Goal: Transaction & Acquisition: Purchase product/service

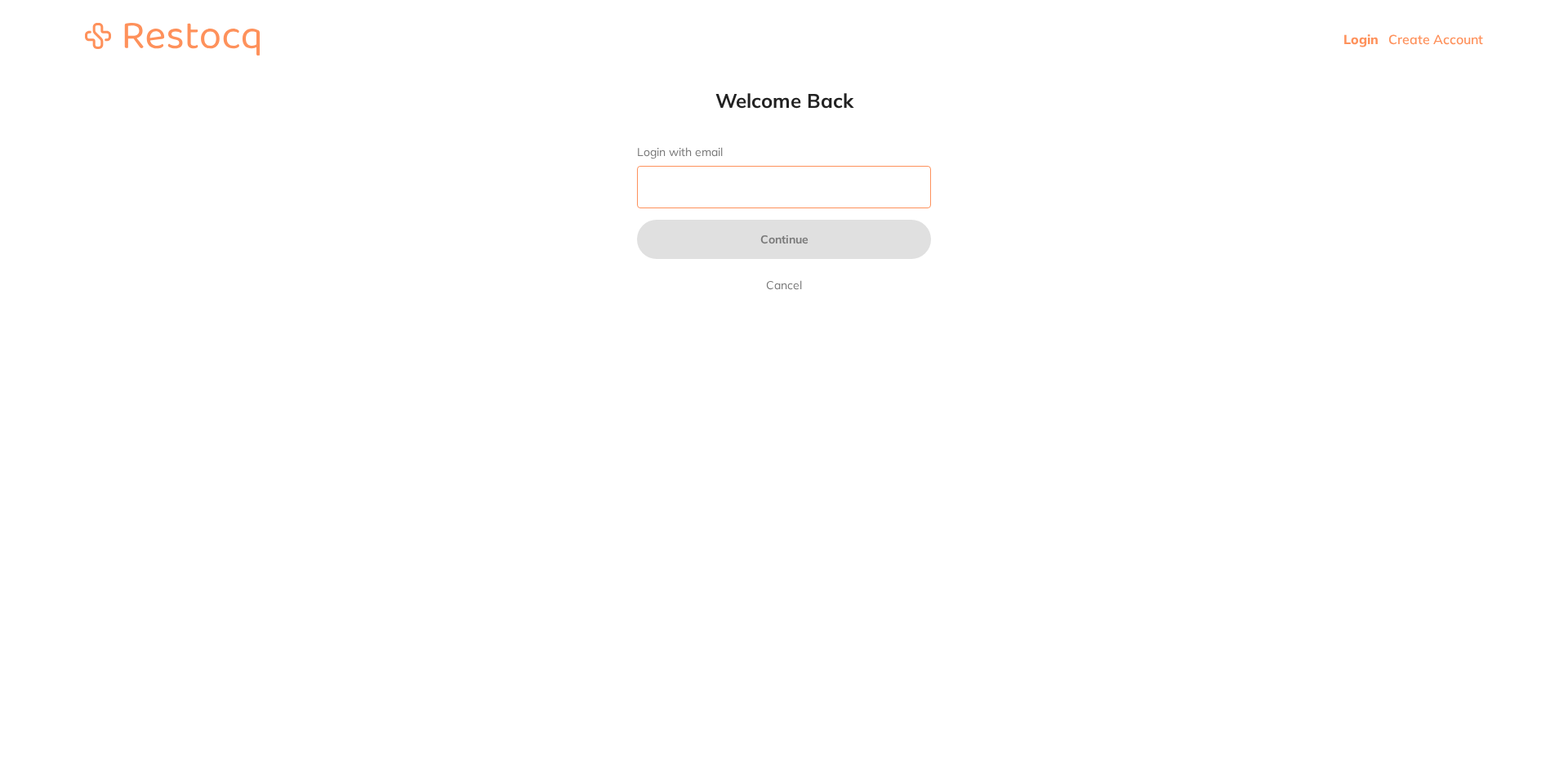
click at [739, 182] on input "Login with email" at bounding box center [784, 186] width 294 height 42
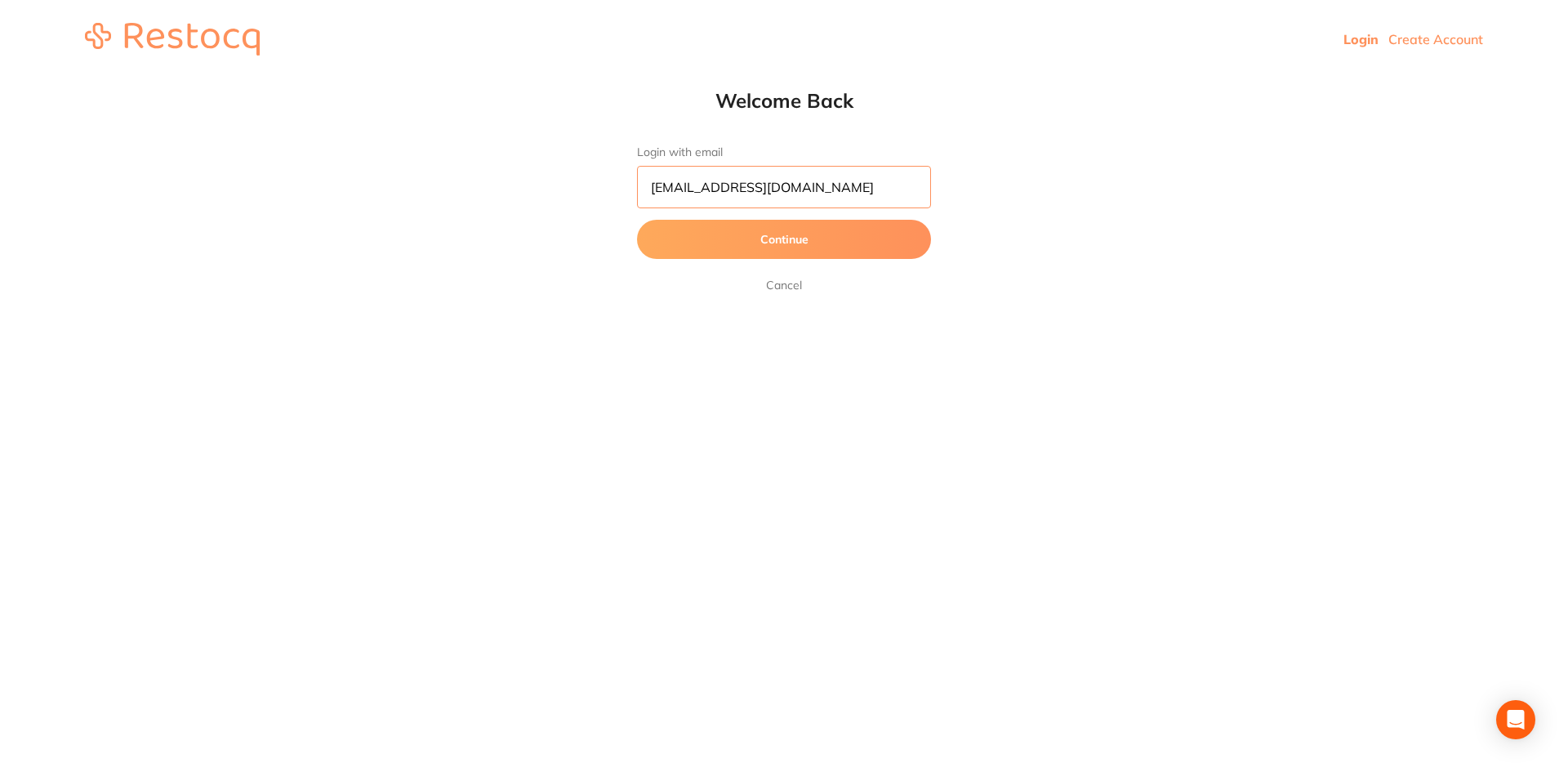
type input "[EMAIL_ADDRESS][DOMAIN_NAME]"
click at [637, 220] on button "Continue" at bounding box center [784, 240] width 294 height 39
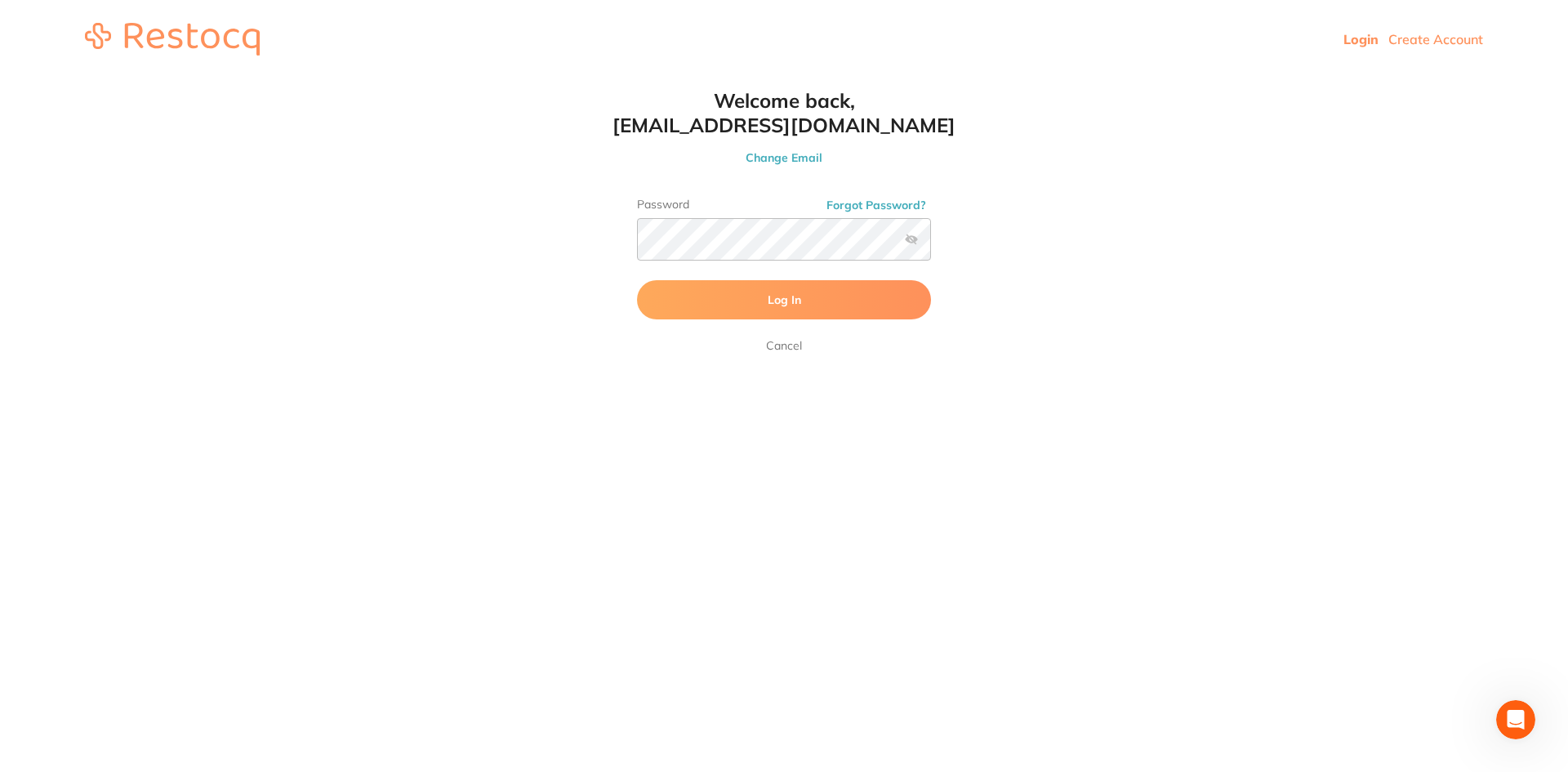
click at [787, 301] on span "Log In" at bounding box center [784, 299] width 34 height 15
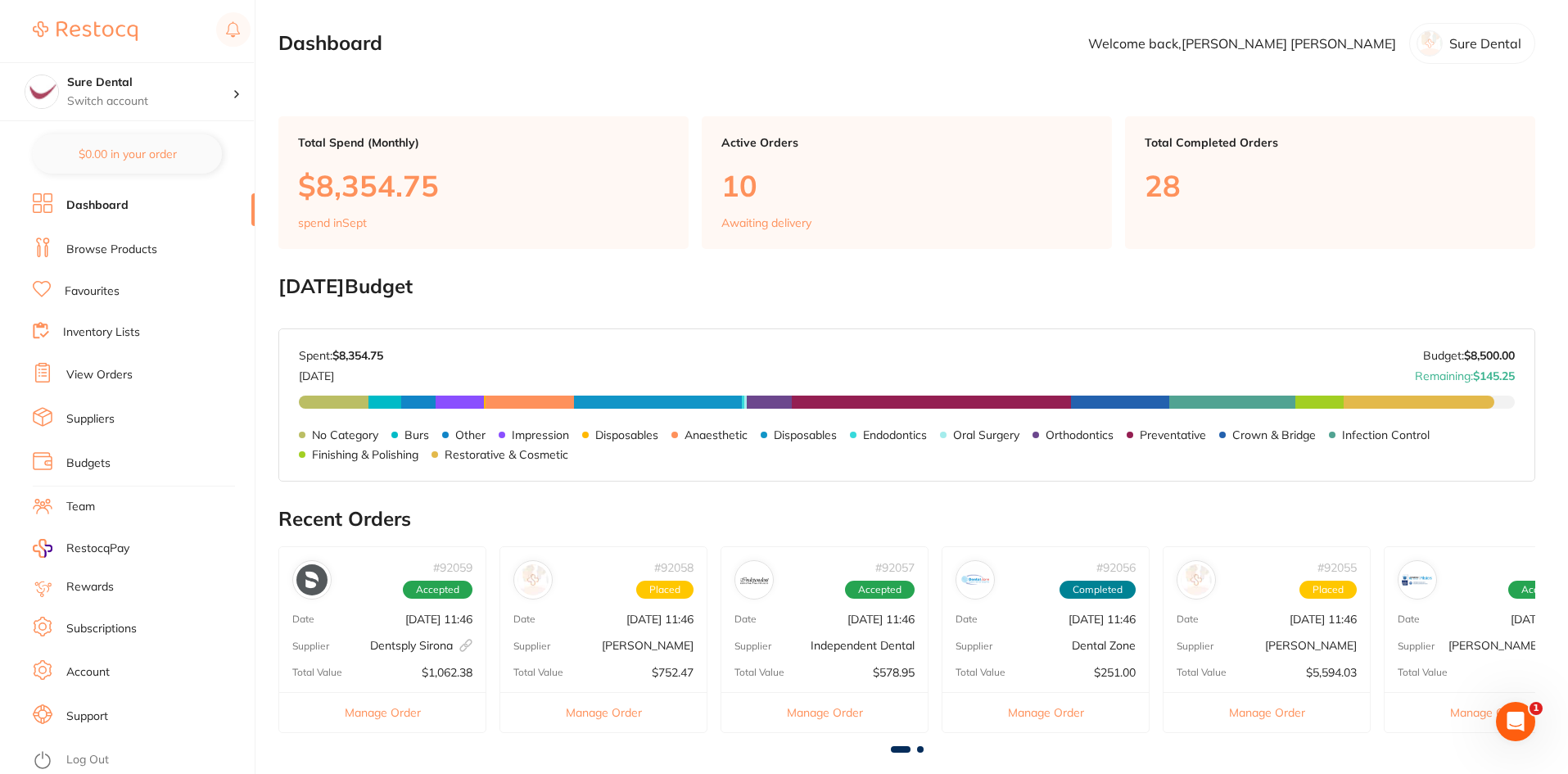
drag, startPoint x: 103, startPoint y: 243, endPoint x: 124, endPoint y: 232, distance: 23.7
click at [104, 246] on link "Browse Products" at bounding box center [112, 249] width 91 height 16
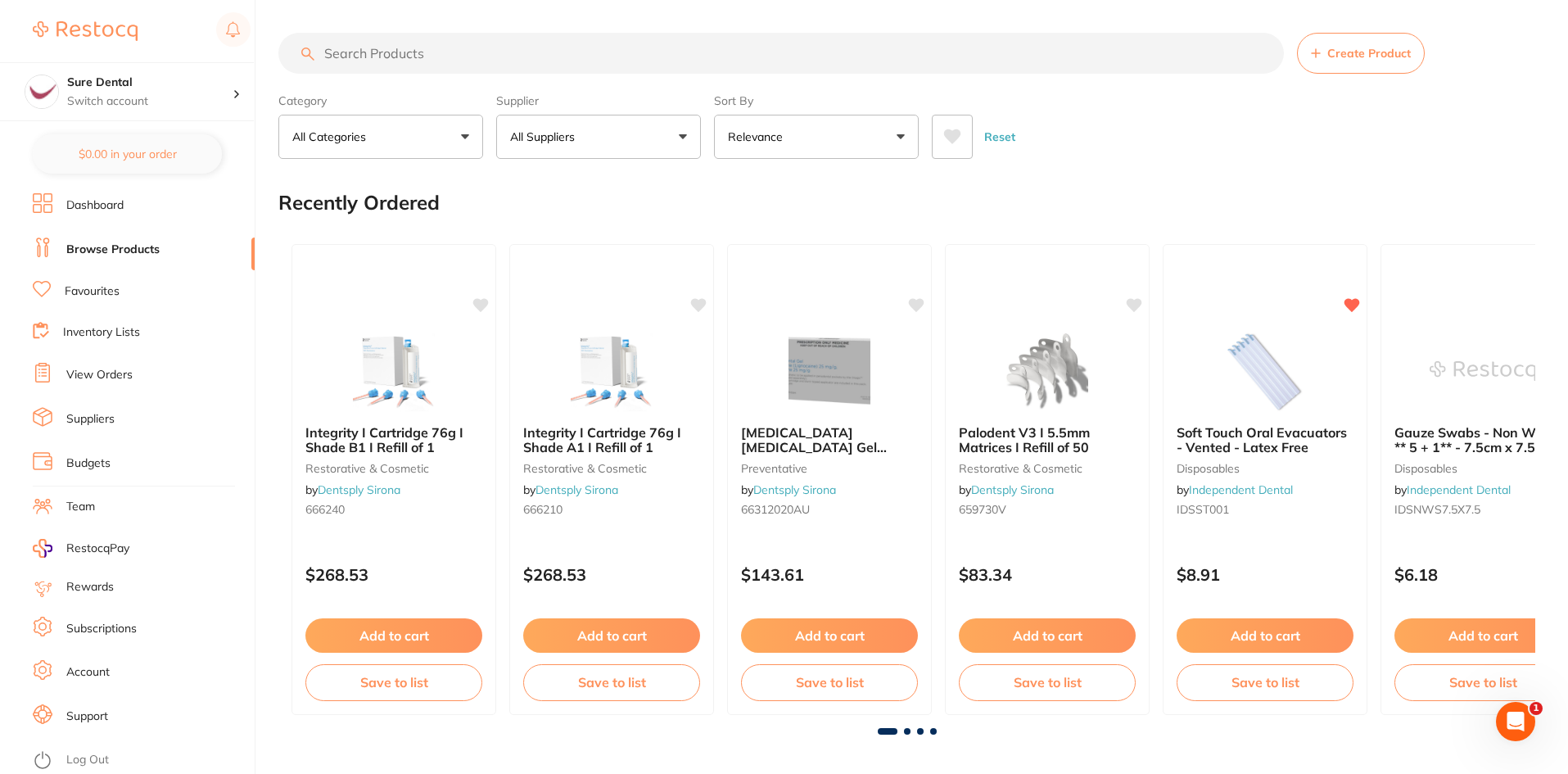
click at [471, 58] on input "search" at bounding box center [782, 53] width 1006 height 41
click at [679, 148] on button "All Suppliers" at bounding box center [599, 136] width 205 height 44
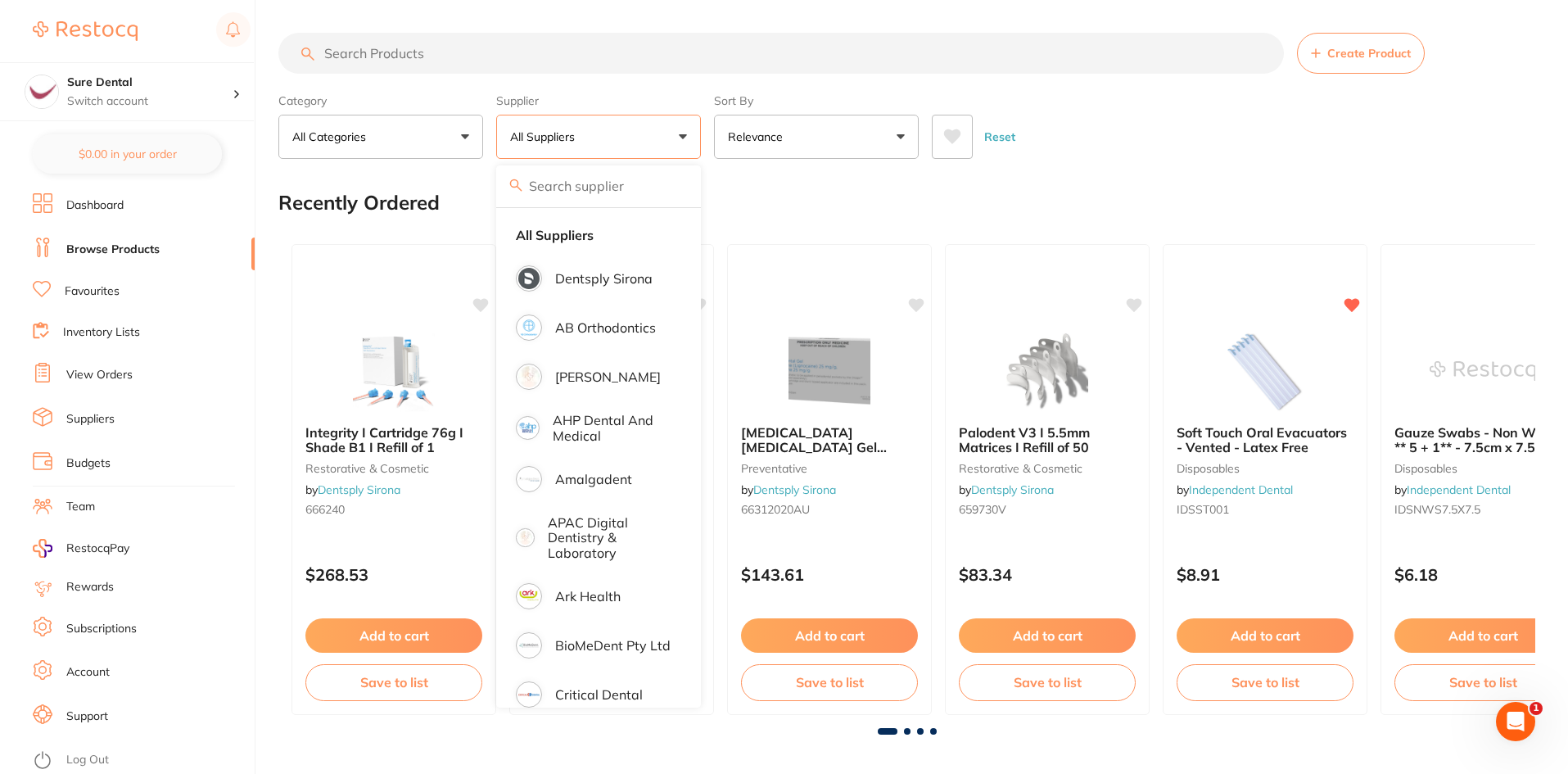
click at [519, 58] on input "search" at bounding box center [782, 53] width 1006 height 41
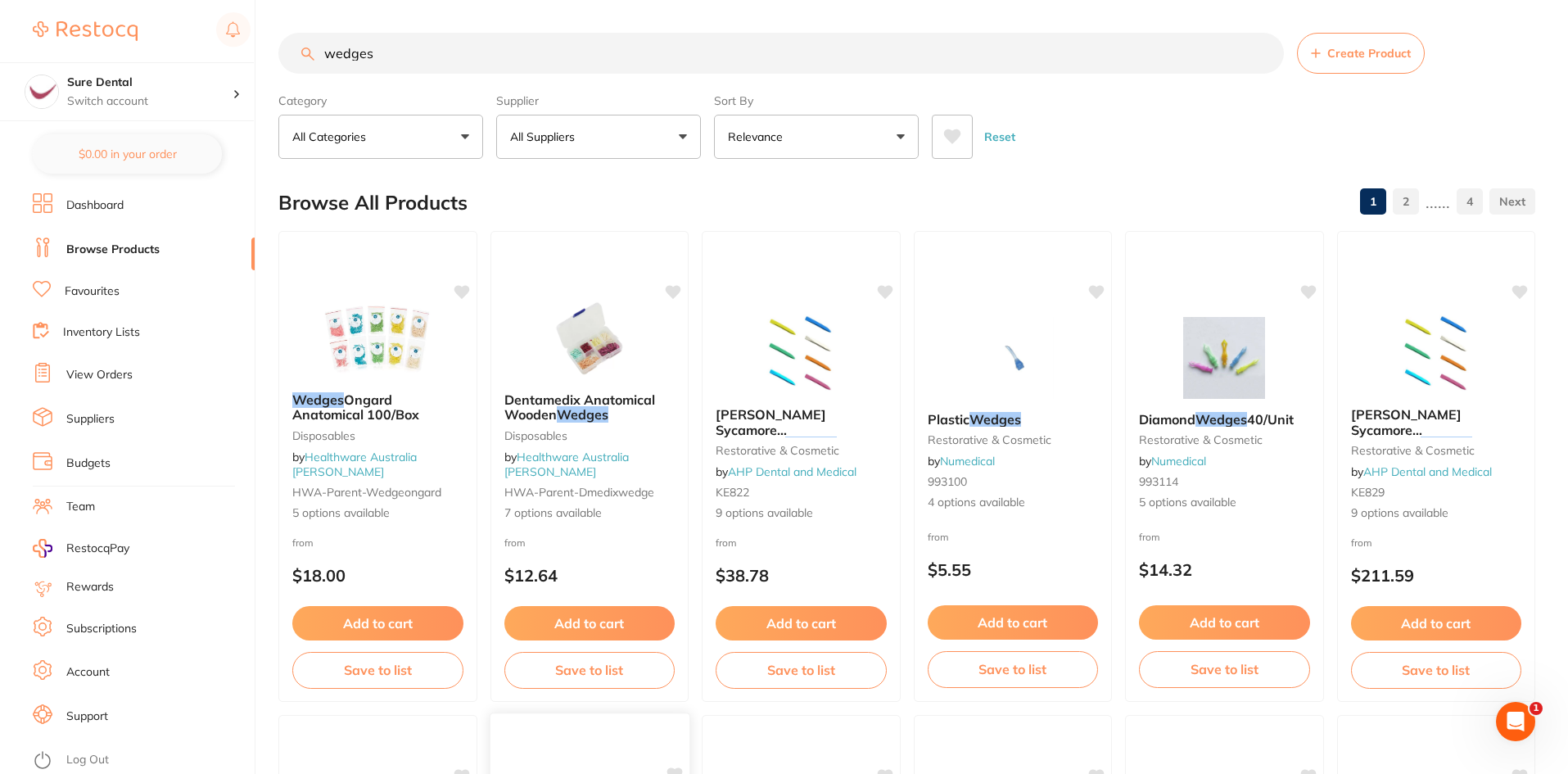
type input "wedges"
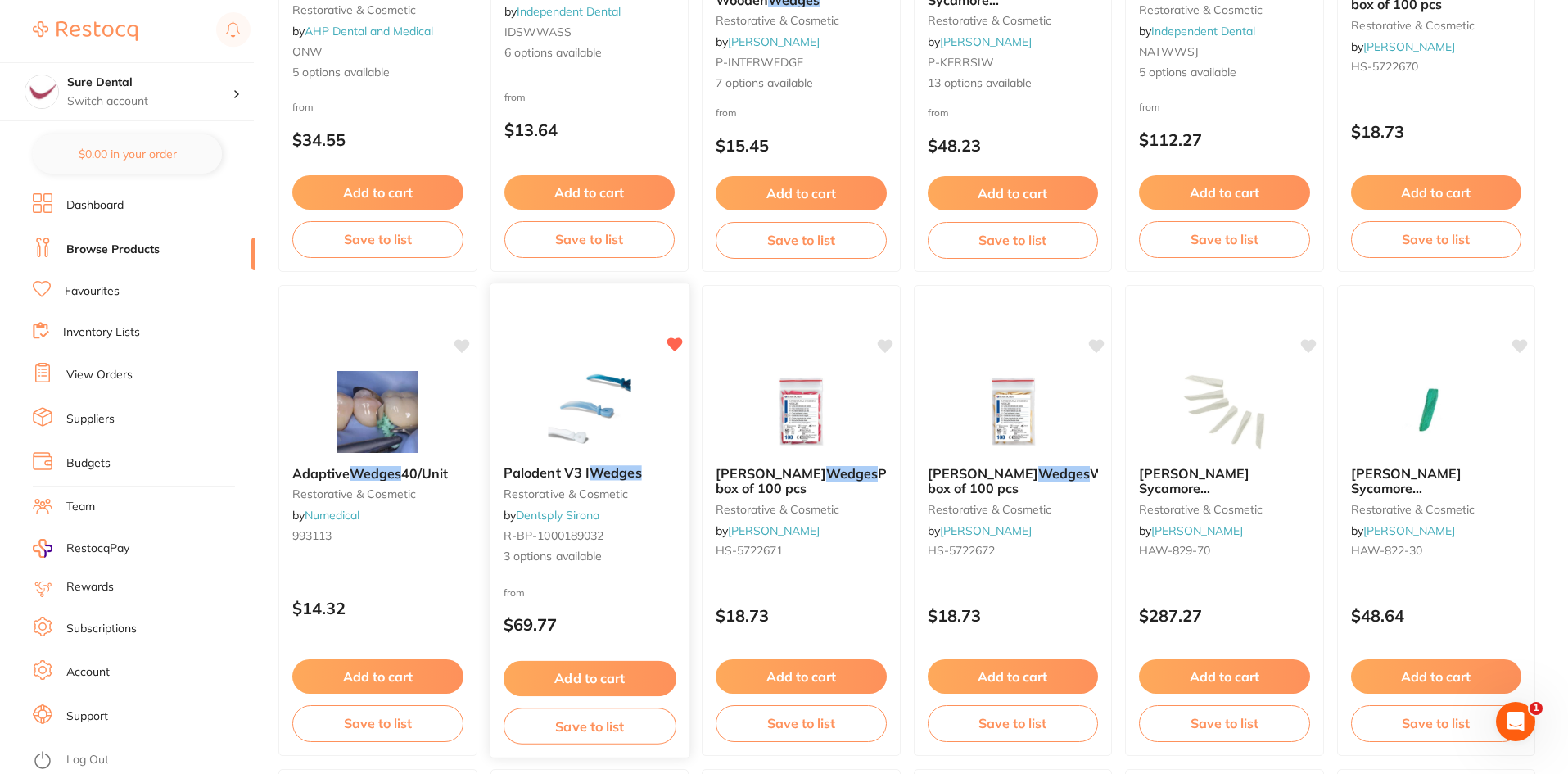
scroll to position [1064, 0]
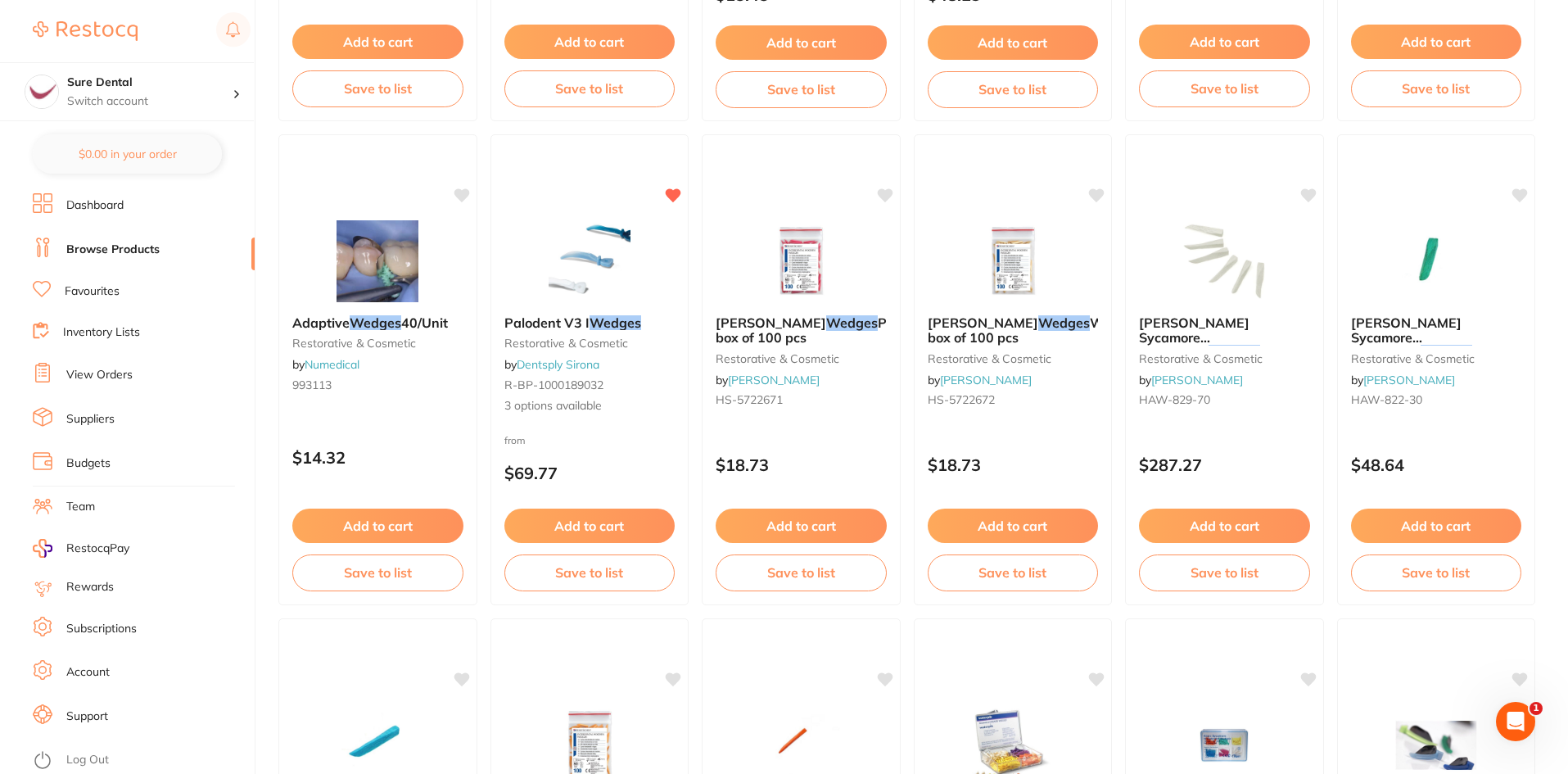
drag, startPoint x: 581, startPoint y: 341, endPoint x: 567, endPoint y: 328, distance: 19.1
click at [581, 341] on small "restorative & cosmetic" at bounding box center [590, 343] width 171 height 13
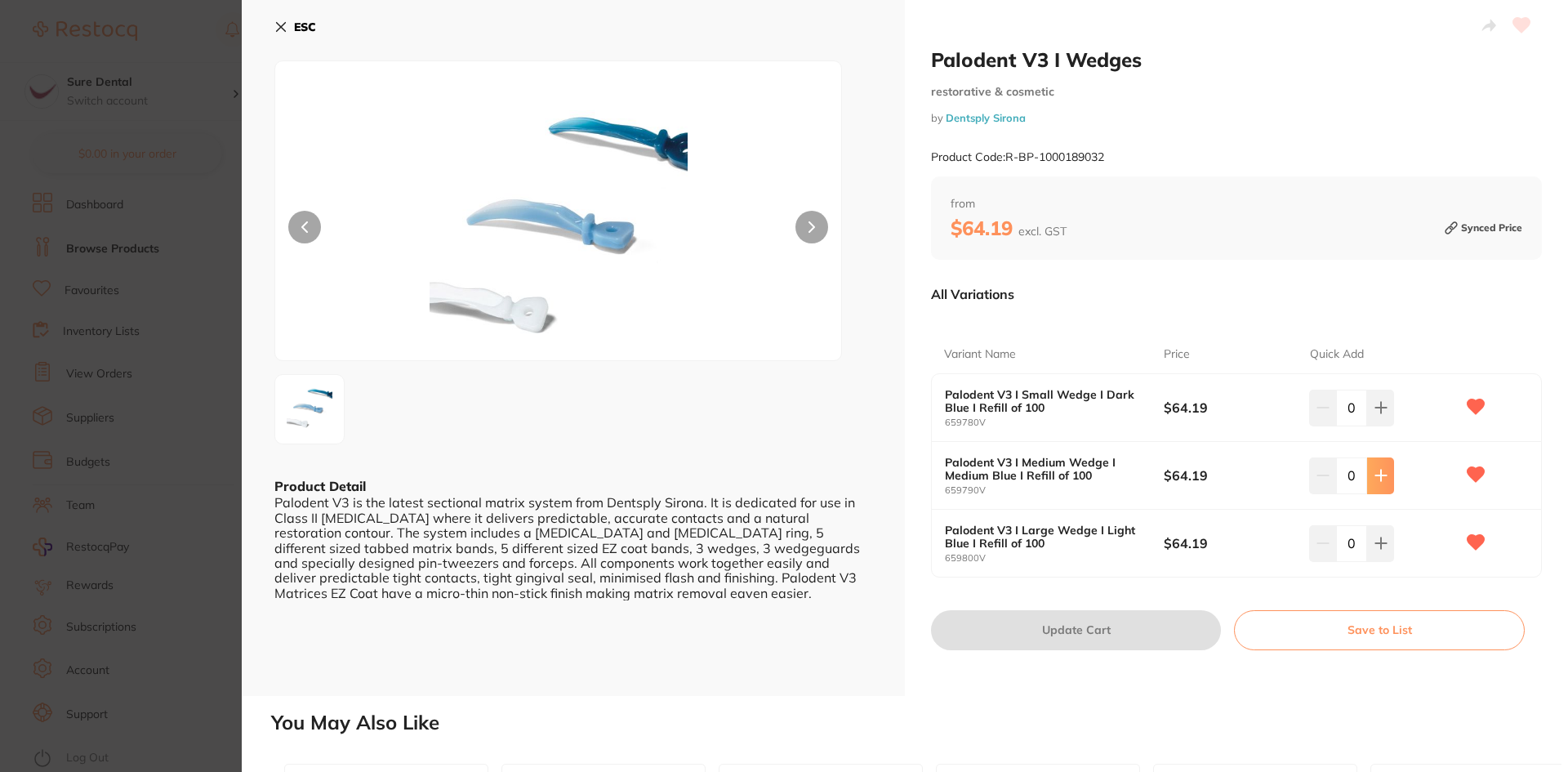
click at [1376, 477] on icon at bounding box center [1382, 475] width 13 height 13
type input "1"
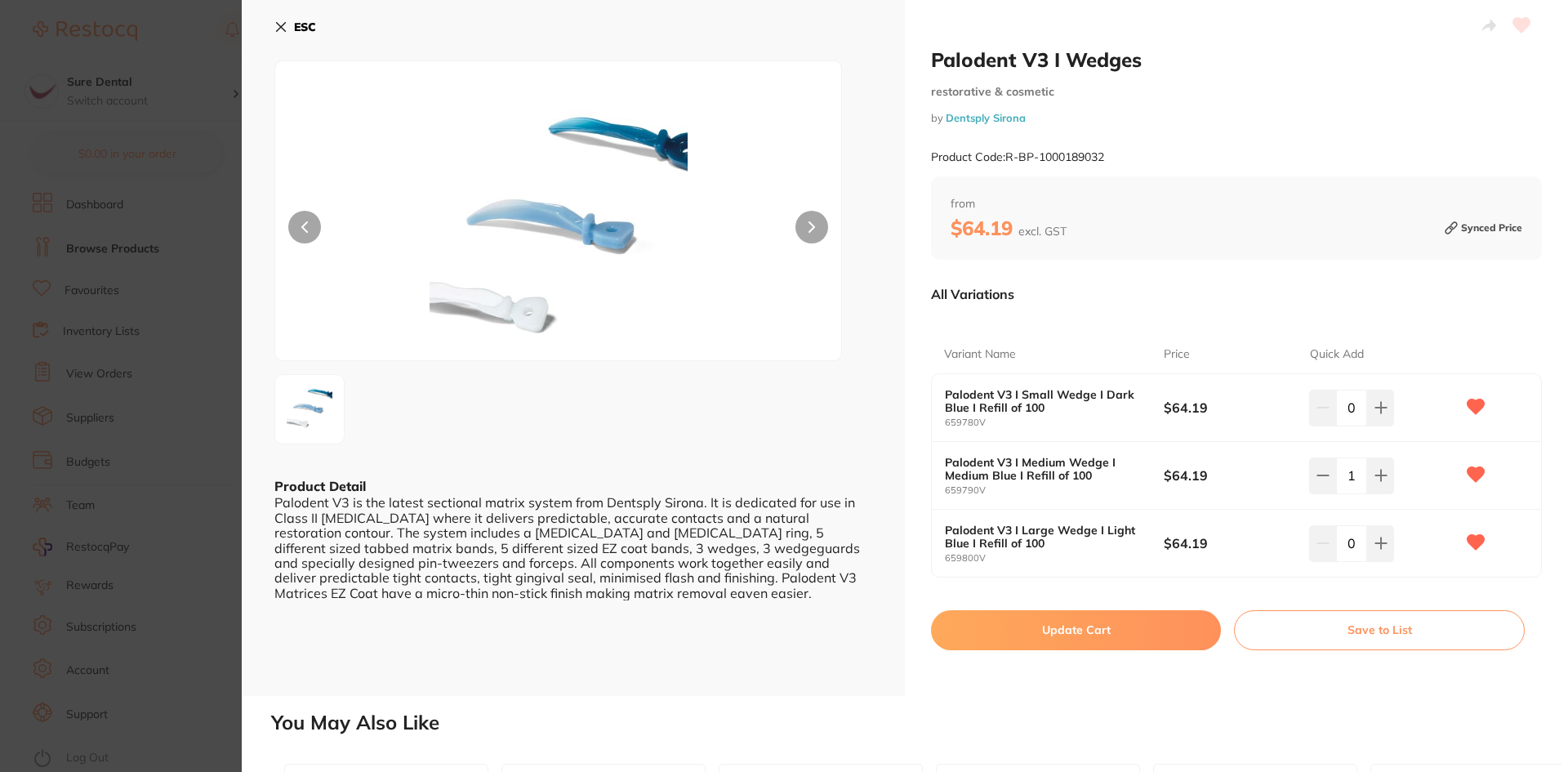
click at [1076, 632] on button "Update Cart" at bounding box center [1077, 630] width 290 height 39
checkbox input "false"
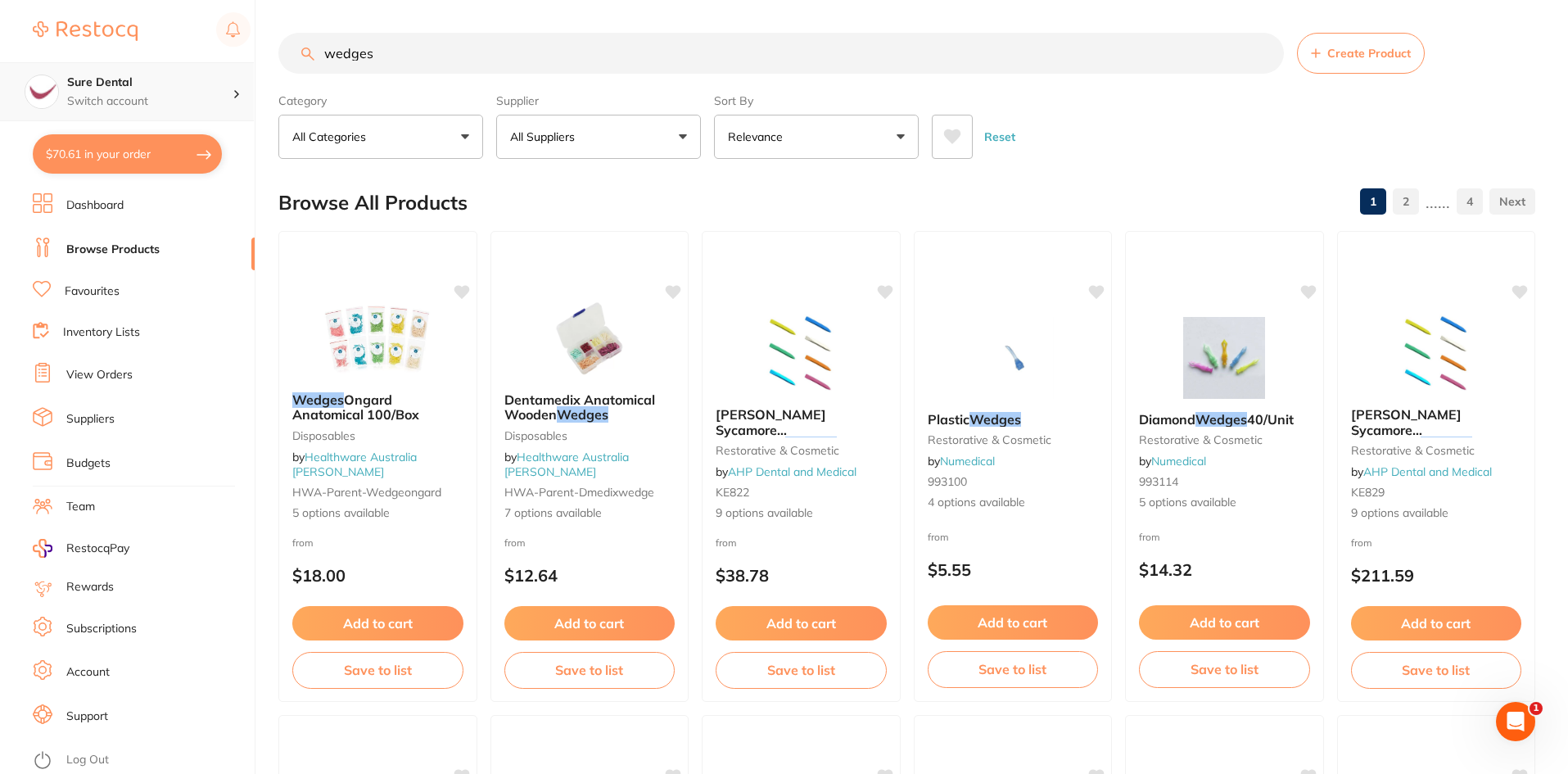
drag, startPoint x: 410, startPoint y: 56, endPoint x: 49, endPoint y: 79, distance: 361.7
click at [54, 79] on div "$70.61 Sure Dental Switch account Sure Dental $70.61 in your order Dashboard Br…" at bounding box center [784, 387] width 1568 height 774
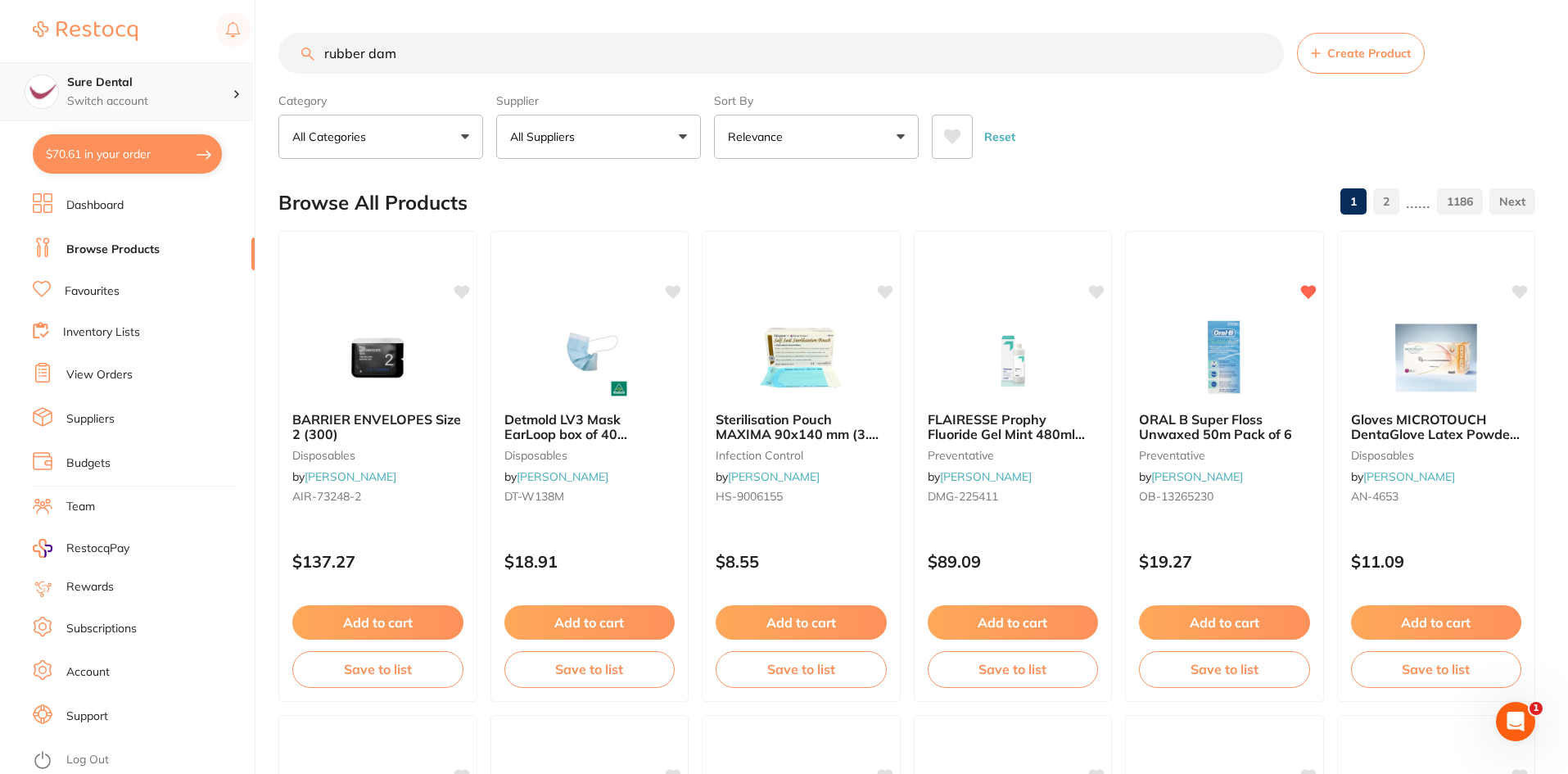
type input "rubber dam"
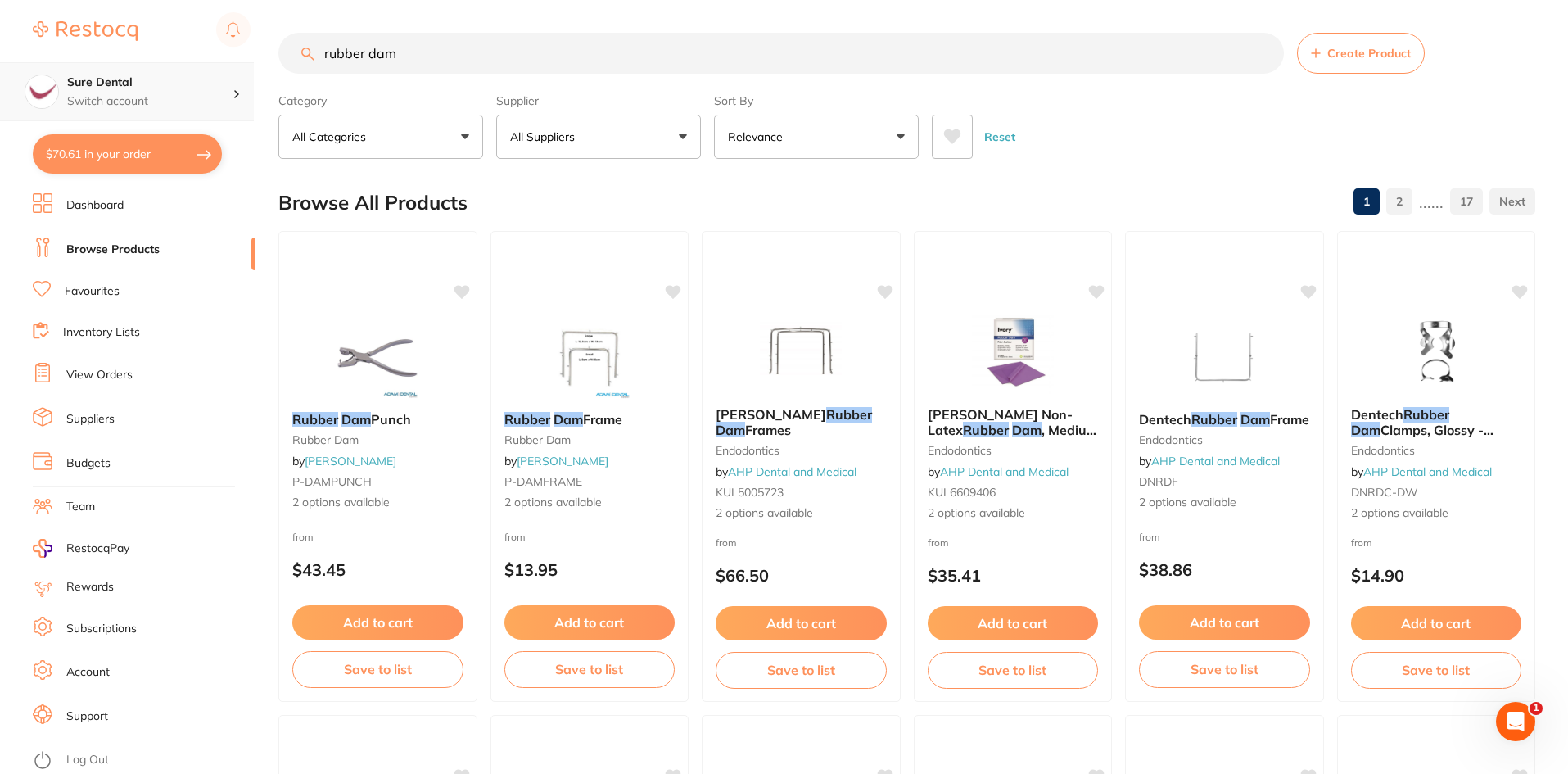
drag, startPoint x: 339, startPoint y: 58, endPoint x: 175, endPoint y: 62, distance: 164.0
click at [180, 62] on div "$70.61 Sure Dental Switch account Sure Dental $70.61 in your order Dashboard Br…" at bounding box center [784, 387] width 1568 height 774
type input "iso dam"
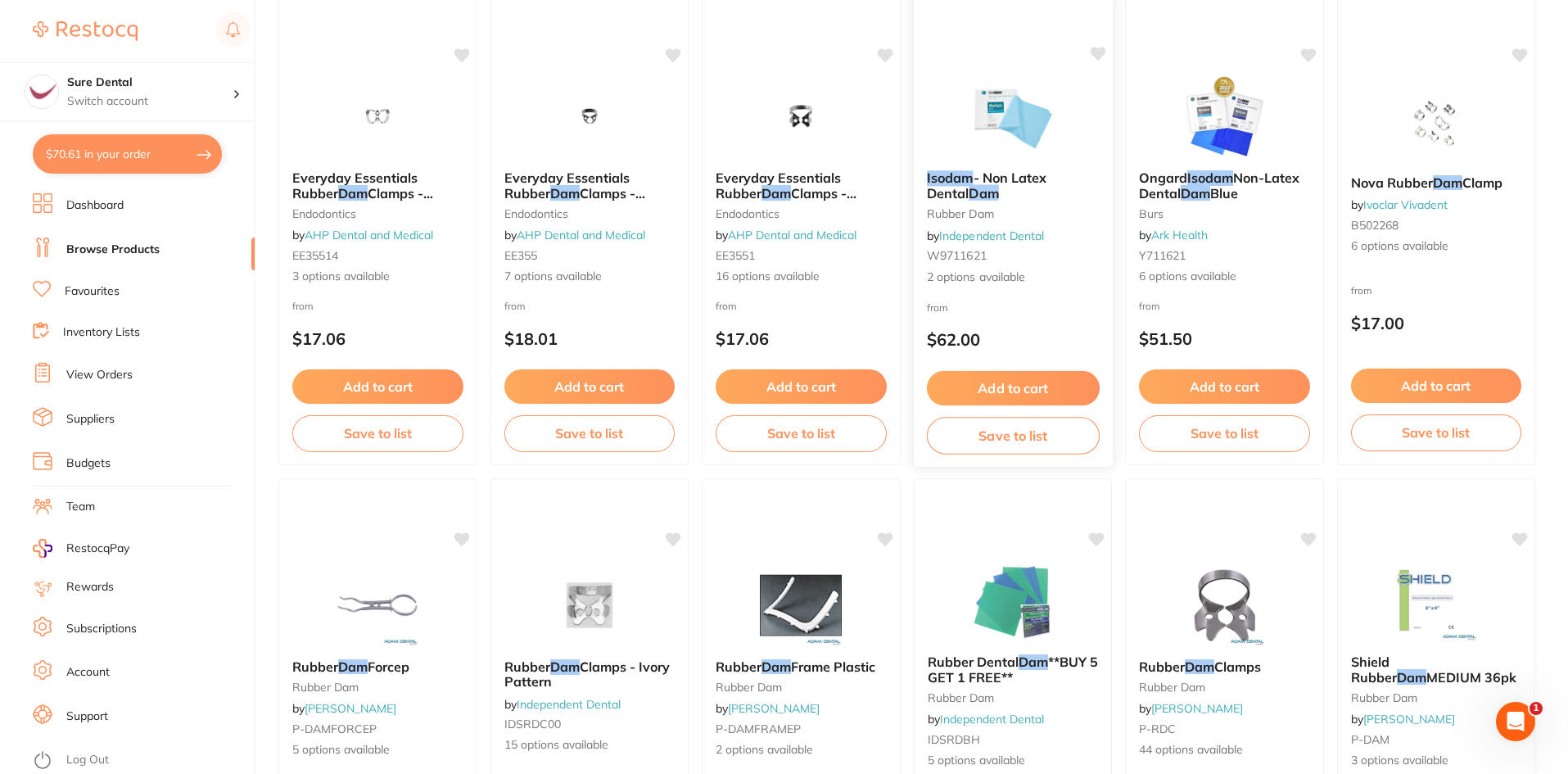
scroll to position [2538, 0]
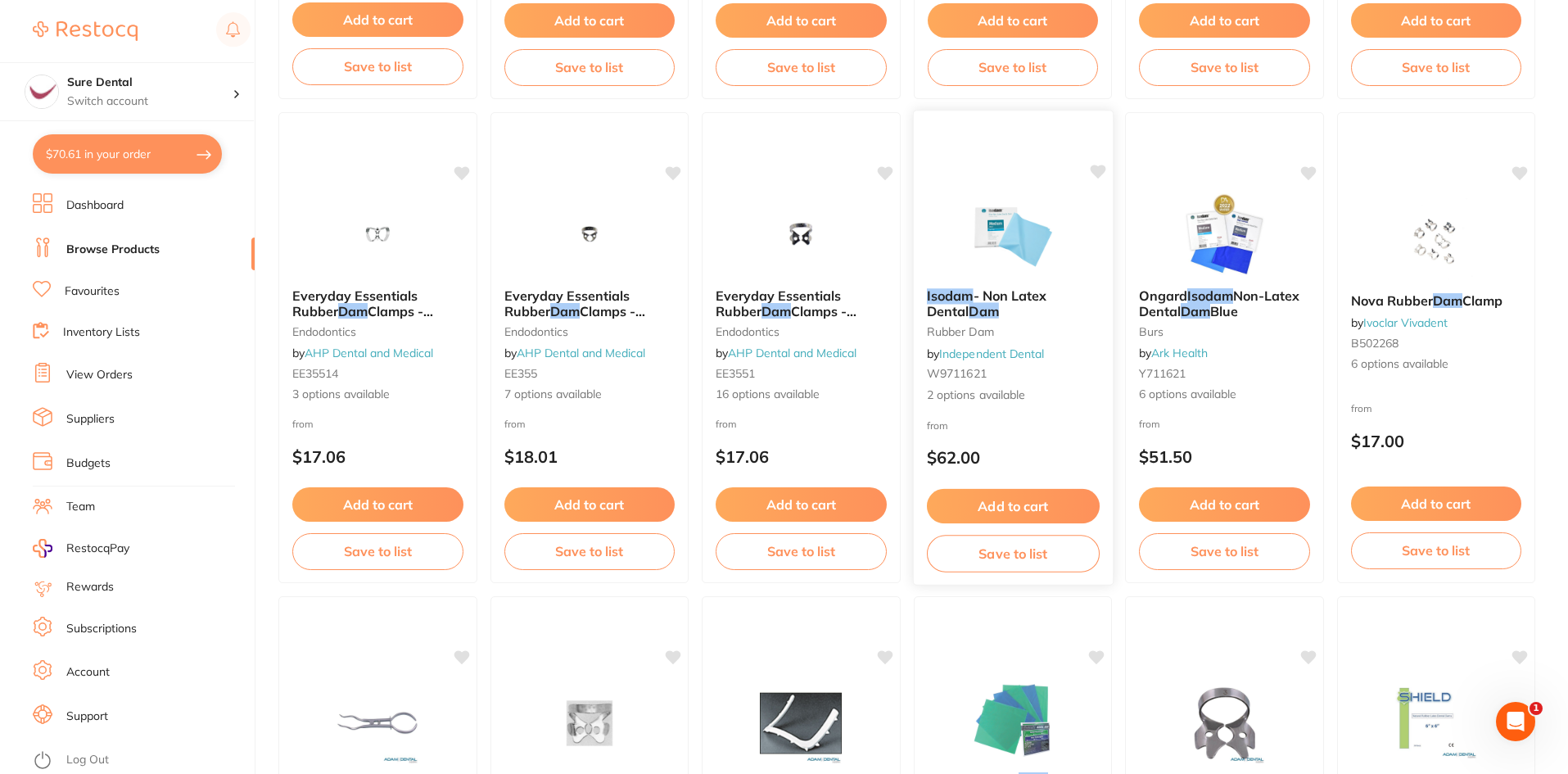
click at [1015, 500] on button "Add to cart" at bounding box center [1012, 507] width 173 height 36
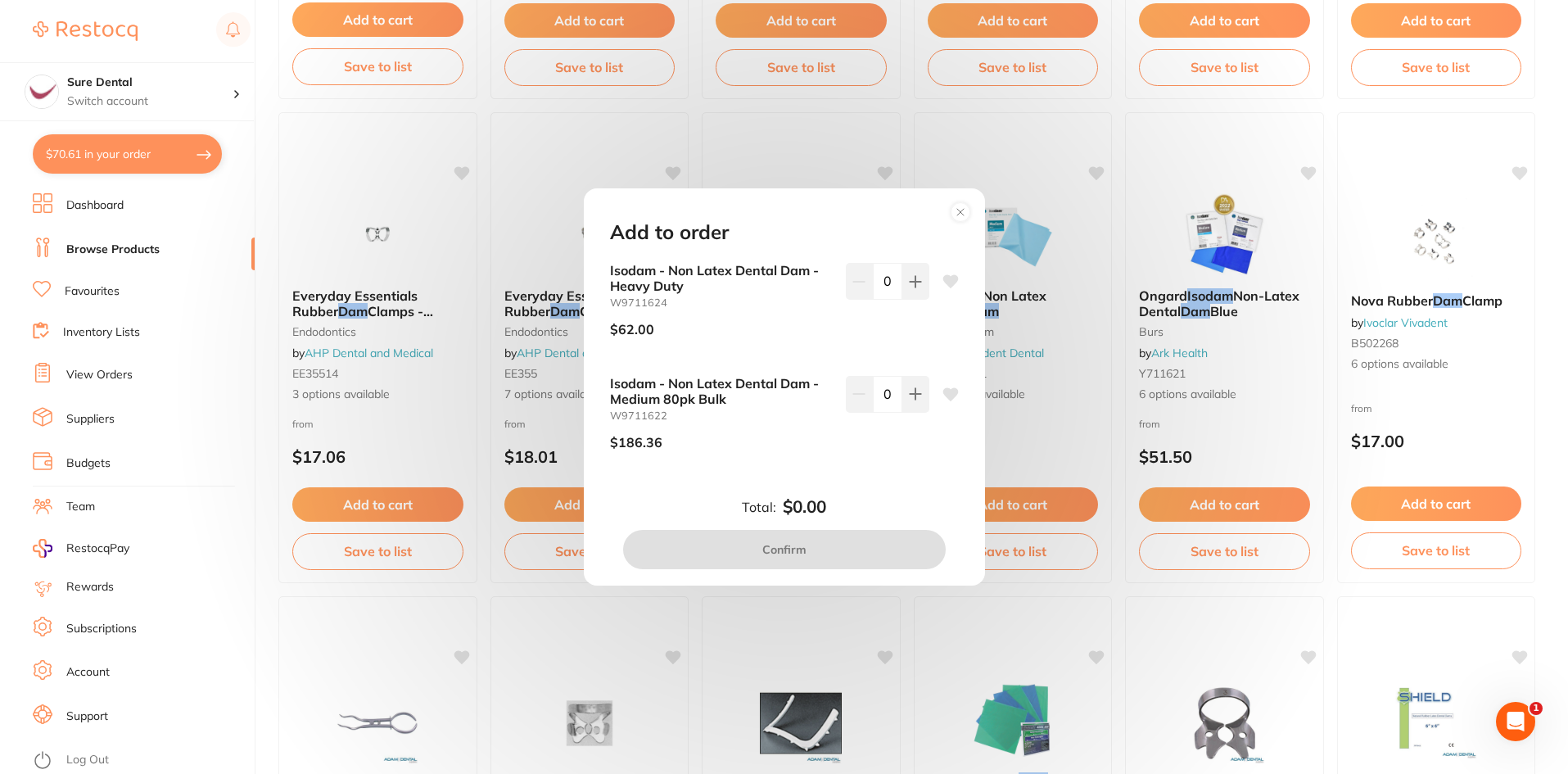
scroll to position [0, 0]
click at [916, 392] on icon at bounding box center [916, 394] width 13 height 13
type input "1"
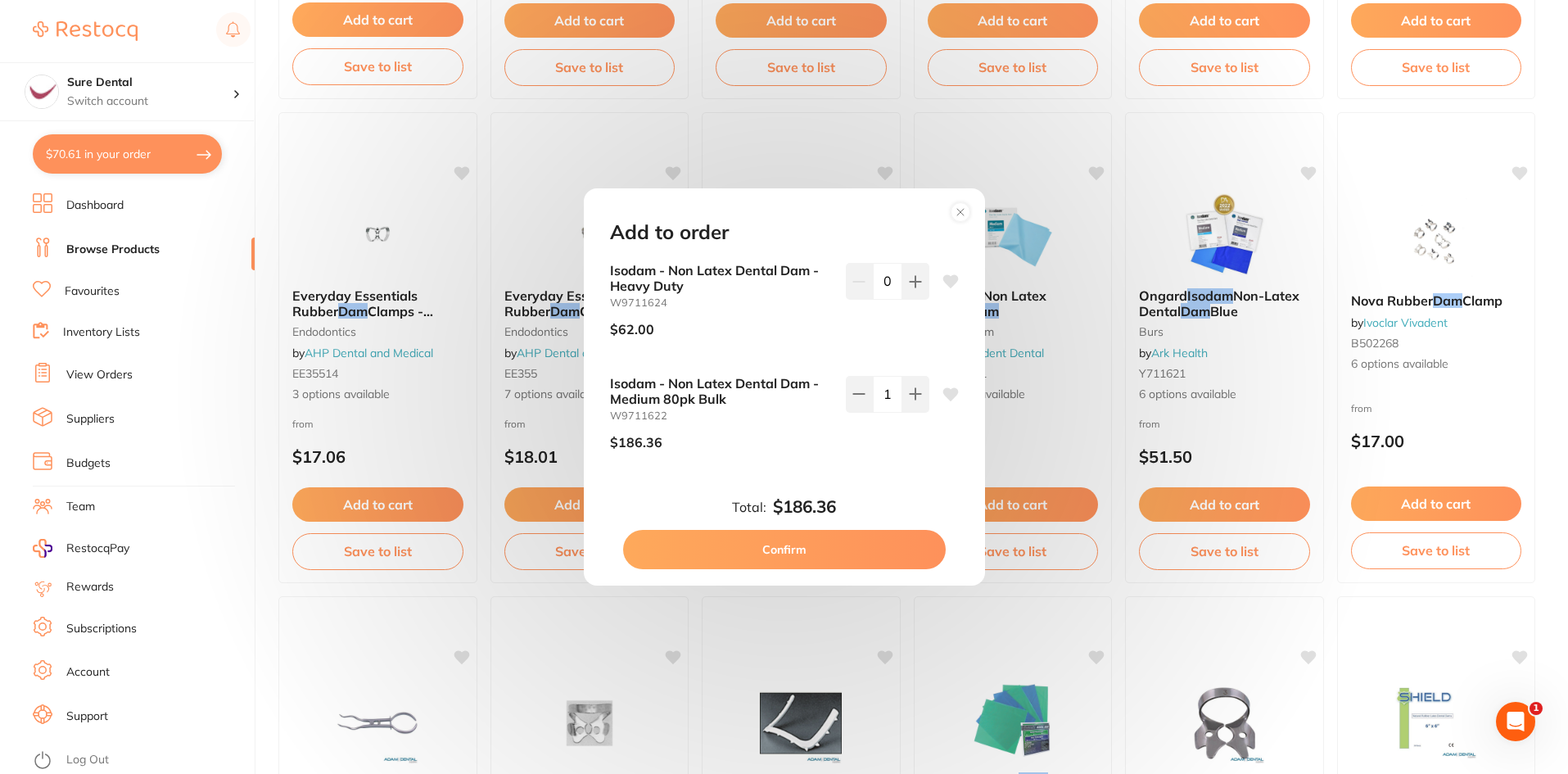
click at [942, 393] on icon at bounding box center [950, 395] width 16 height 13
click at [946, 390] on icon at bounding box center [950, 395] width 16 height 13
click at [959, 215] on circle at bounding box center [960, 212] width 19 height 19
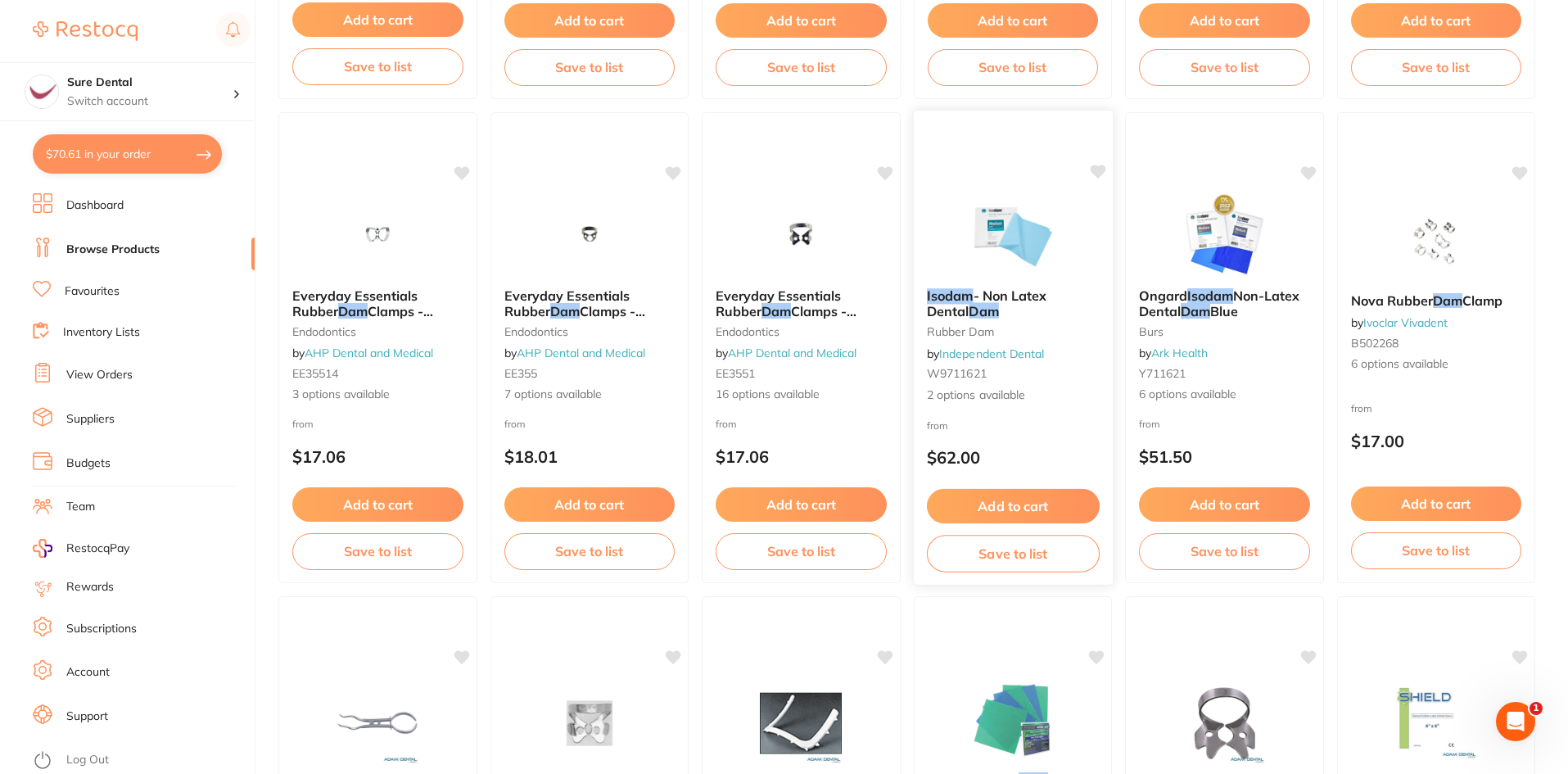
click at [1094, 170] on icon at bounding box center [1097, 171] width 16 height 14
click at [1098, 170] on icon at bounding box center [1097, 171] width 16 height 14
click at [1097, 172] on icon at bounding box center [1097, 171] width 16 height 14
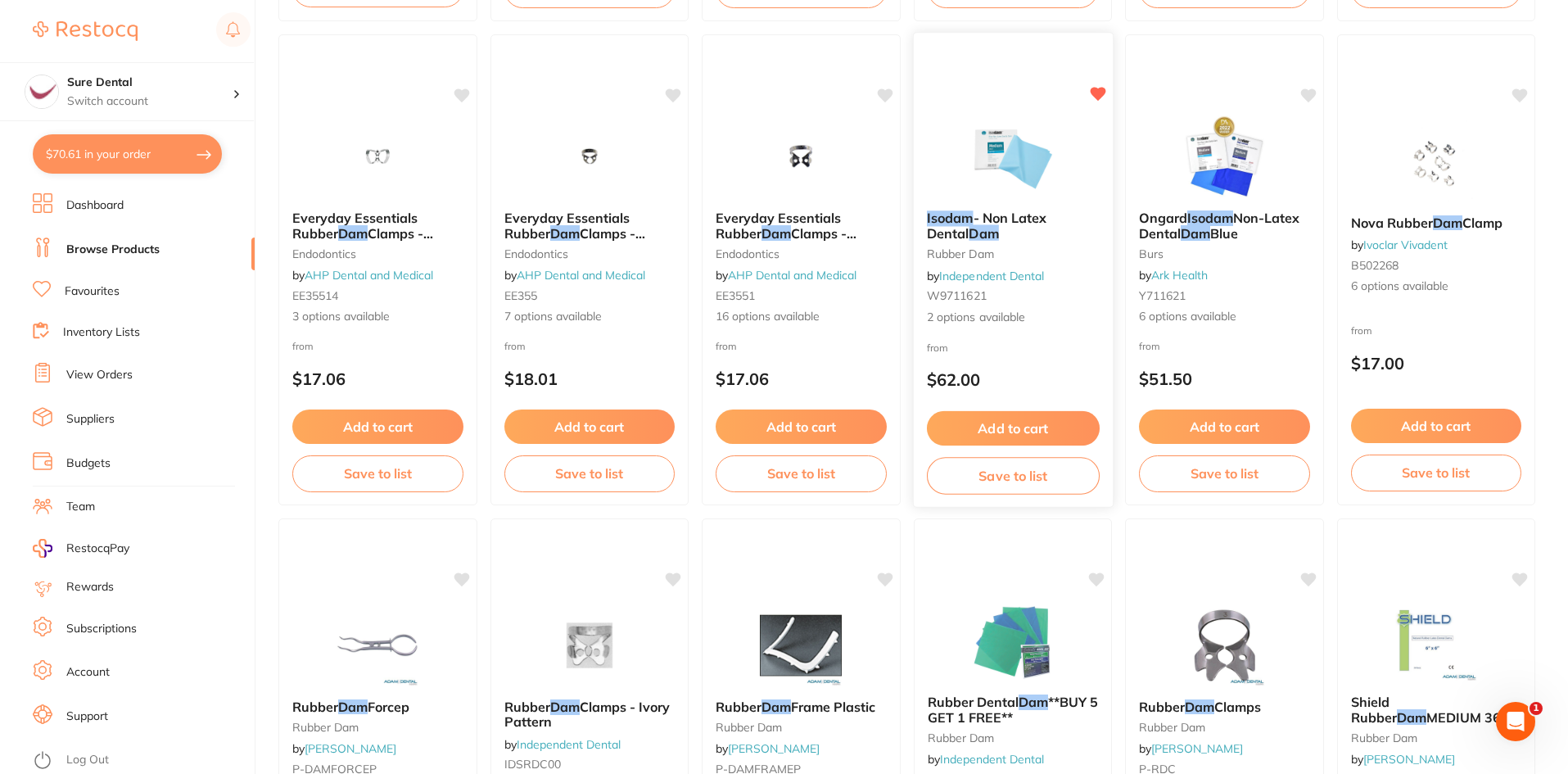
scroll to position [2619, 0]
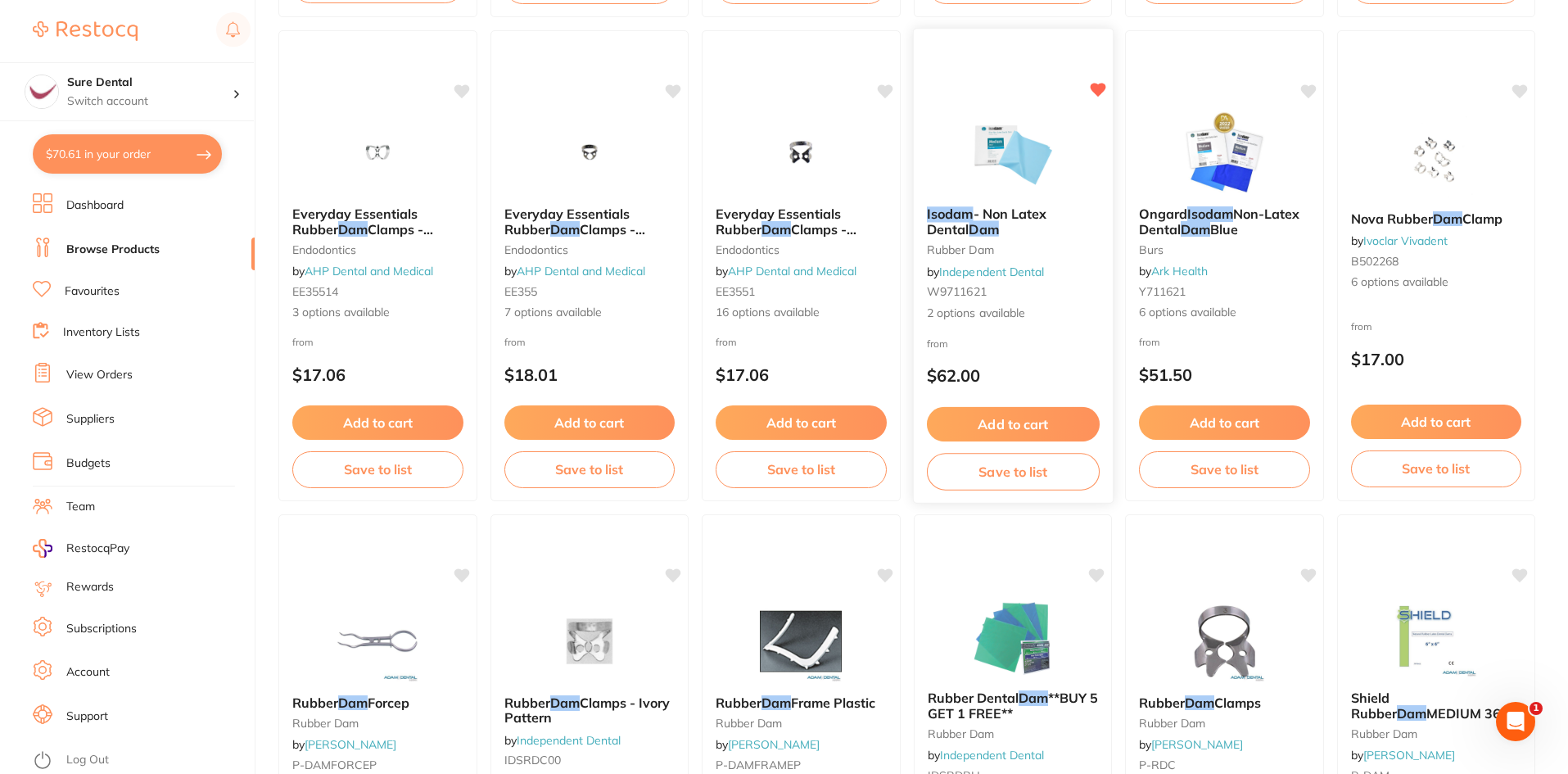
click at [1031, 227] on b "Isodam - Non Latex Dental Dam" at bounding box center [1012, 221] width 173 height 30
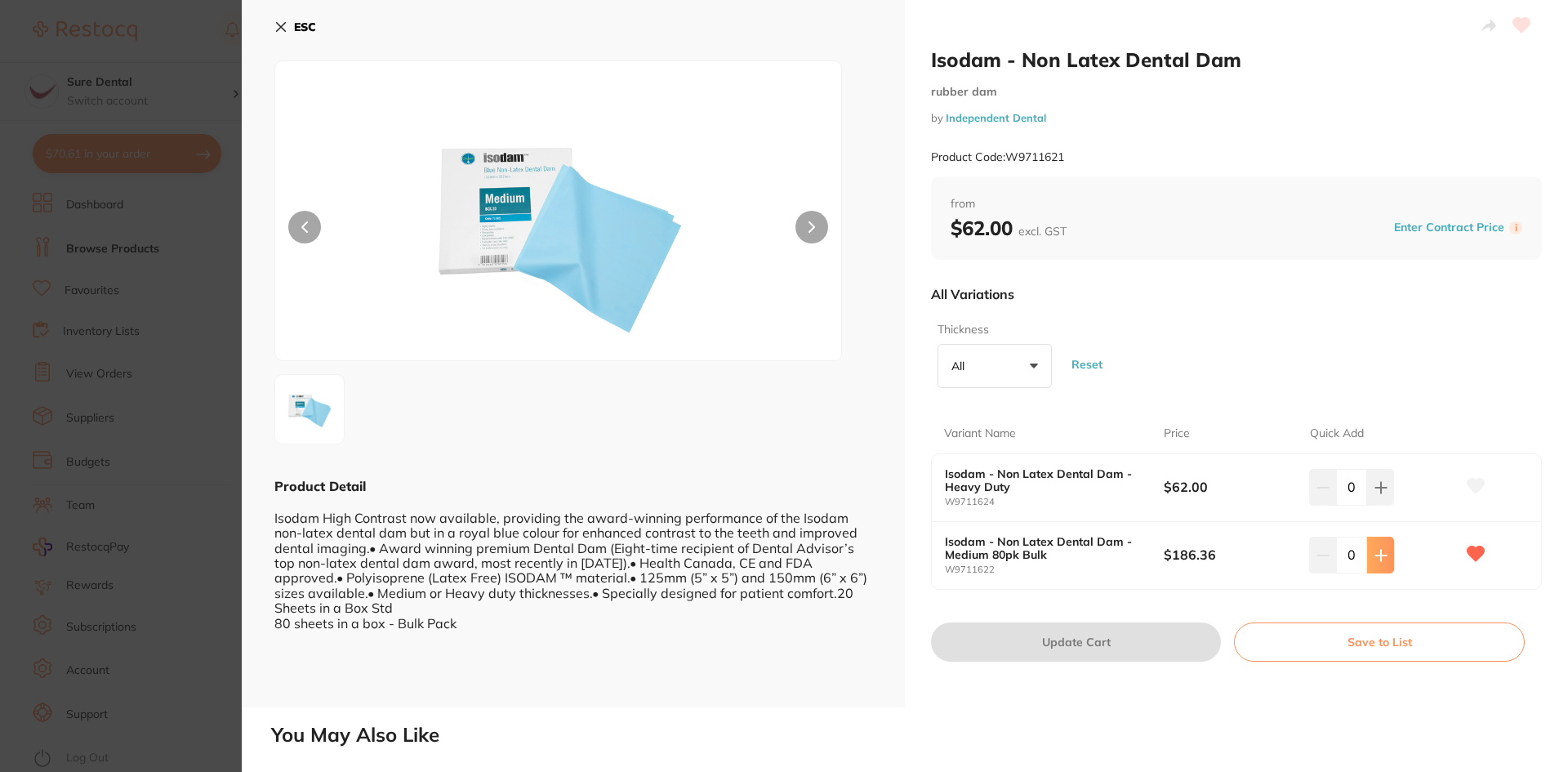
click at [1375, 561] on icon at bounding box center [1382, 555] width 13 height 13
type input "1"
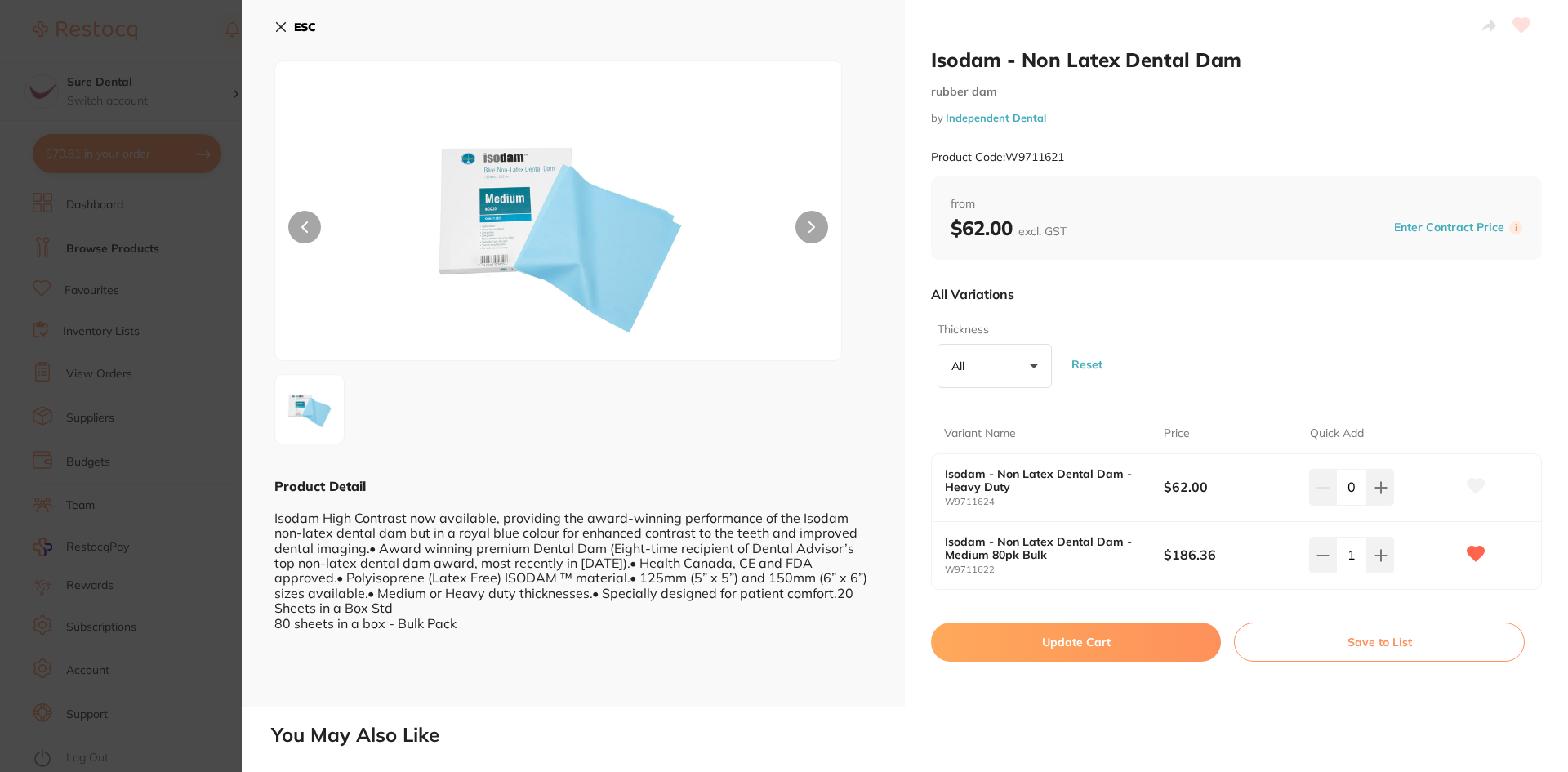
click at [1129, 640] on button "Update Cart" at bounding box center [1077, 642] width 290 height 39
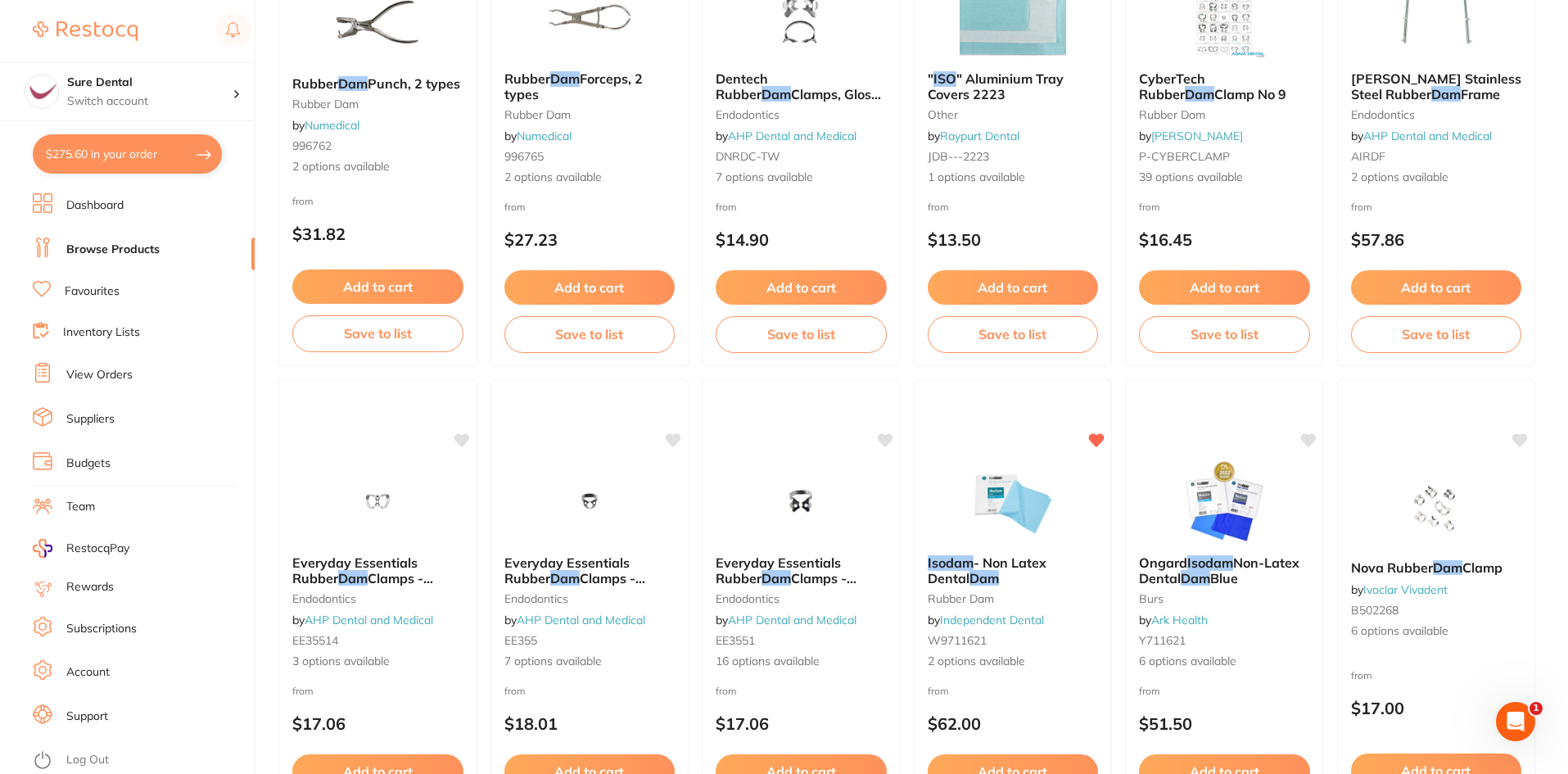
scroll to position [2129, 0]
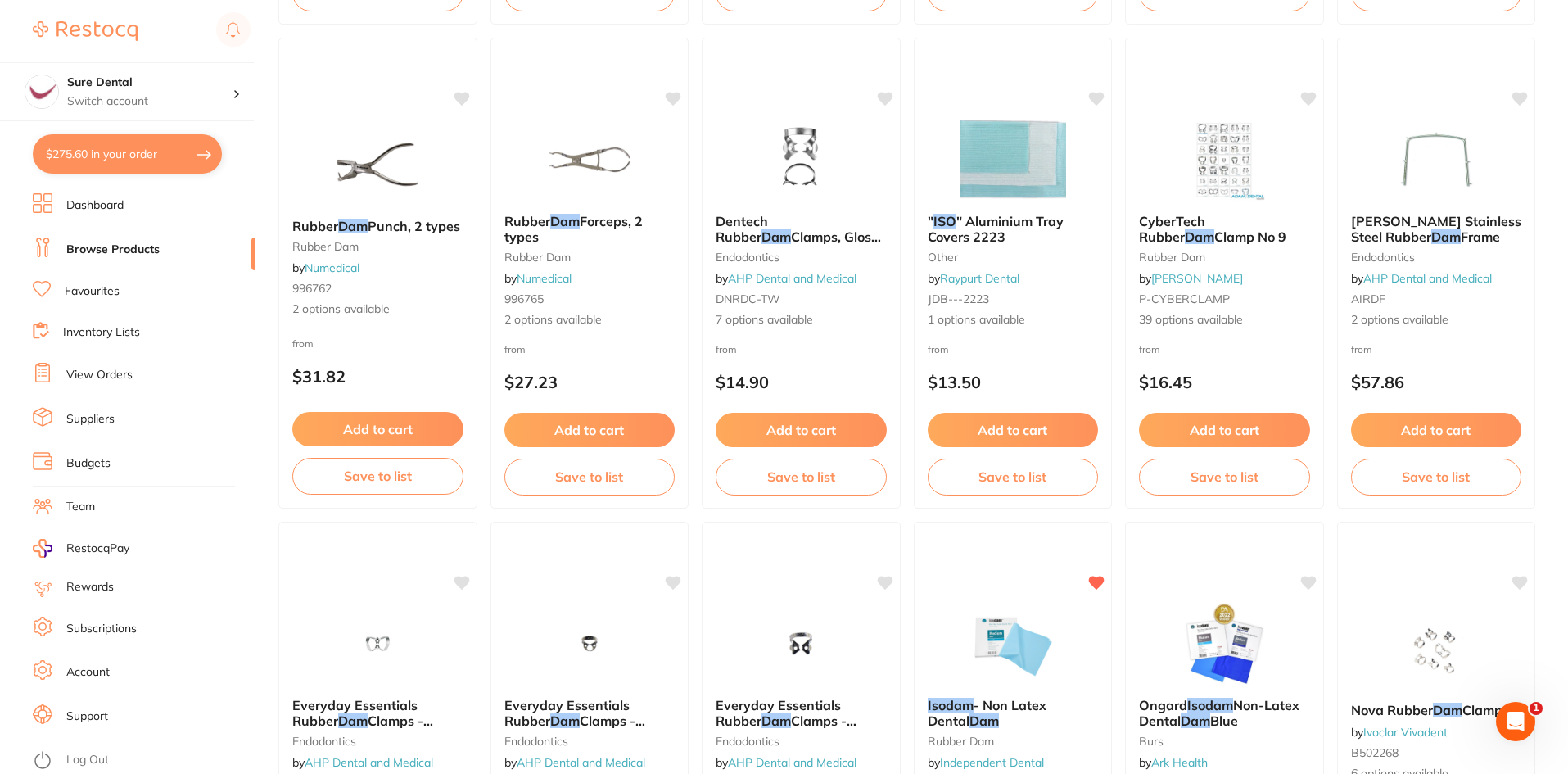
click at [112, 153] on button "$275.60 in your order" at bounding box center [128, 154] width 190 height 39
checkbox input "true"
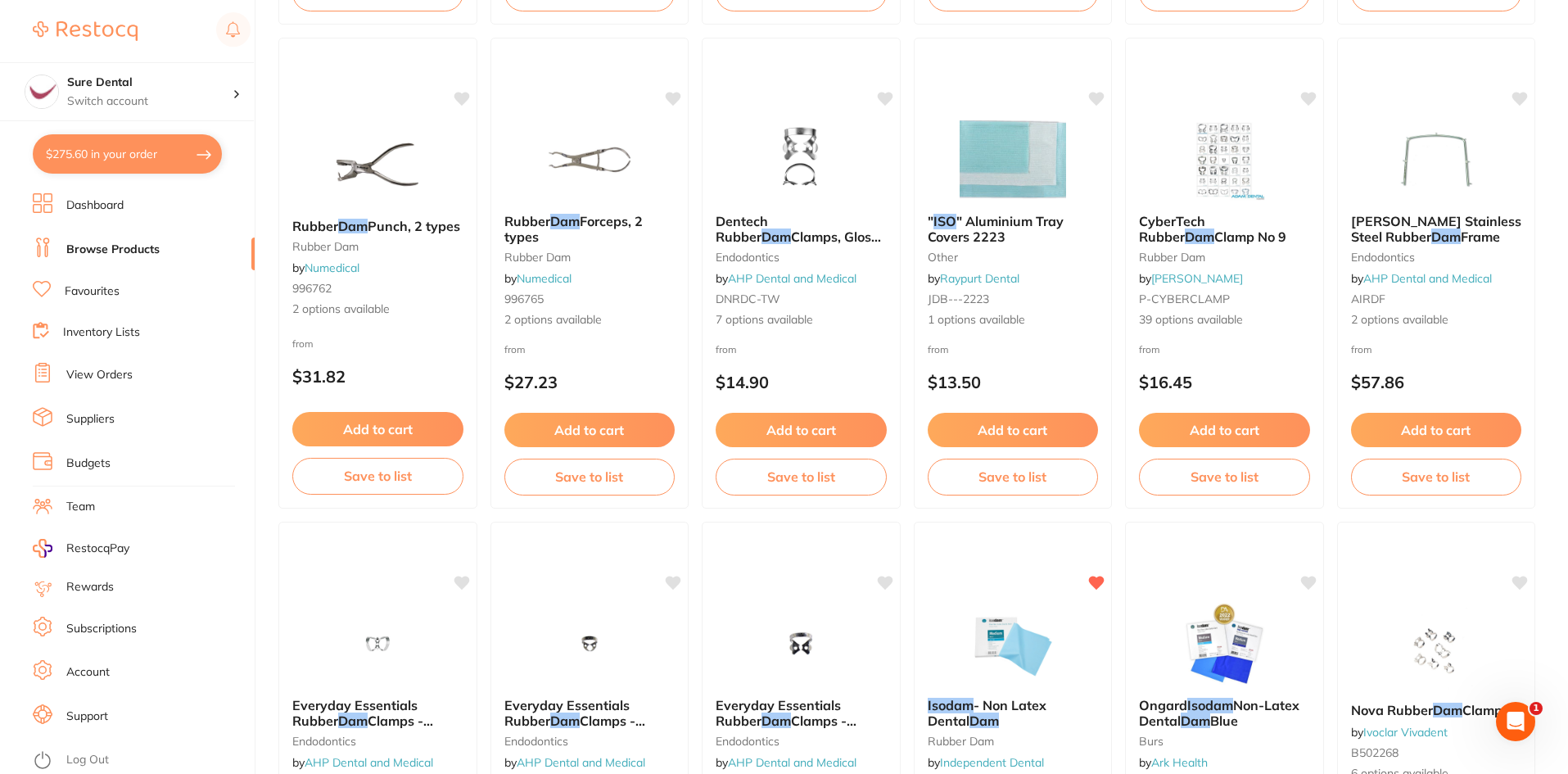
checkbox input "true"
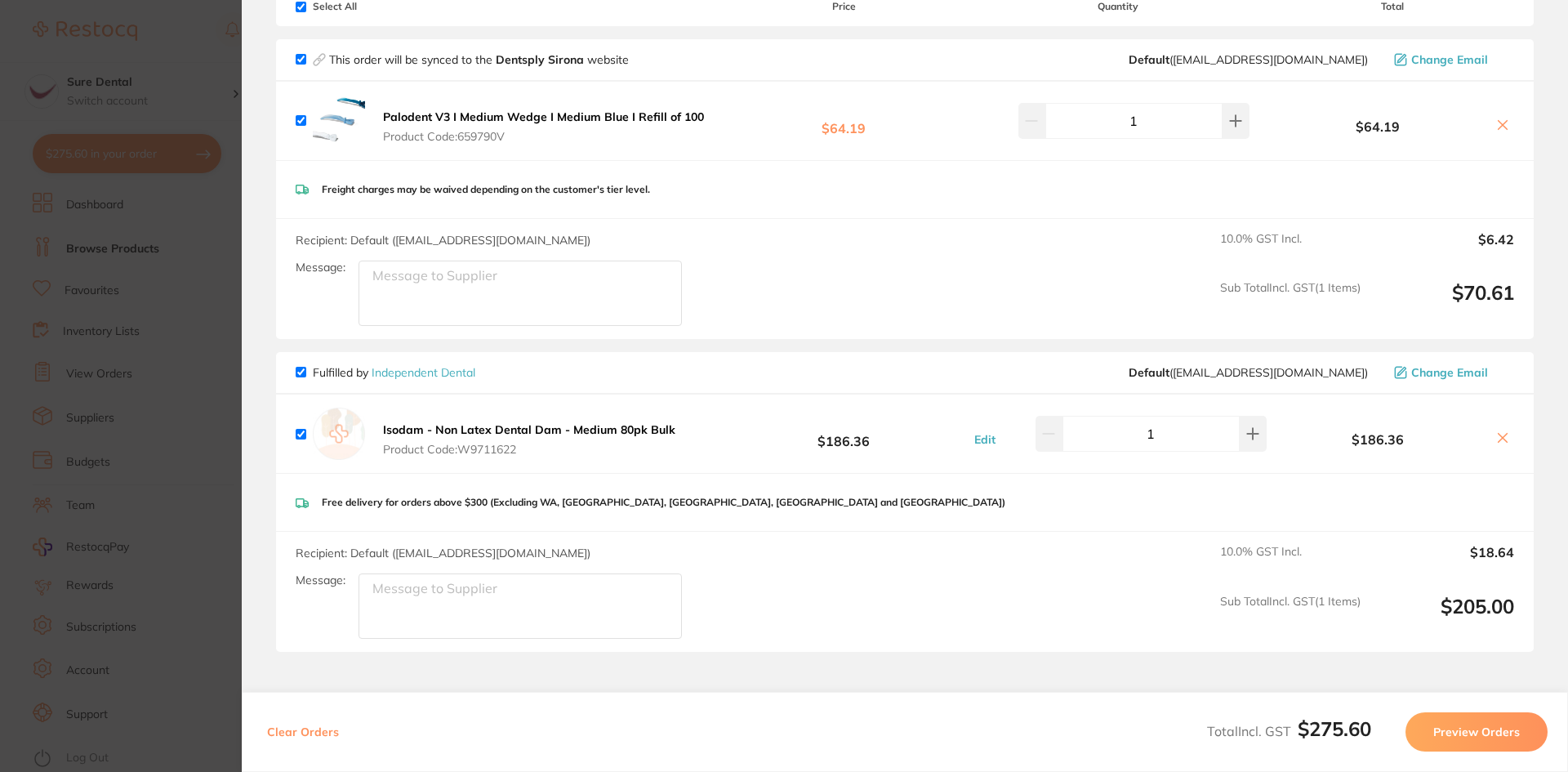
scroll to position [0, 0]
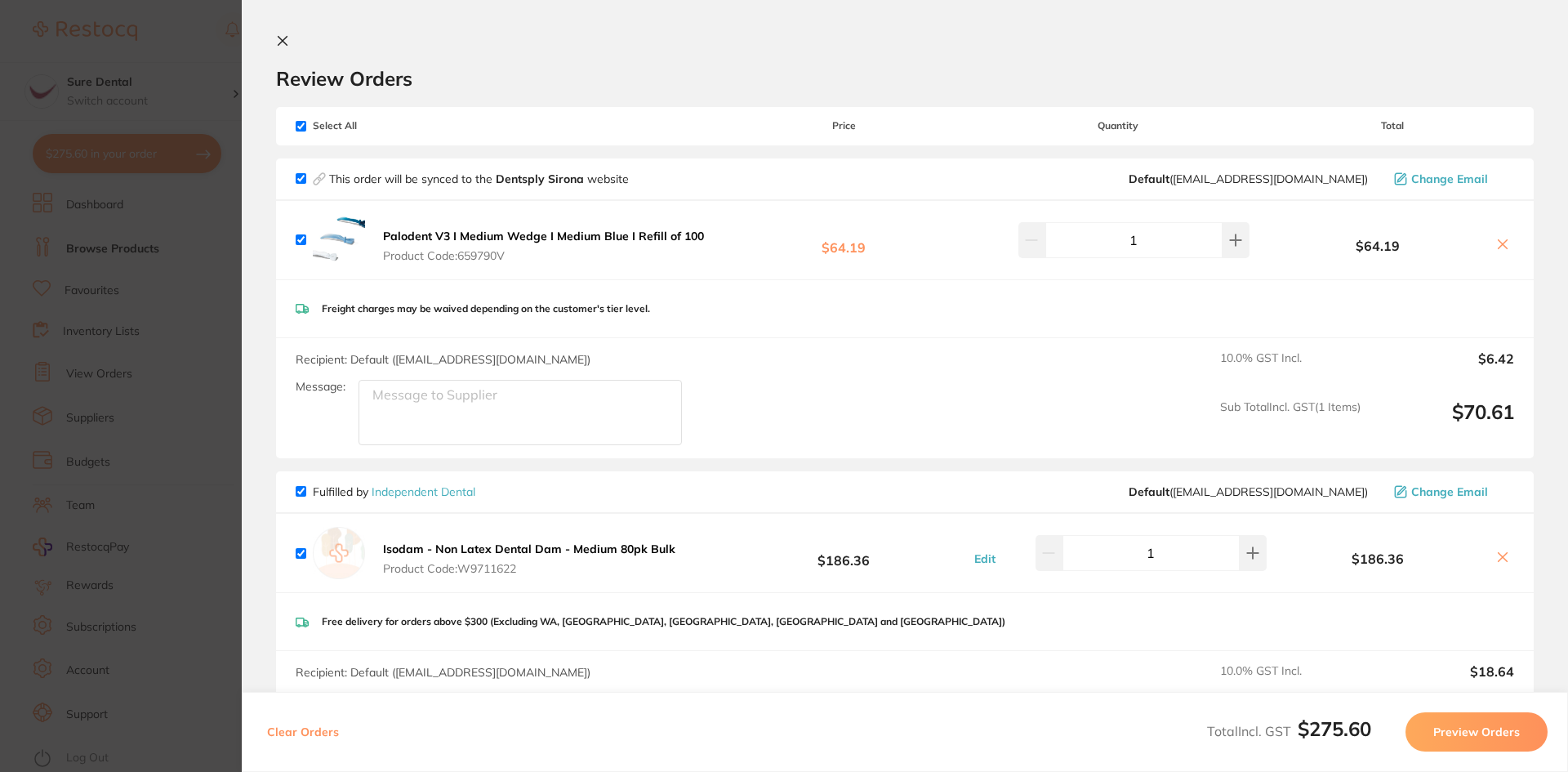
click at [280, 42] on icon at bounding box center [284, 41] width 9 height 9
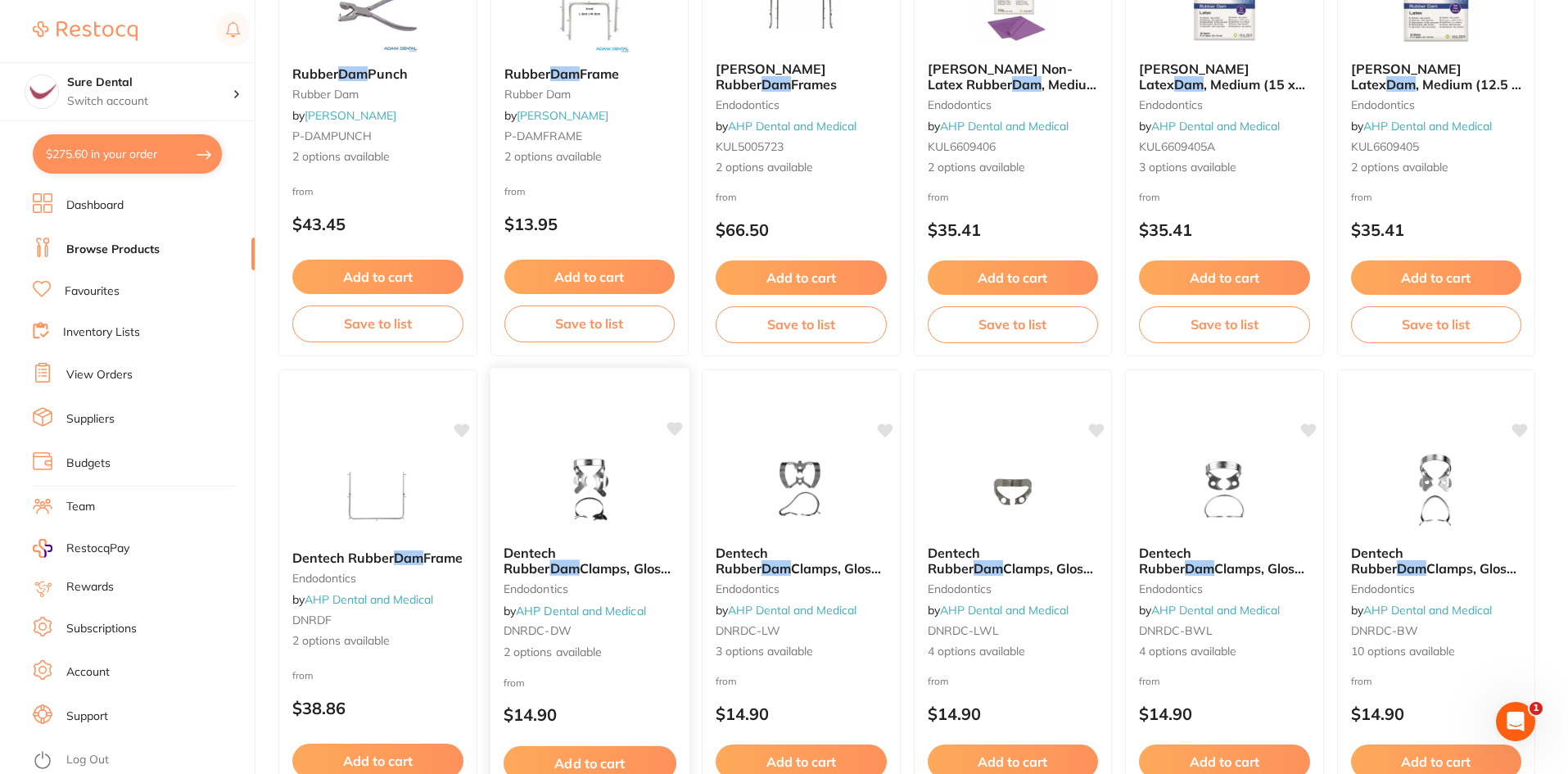
scroll to position [327, 0]
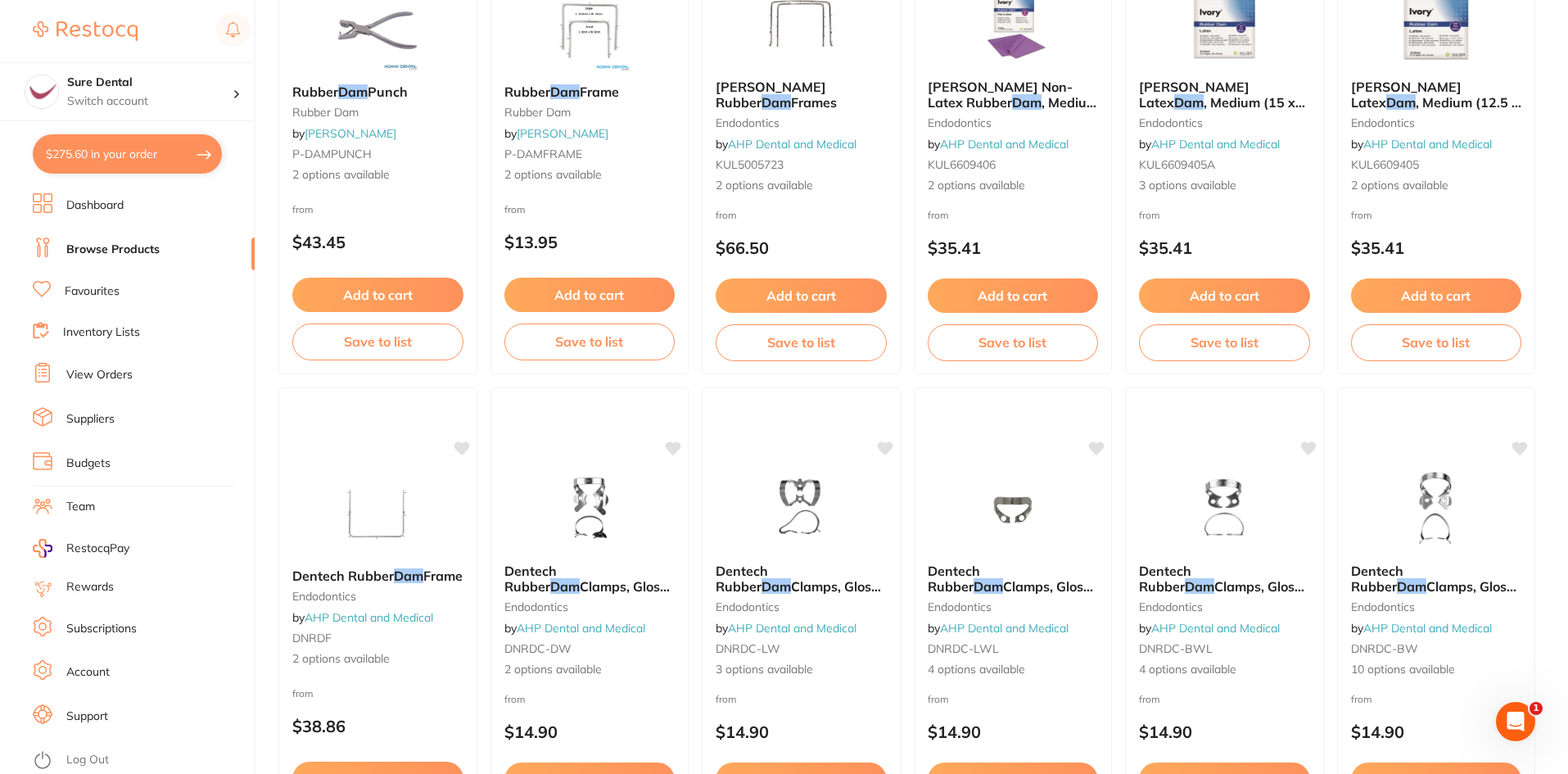
click at [176, 163] on button "$275.60 in your order" at bounding box center [128, 154] width 190 height 39
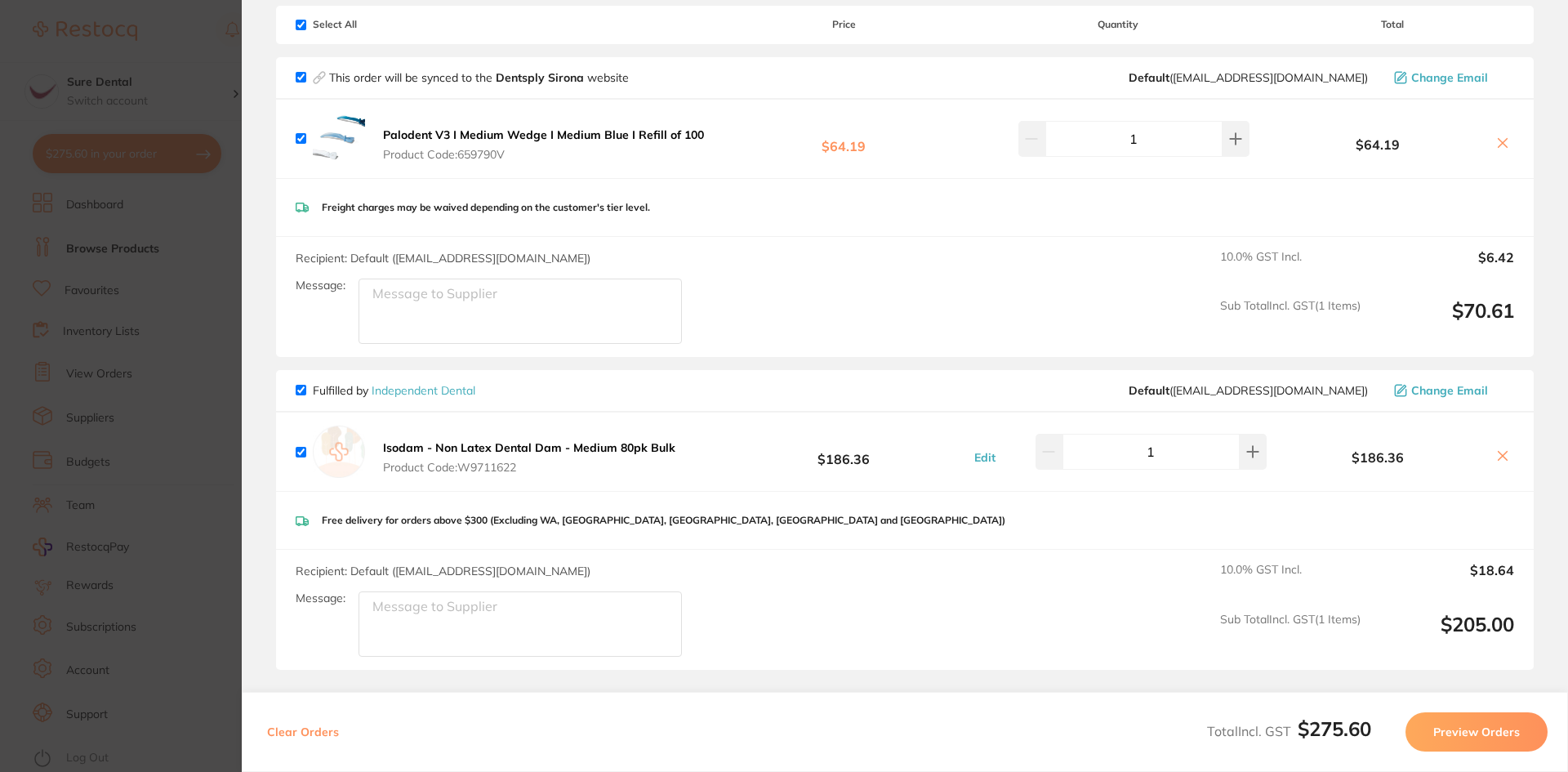
scroll to position [266, 0]
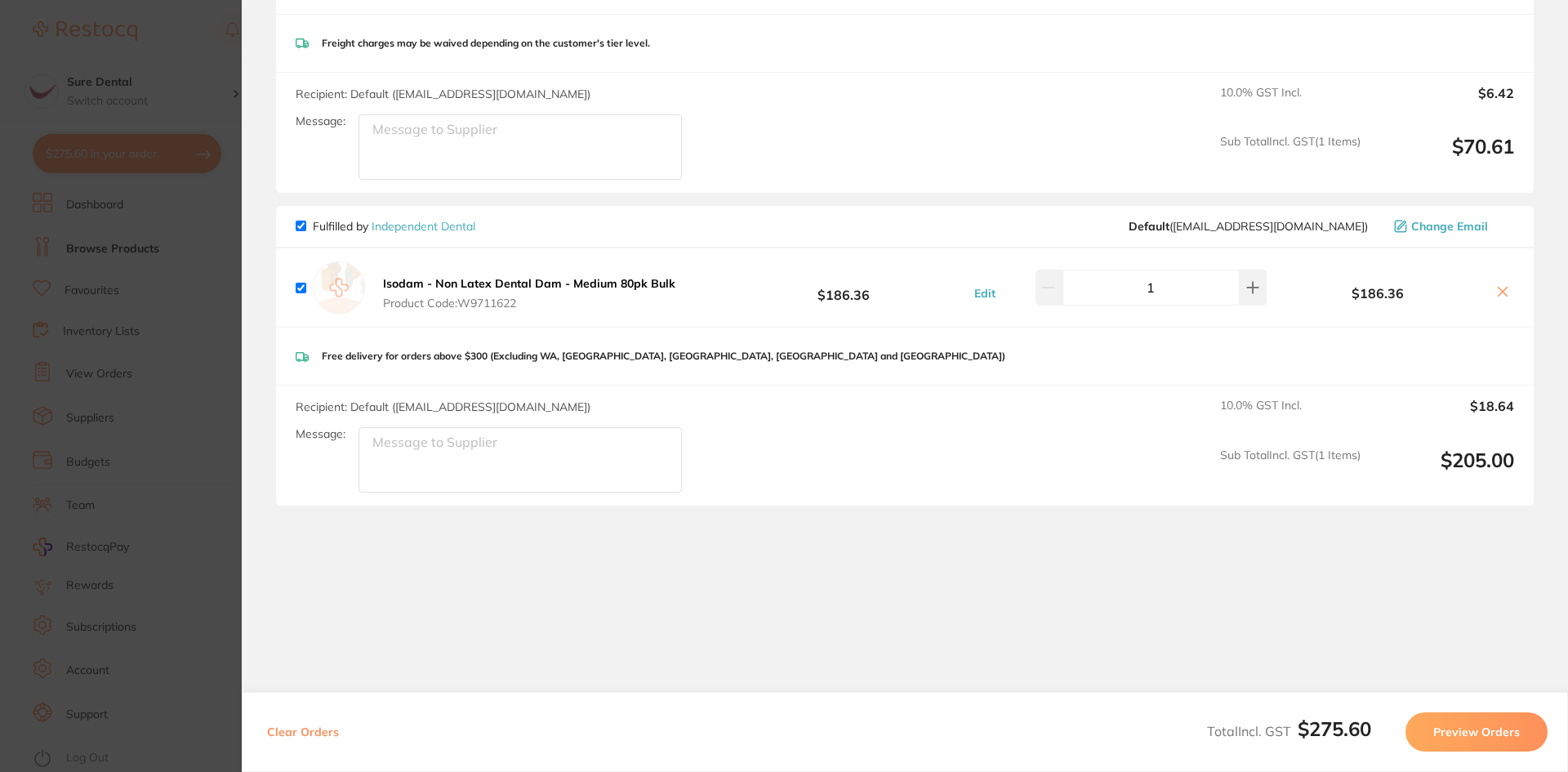
click at [1469, 736] on button "Preview Orders" at bounding box center [1477, 732] width 142 height 39
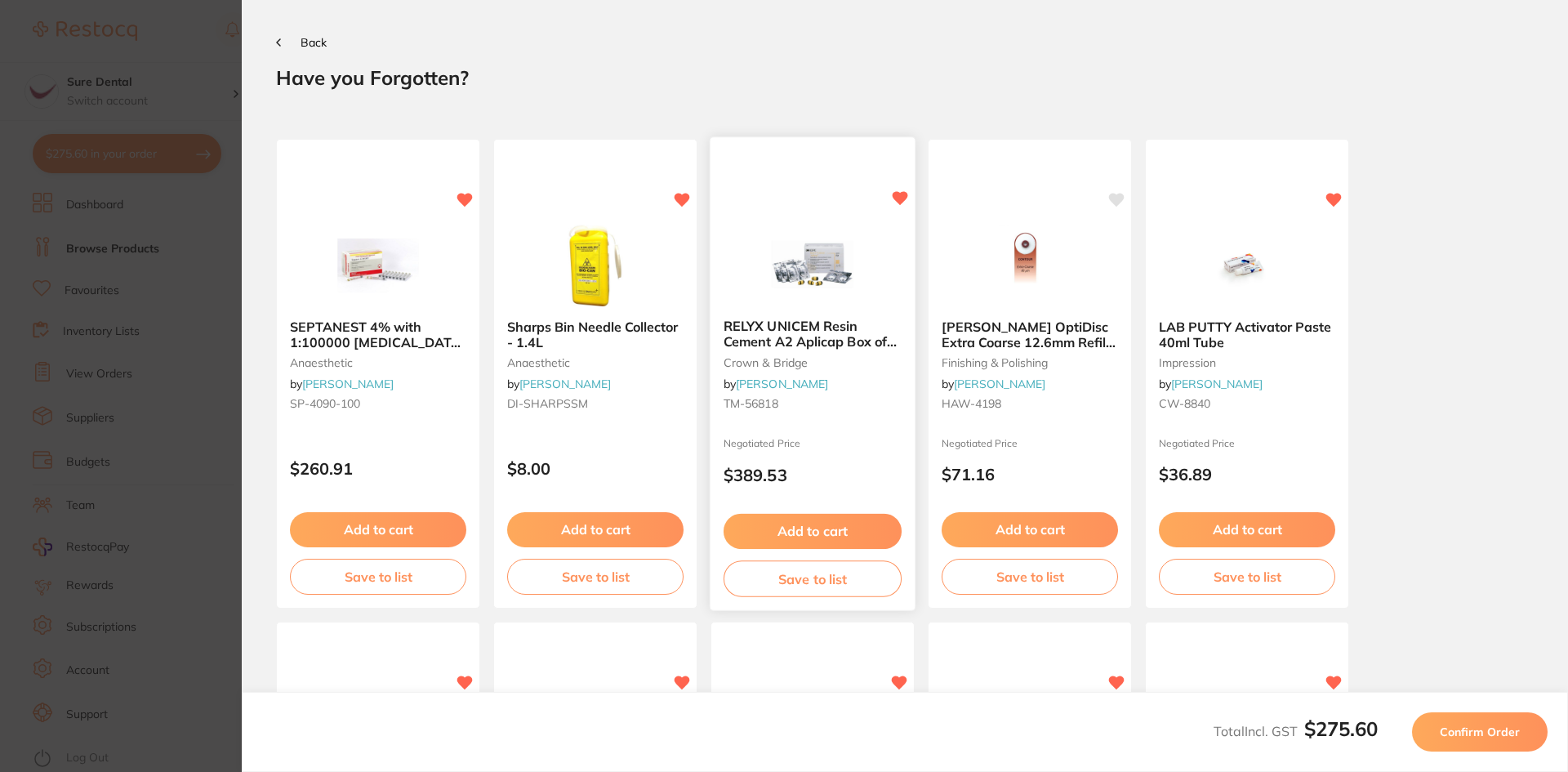
scroll to position [0, 0]
click at [312, 42] on span "Back" at bounding box center [314, 43] width 26 height 15
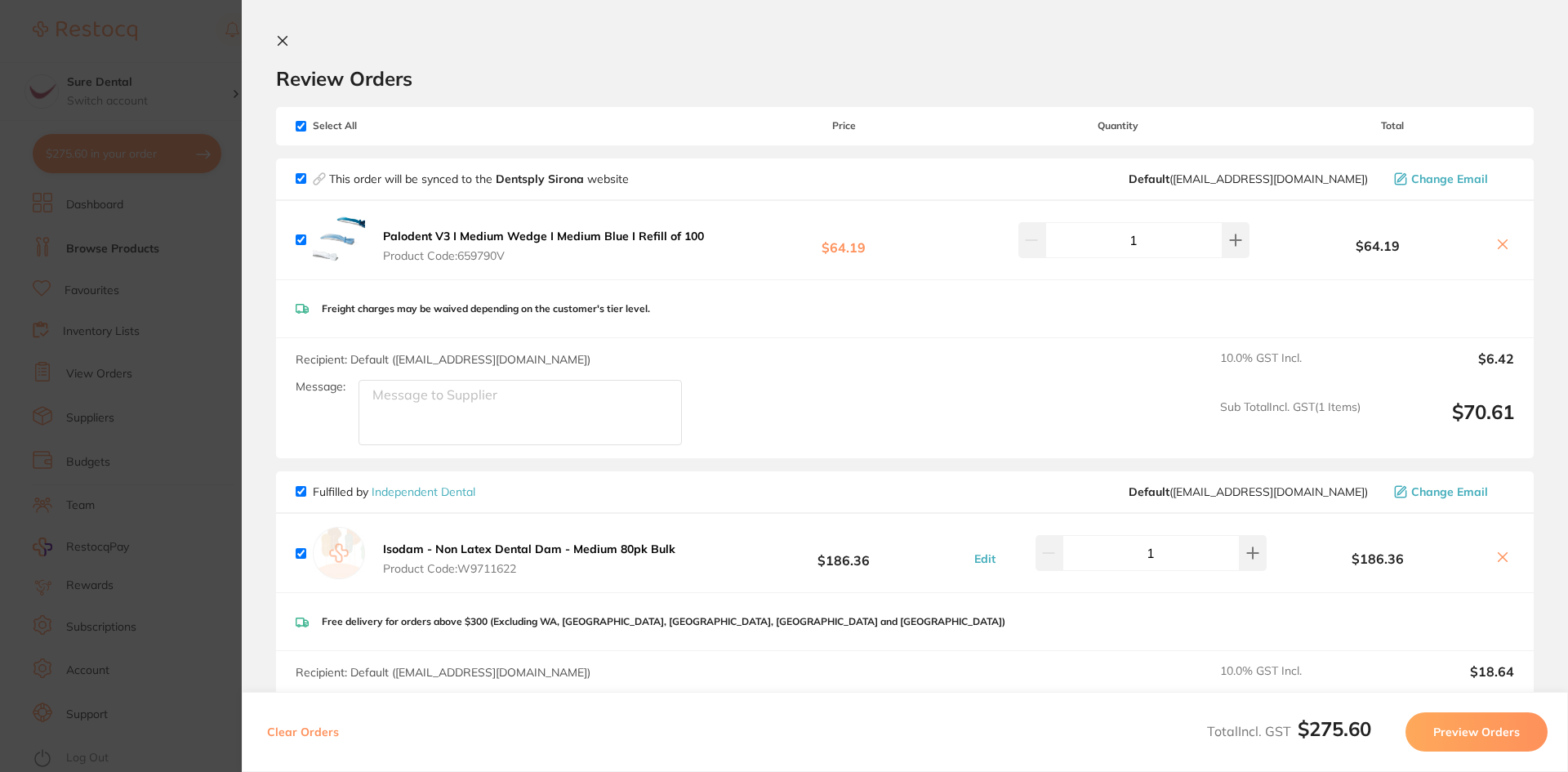
click at [284, 36] on icon at bounding box center [283, 41] width 13 height 13
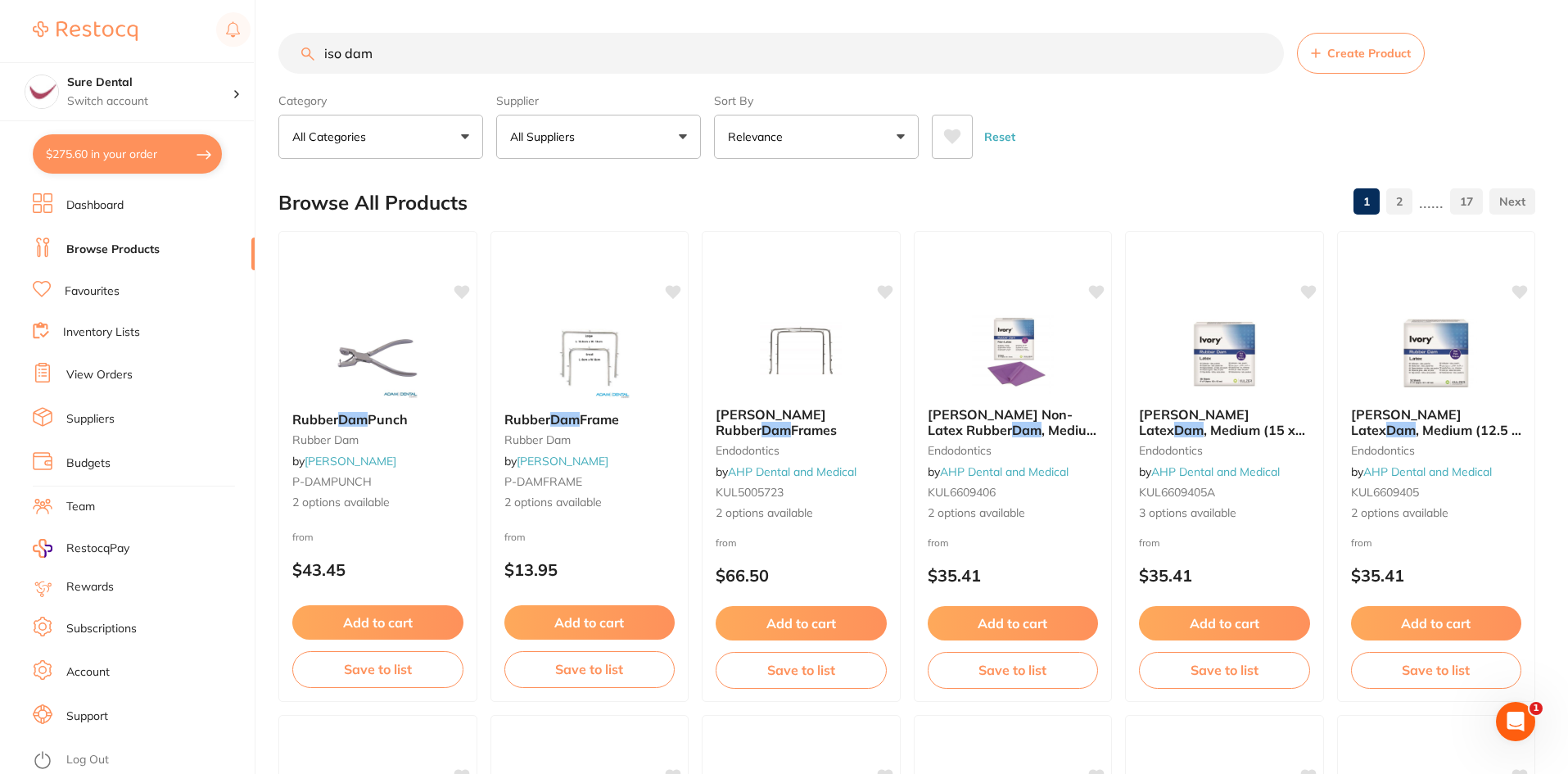
drag, startPoint x: 399, startPoint y: 44, endPoint x: 183, endPoint y: 42, distance: 216.0
click at [206, 53] on div "$275.60 Sure Dental Switch account Sure Dental $275.60 in your order Dashboard …" at bounding box center [784, 387] width 1568 height 774
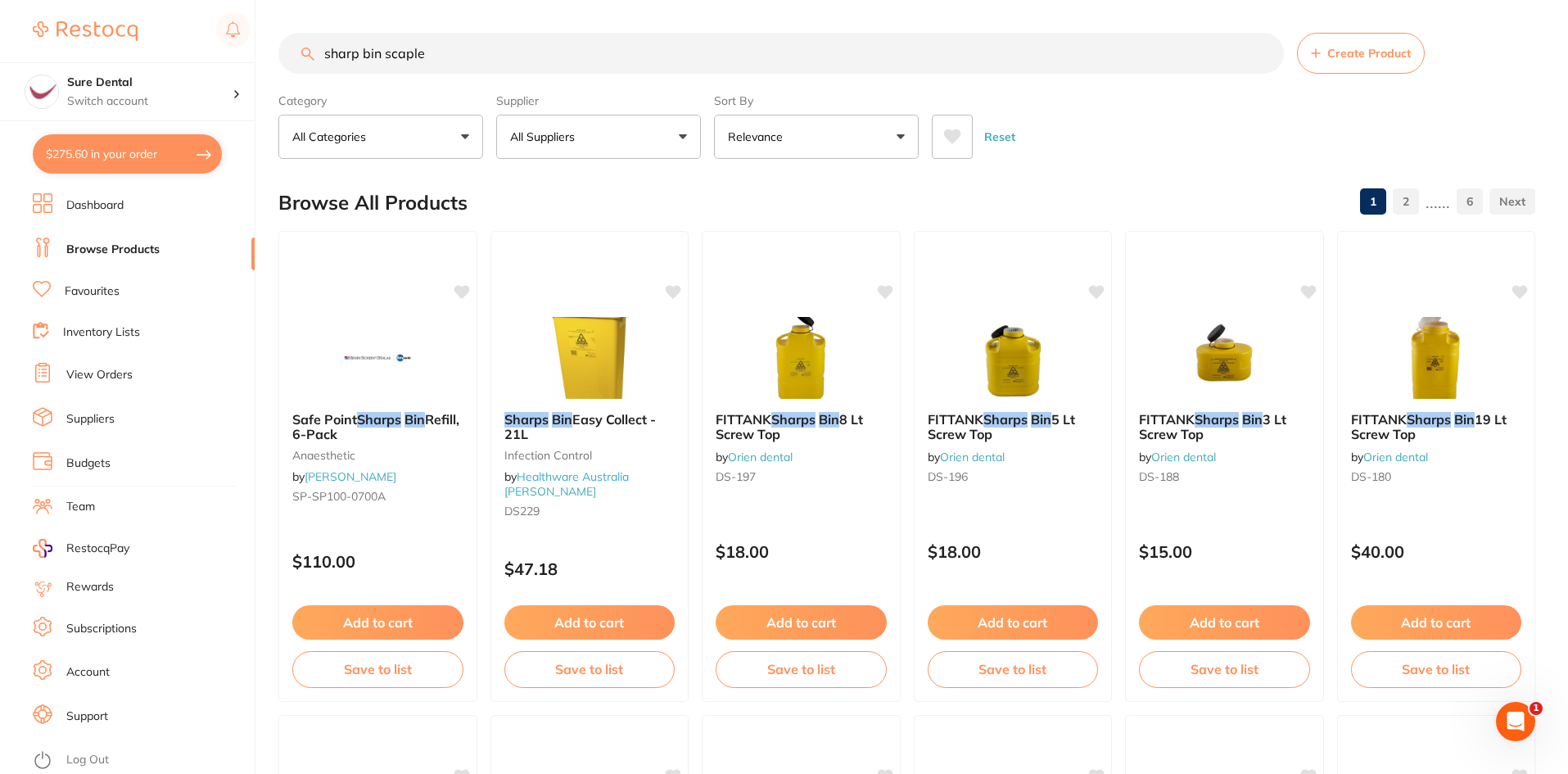
click at [458, 52] on input "sharp bin scaple" at bounding box center [782, 53] width 1006 height 41
type input "sharp bin"
drag, startPoint x: 426, startPoint y: 52, endPoint x: 166, endPoint y: 65, distance: 260.3
click at [183, 66] on div "$275.60 Sure Dental Switch account Sure Dental $275.60 in your order Dashboard …" at bounding box center [784, 387] width 1568 height 774
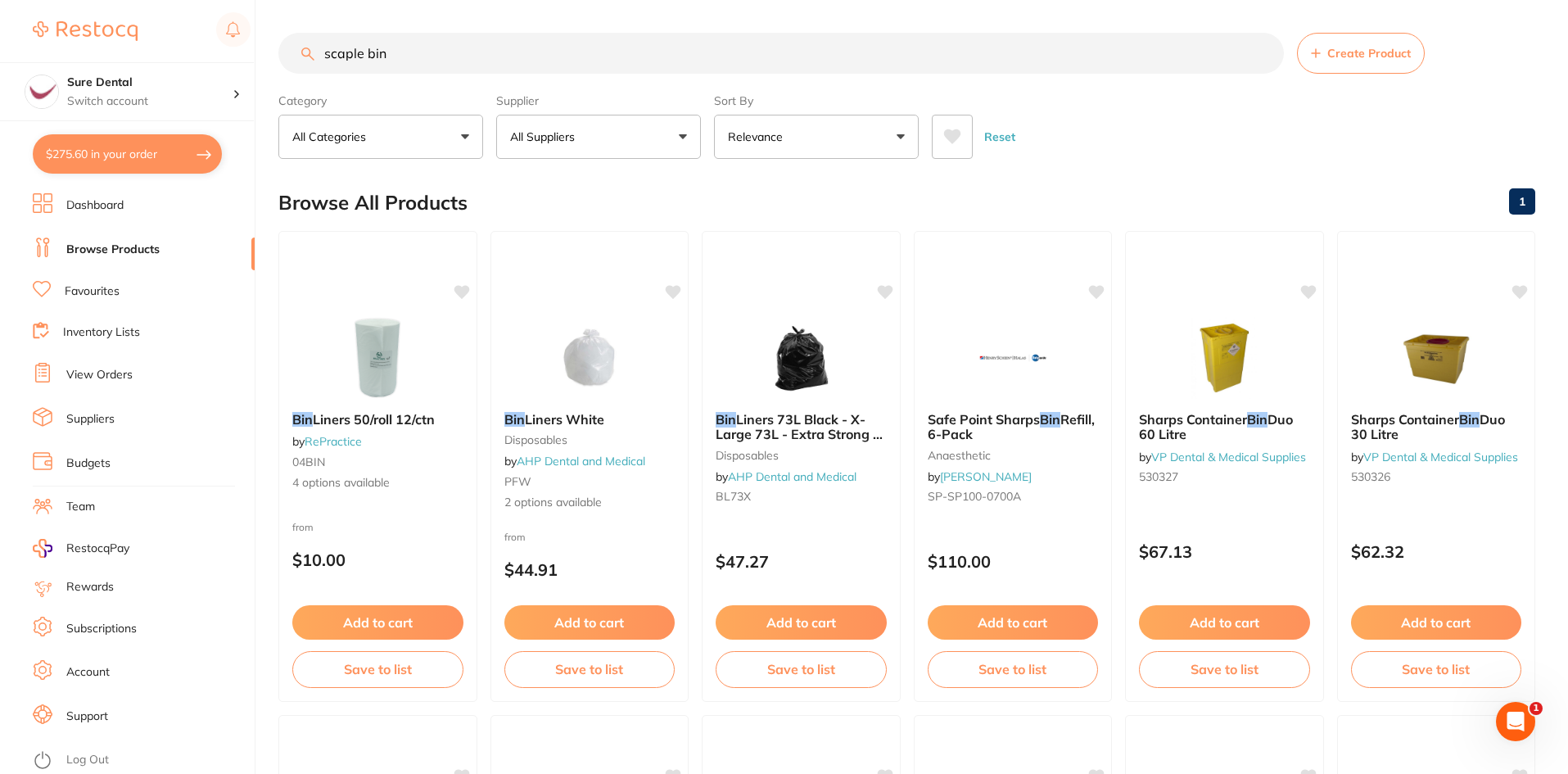
click at [365, 49] on input "scaple bin" at bounding box center [782, 53] width 1006 height 41
type input "scapel bin"
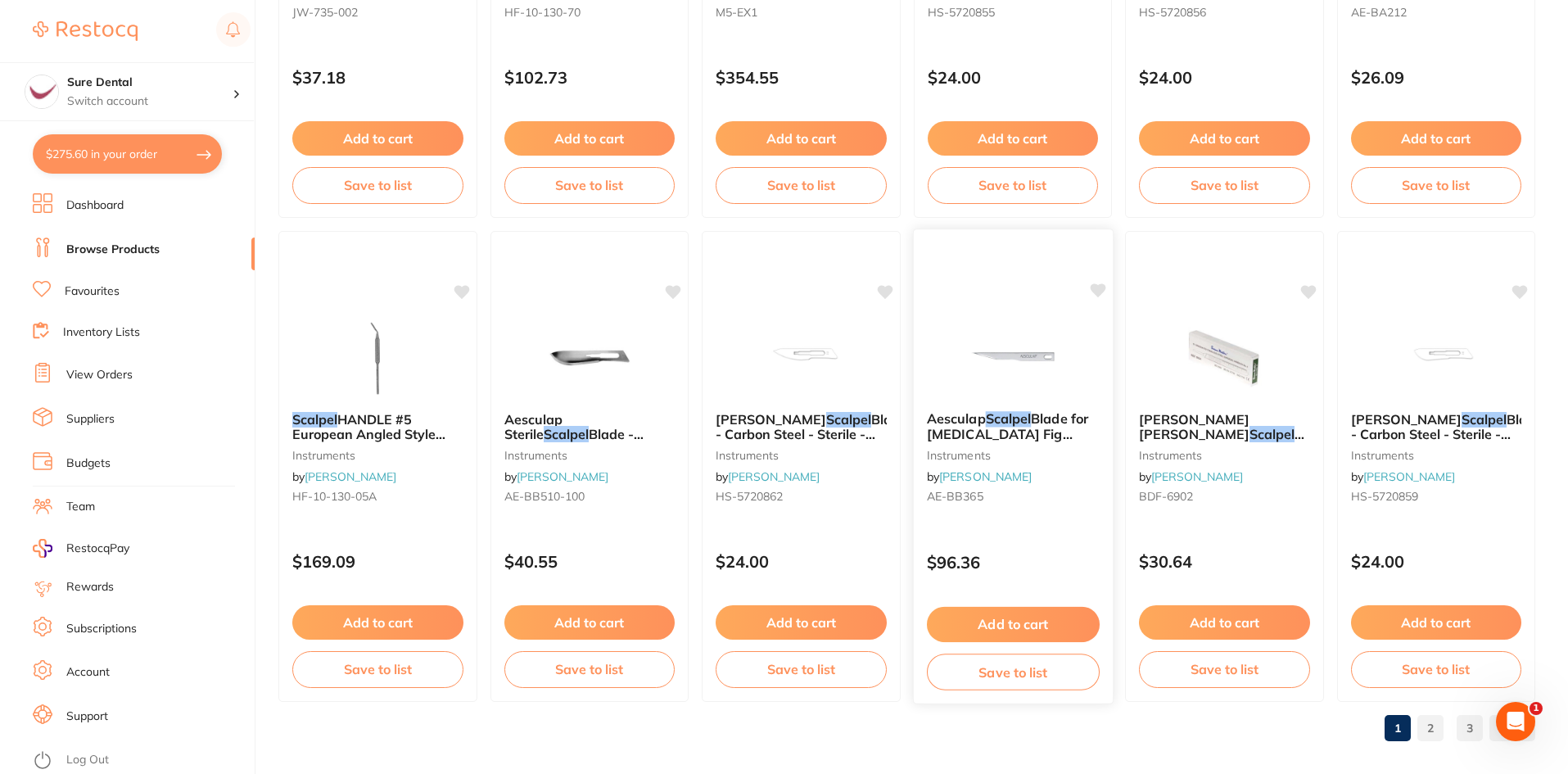
scroll to position [3884, 0]
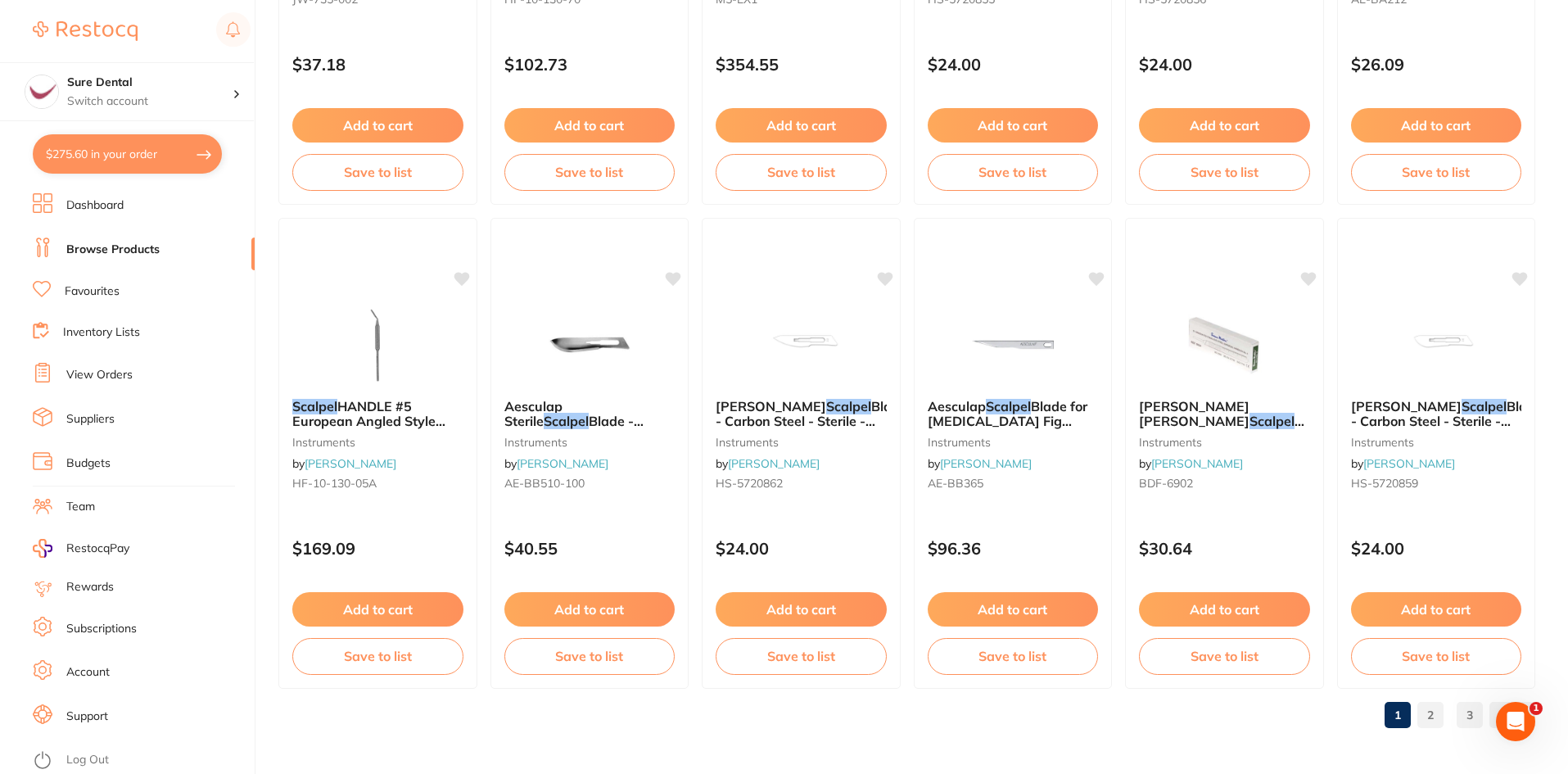
click at [1434, 713] on link "2" at bounding box center [1430, 714] width 26 height 33
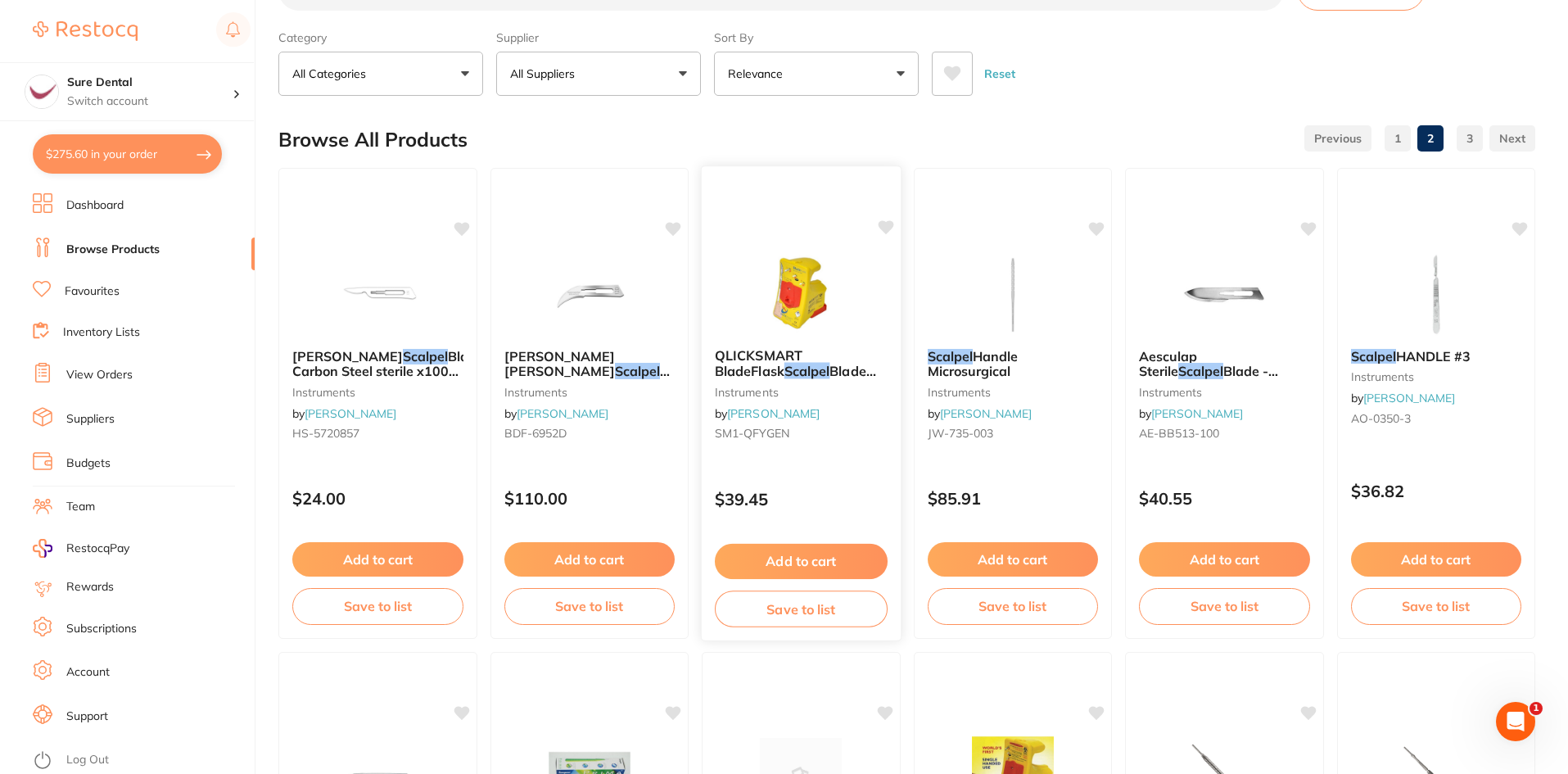
scroll to position [0, 0]
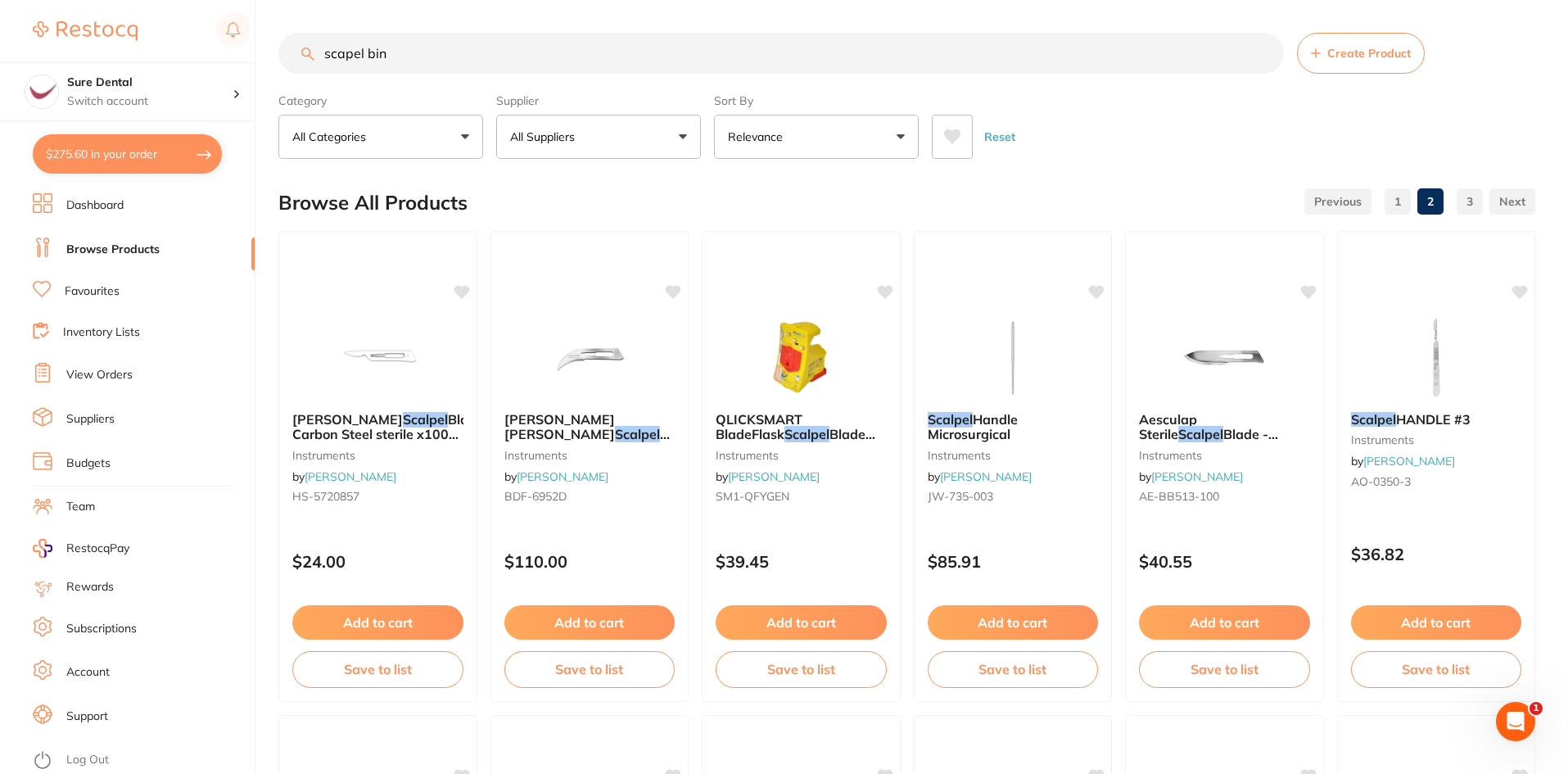
click at [677, 139] on button "All Suppliers" at bounding box center [599, 136] width 205 height 44
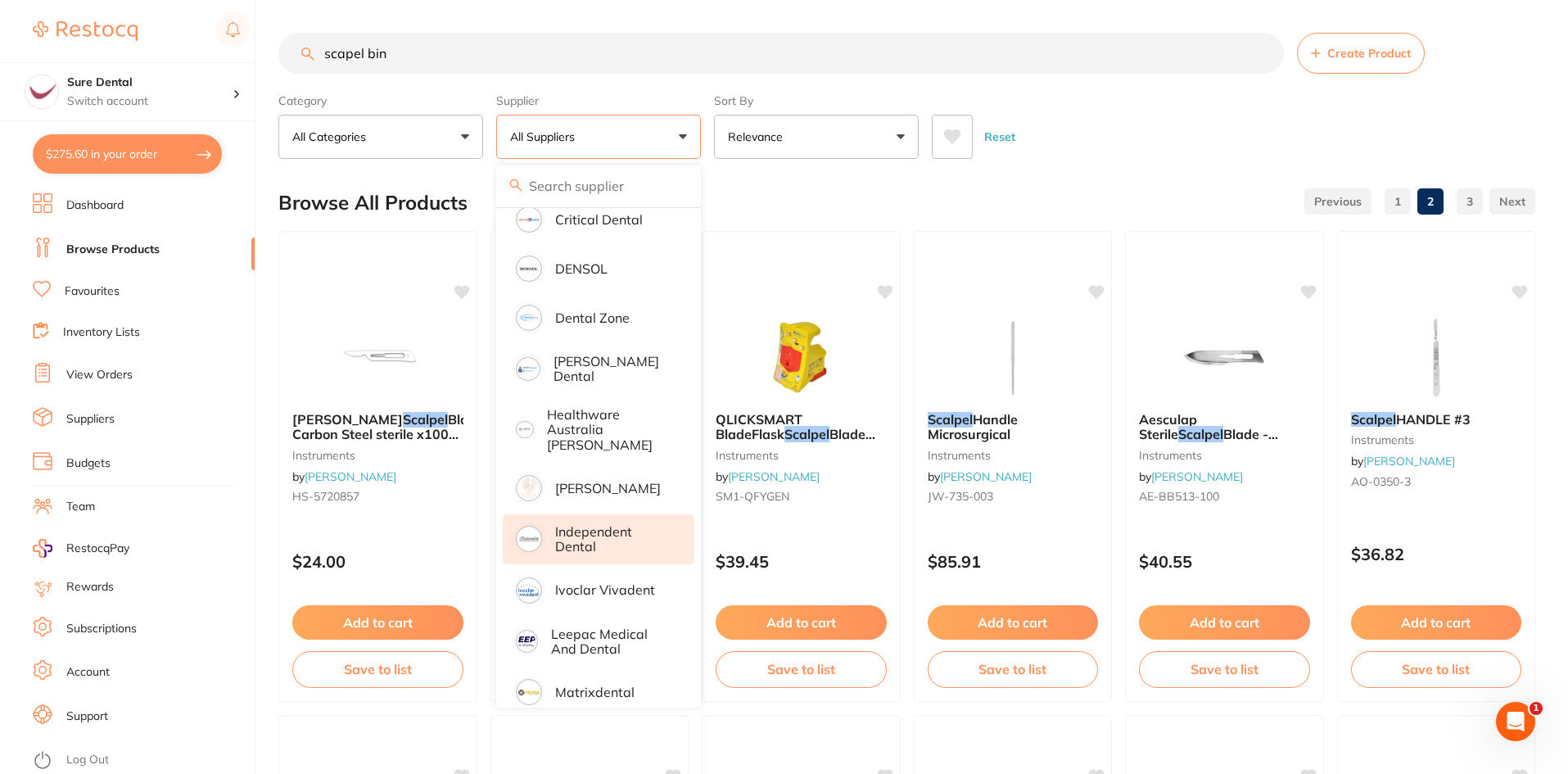
scroll to position [327, 0]
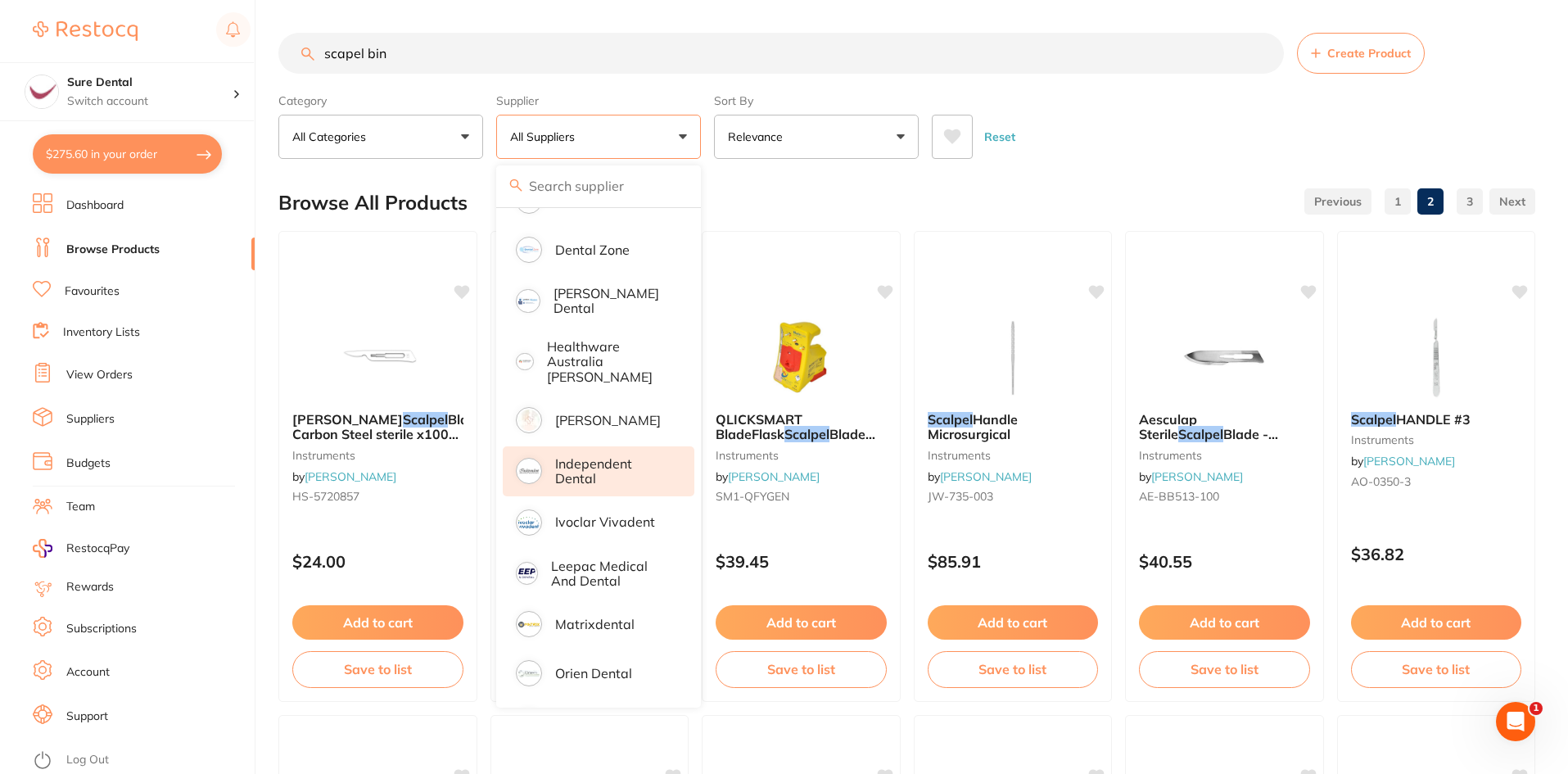
click at [591, 458] on p "Independent Dental" at bounding box center [614, 471] width 116 height 30
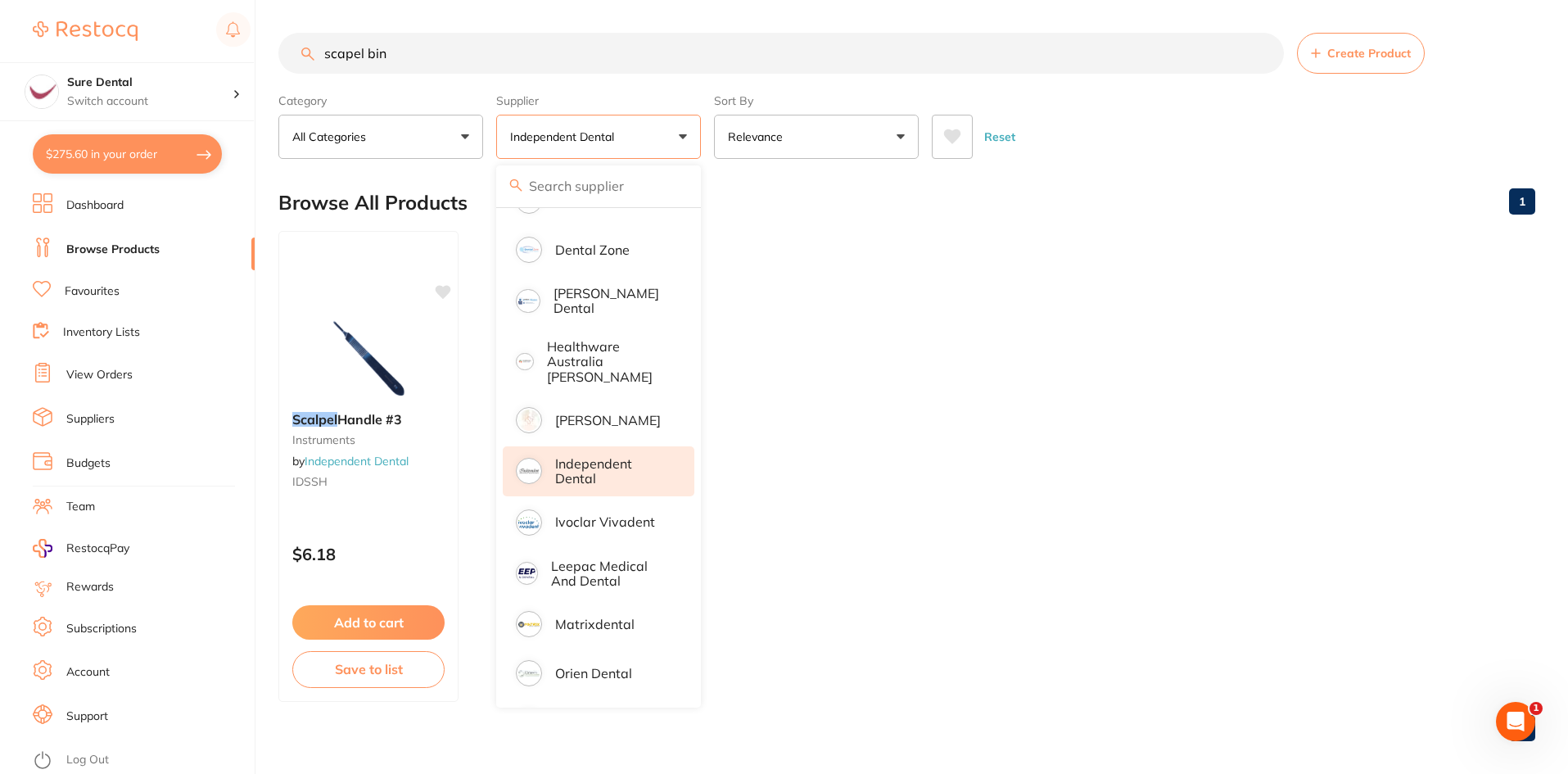
scroll to position [0, 0]
click at [1148, 470] on ul "Scalpel Handle #3 instruments by Independent Dental IDSSH $6.18 Add to cart Sav…" at bounding box center [906, 466] width 1256 height 471
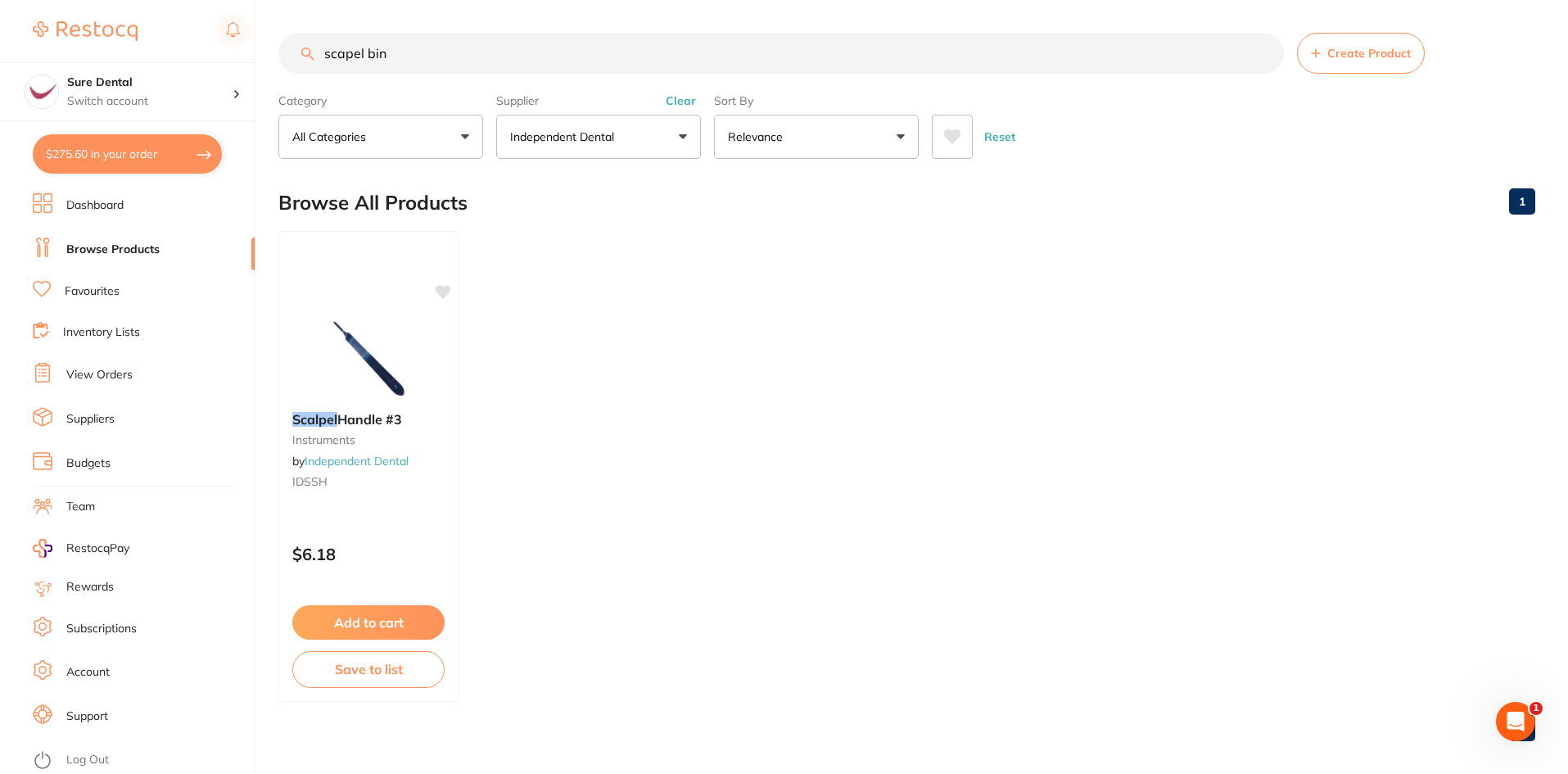
click at [674, 142] on button "Independent Dental" at bounding box center [599, 136] width 205 height 44
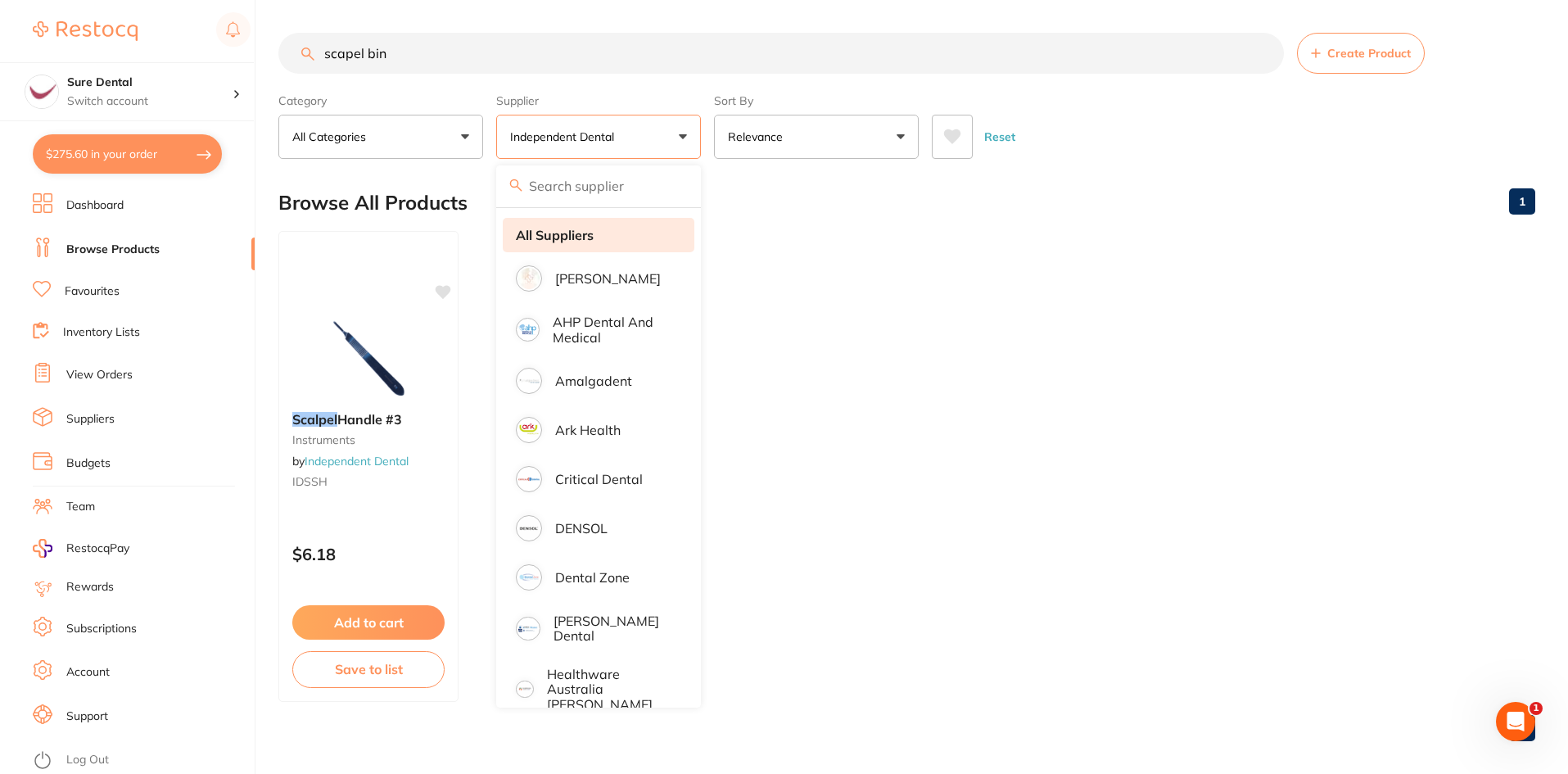
click at [569, 236] on strong "All Suppliers" at bounding box center [555, 235] width 78 height 15
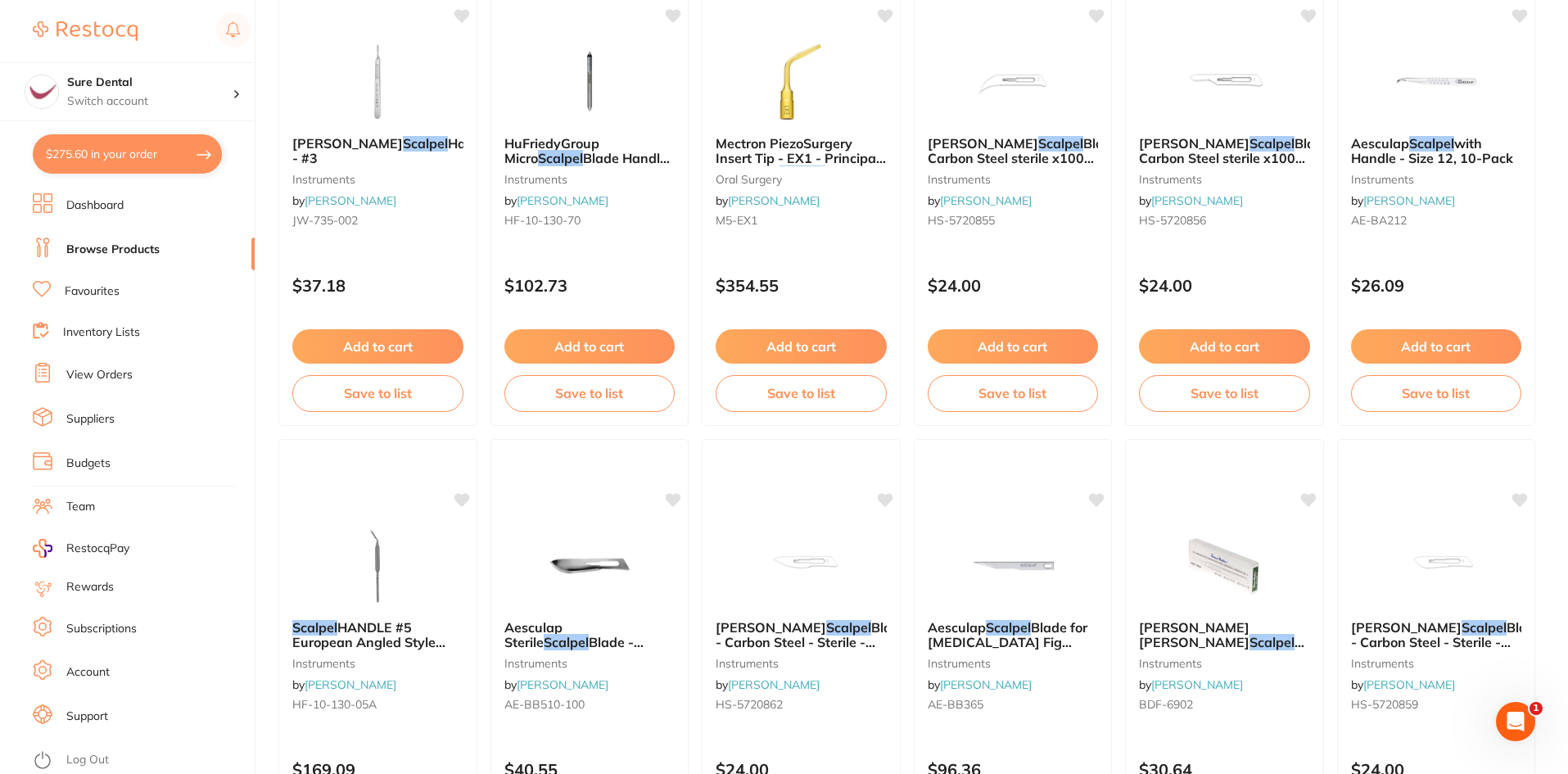
scroll to position [3884, 0]
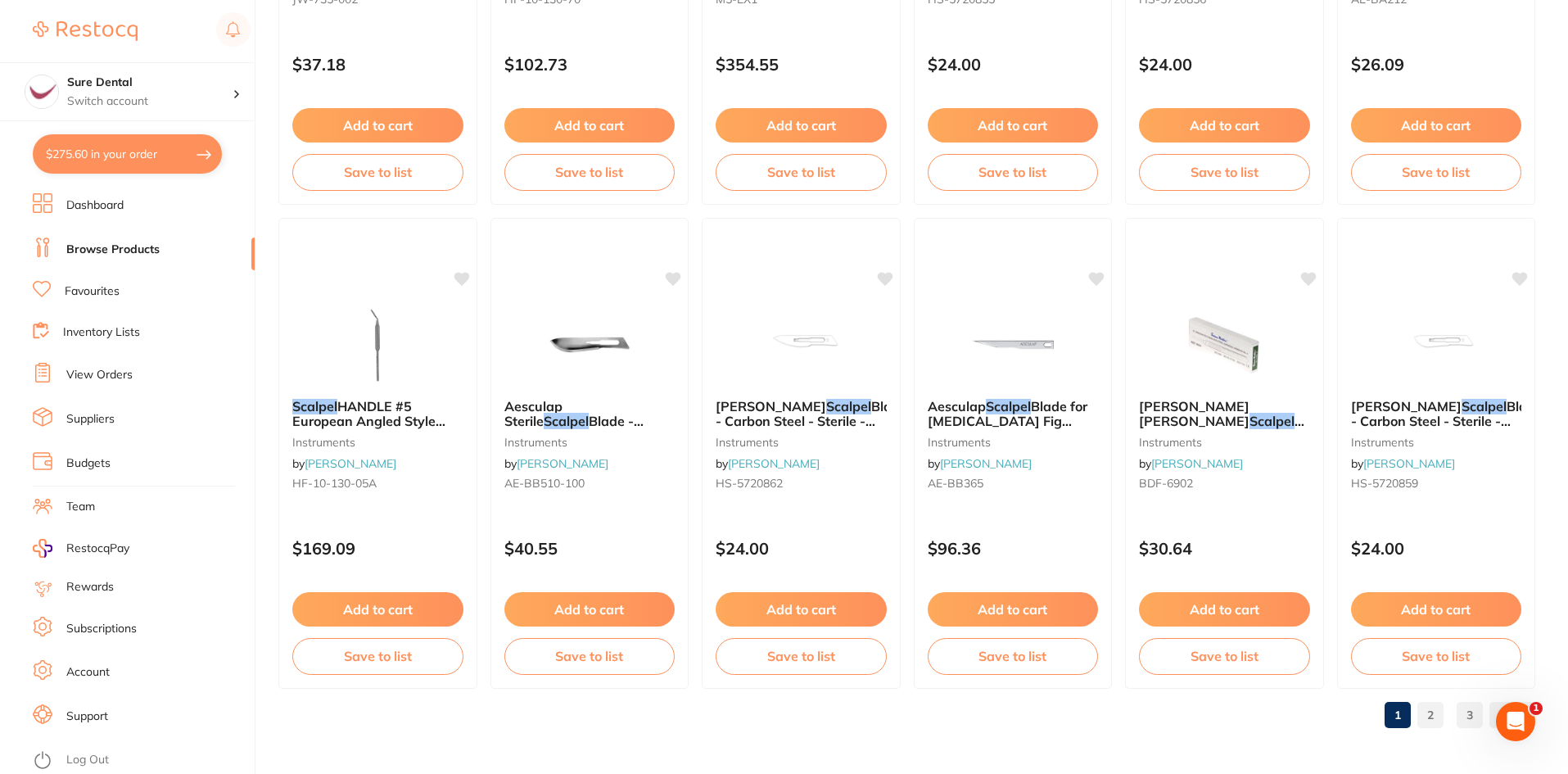
click at [1429, 711] on link "2" at bounding box center [1430, 714] width 26 height 33
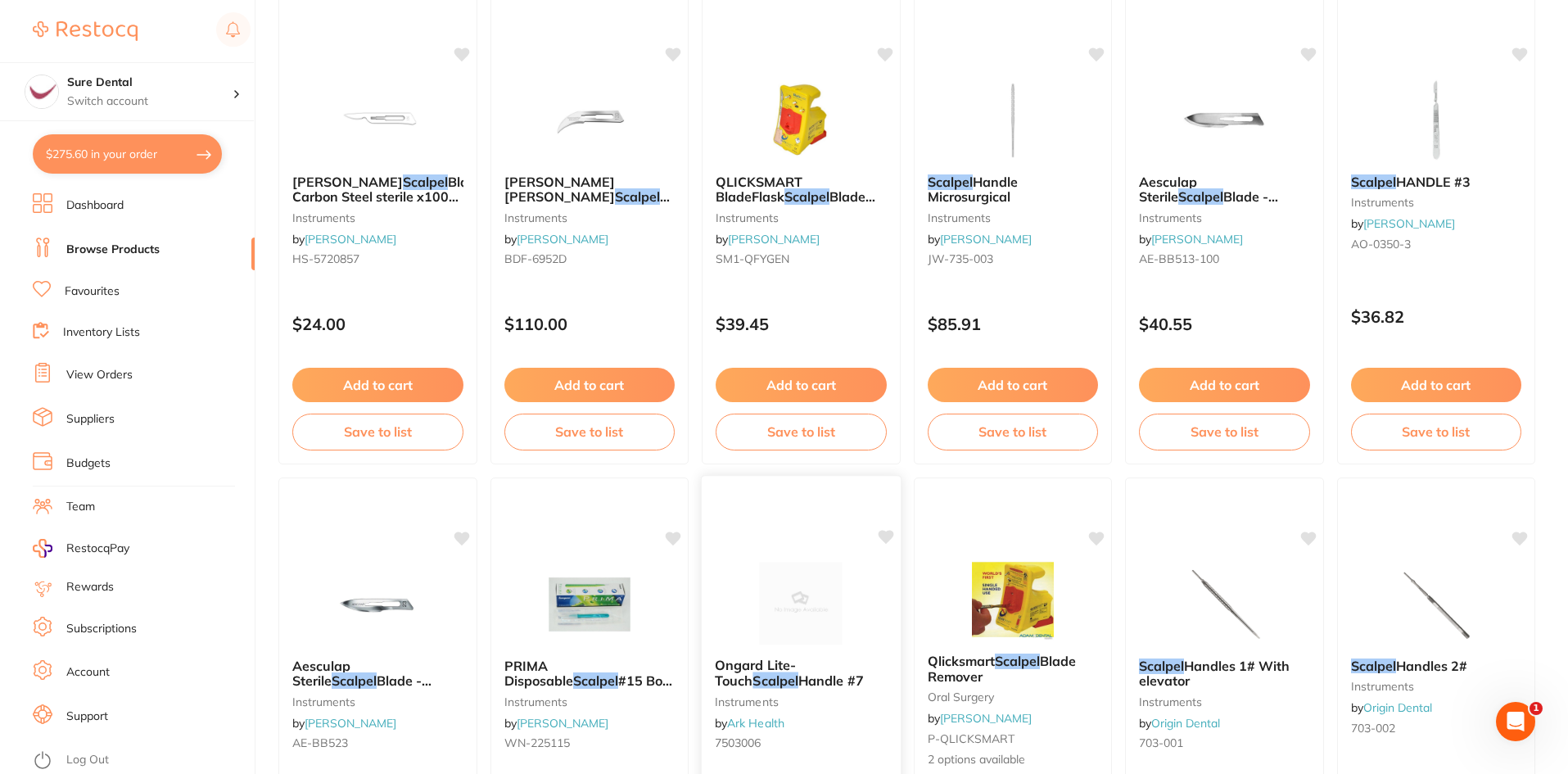
scroll to position [492, 0]
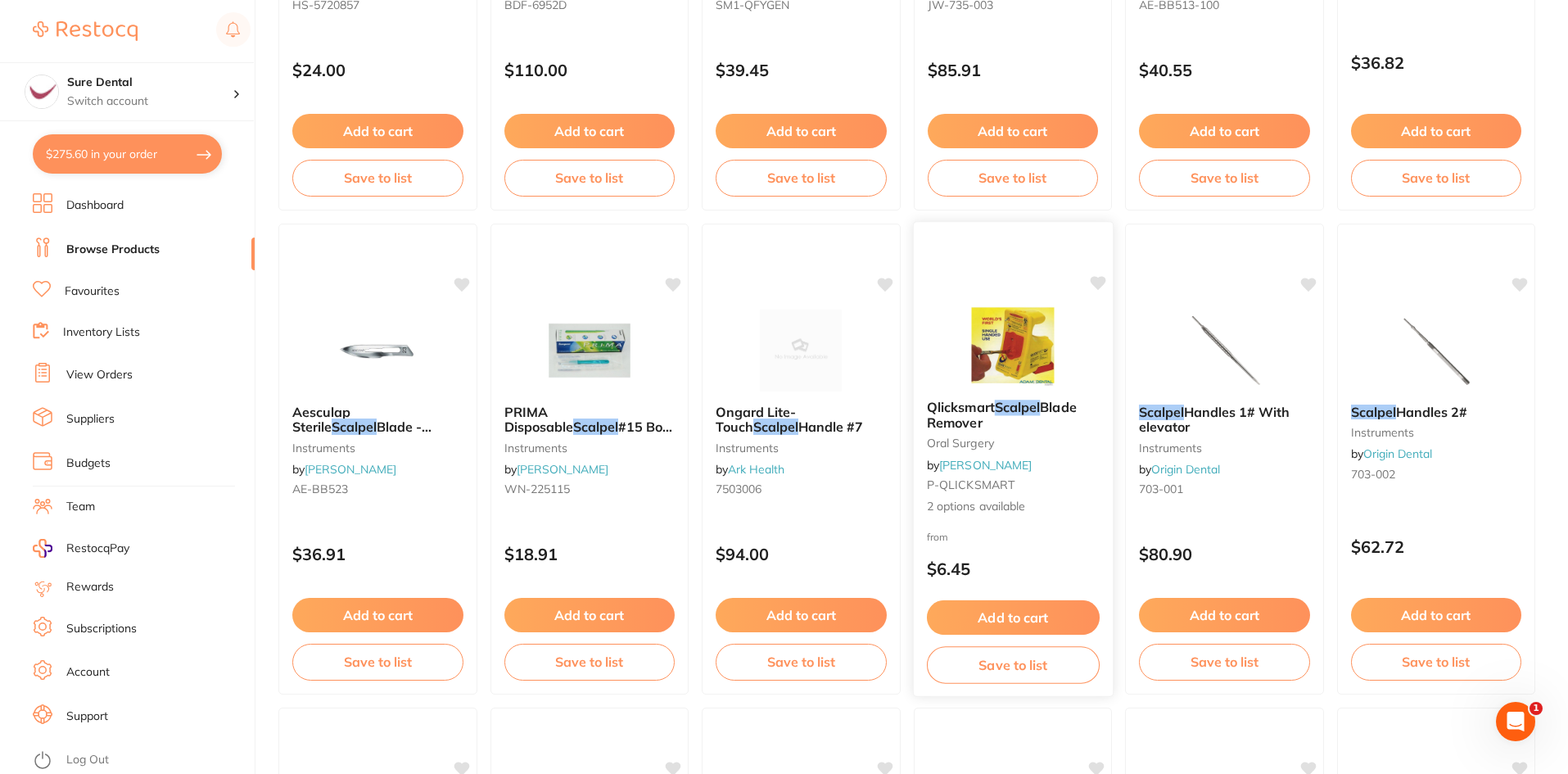
click at [961, 422] on span "Blade Remover" at bounding box center [1001, 415] width 150 height 32
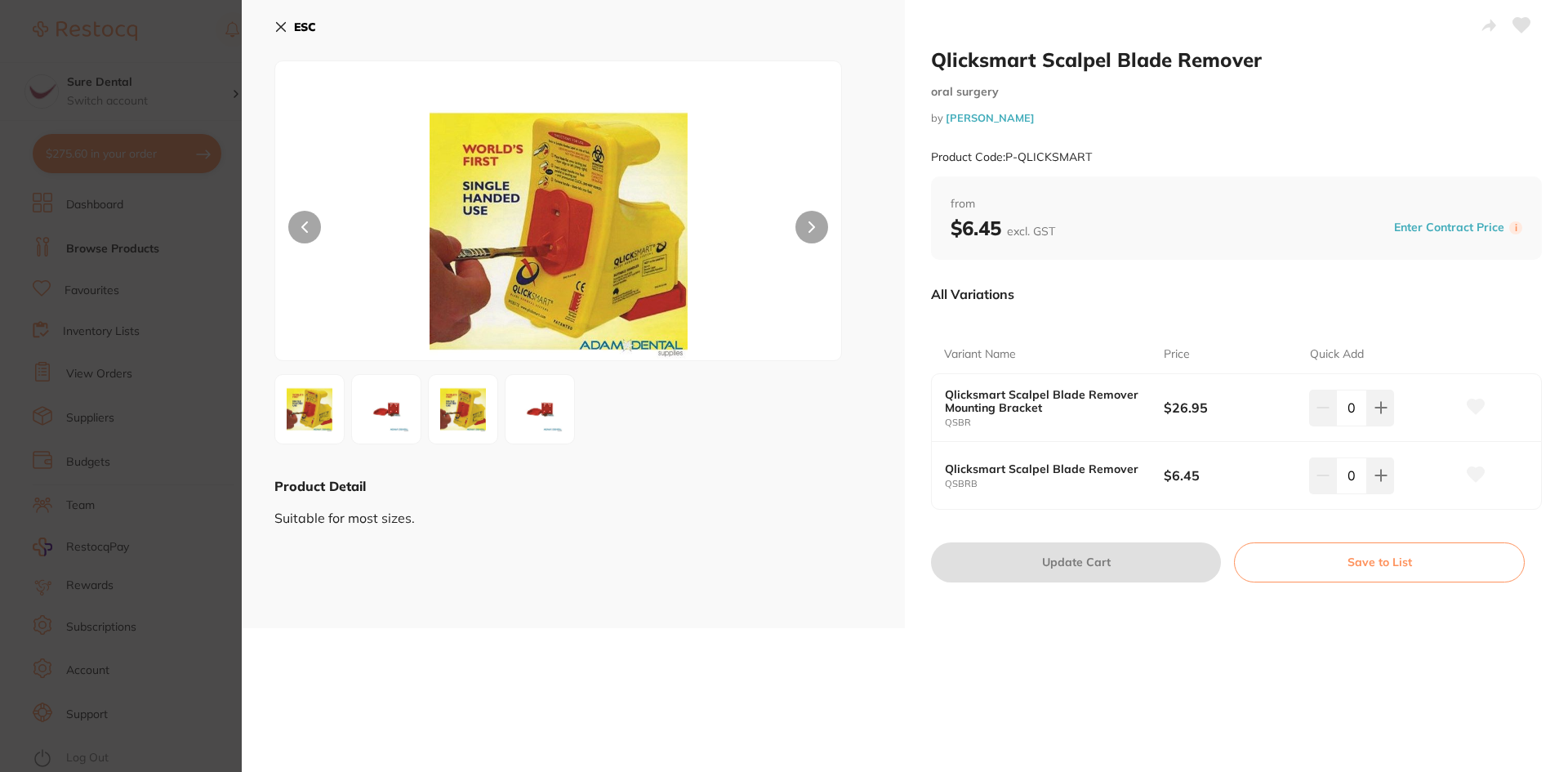
click at [804, 226] on button at bounding box center [812, 226] width 33 height 33
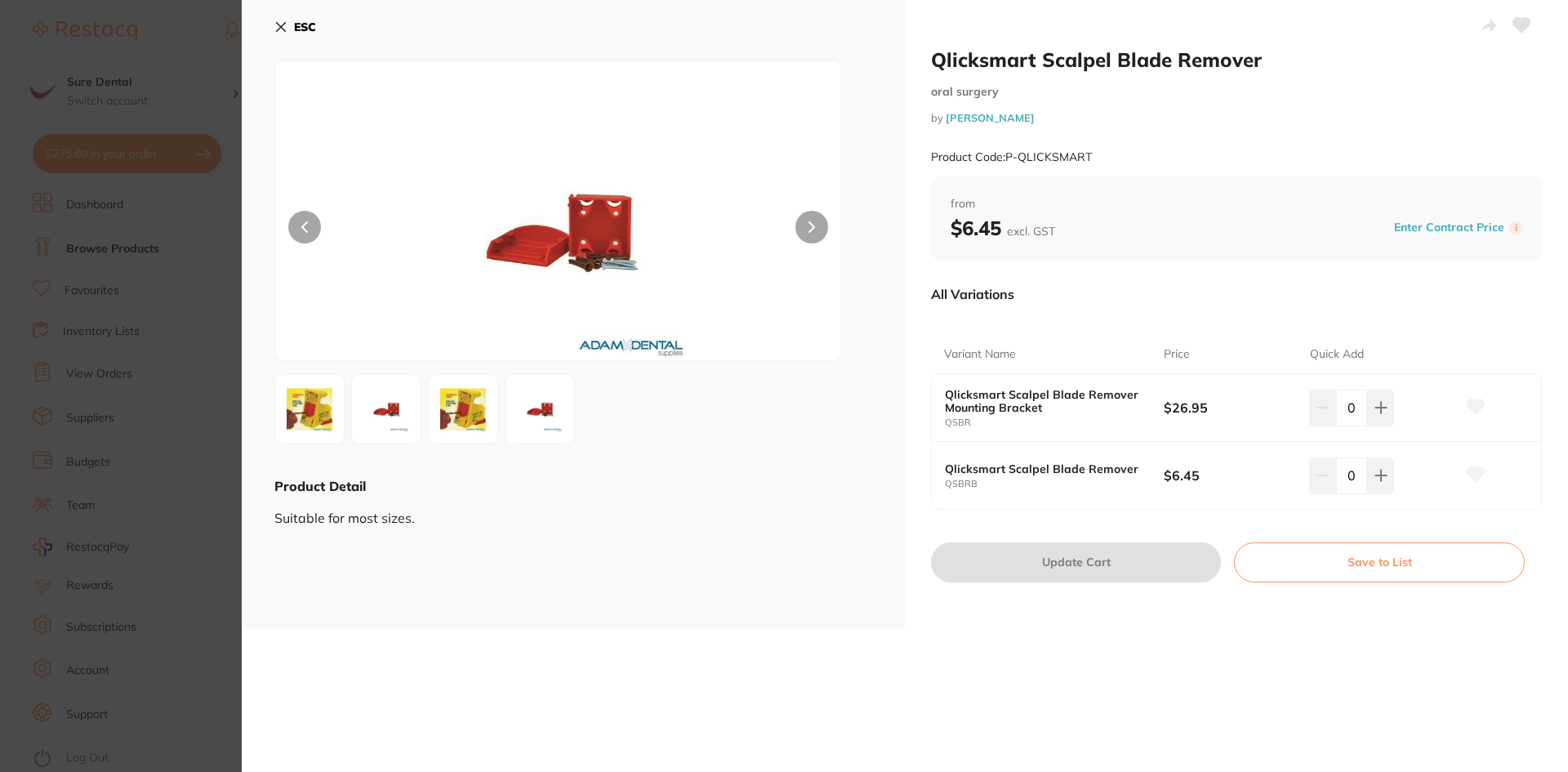
click at [804, 227] on button at bounding box center [812, 226] width 33 height 33
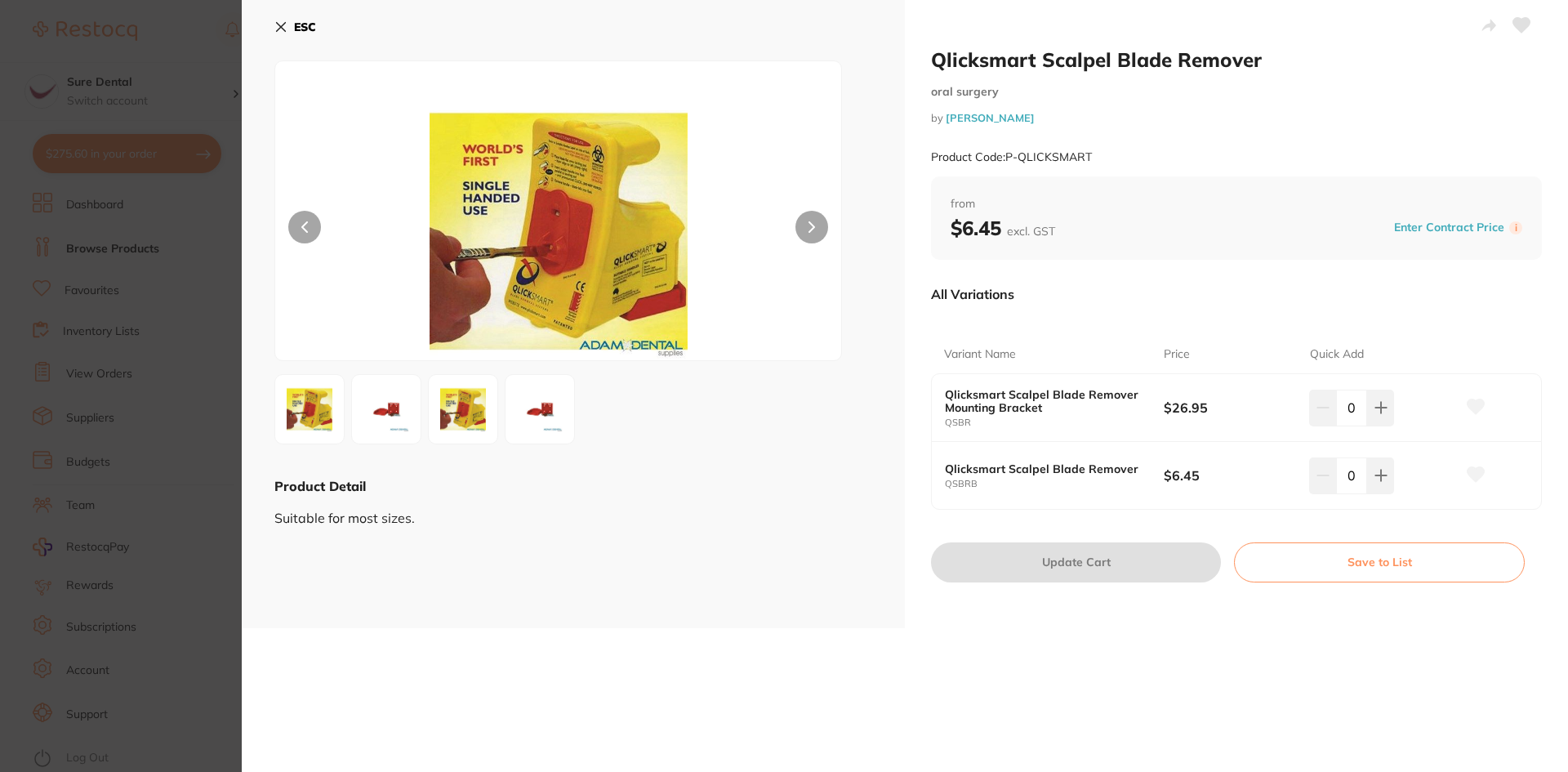
click at [804, 227] on button at bounding box center [812, 226] width 33 height 33
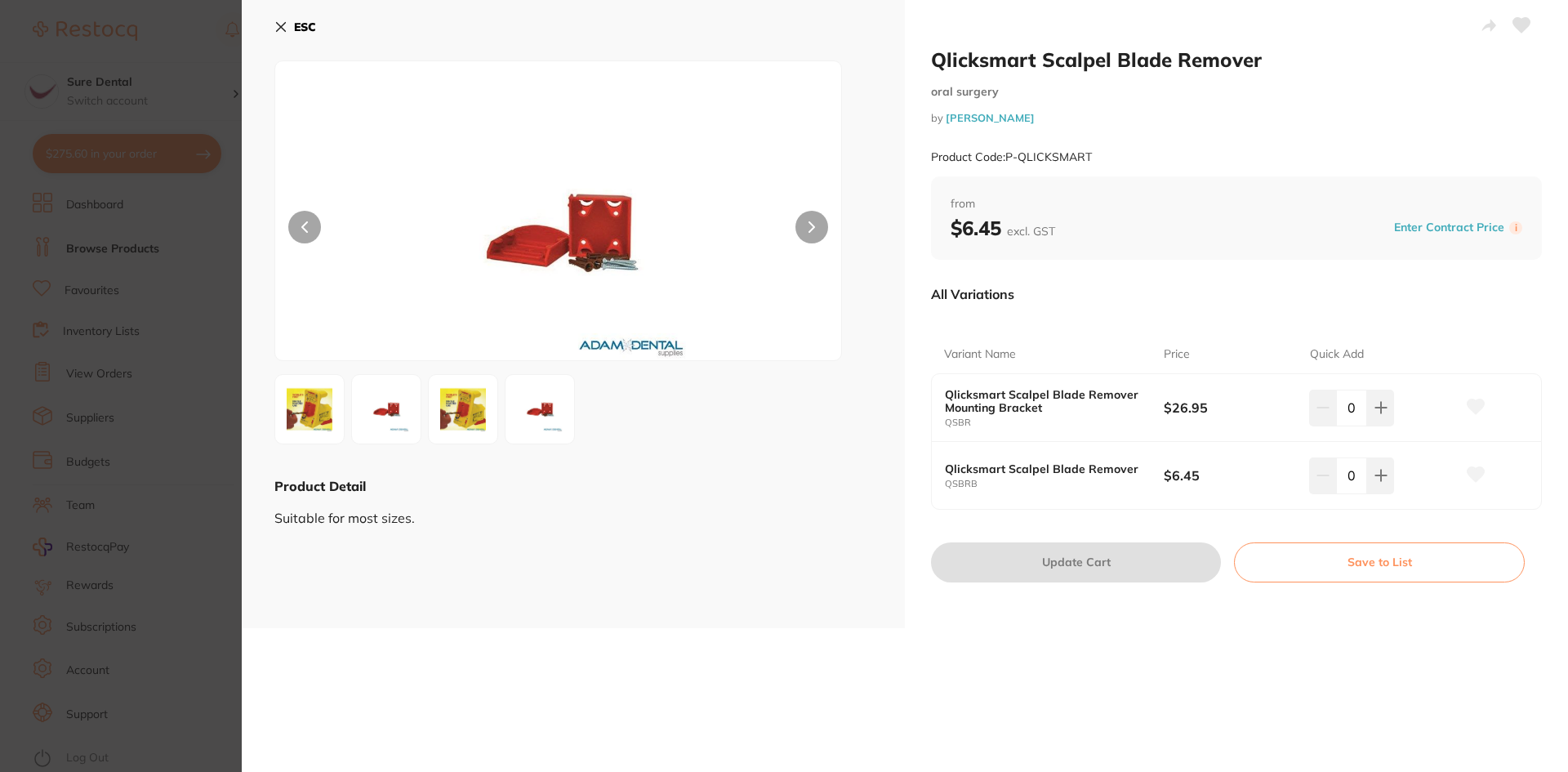
click at [810, 222] on icon at bounding box center [812, 226] width 5 height 9
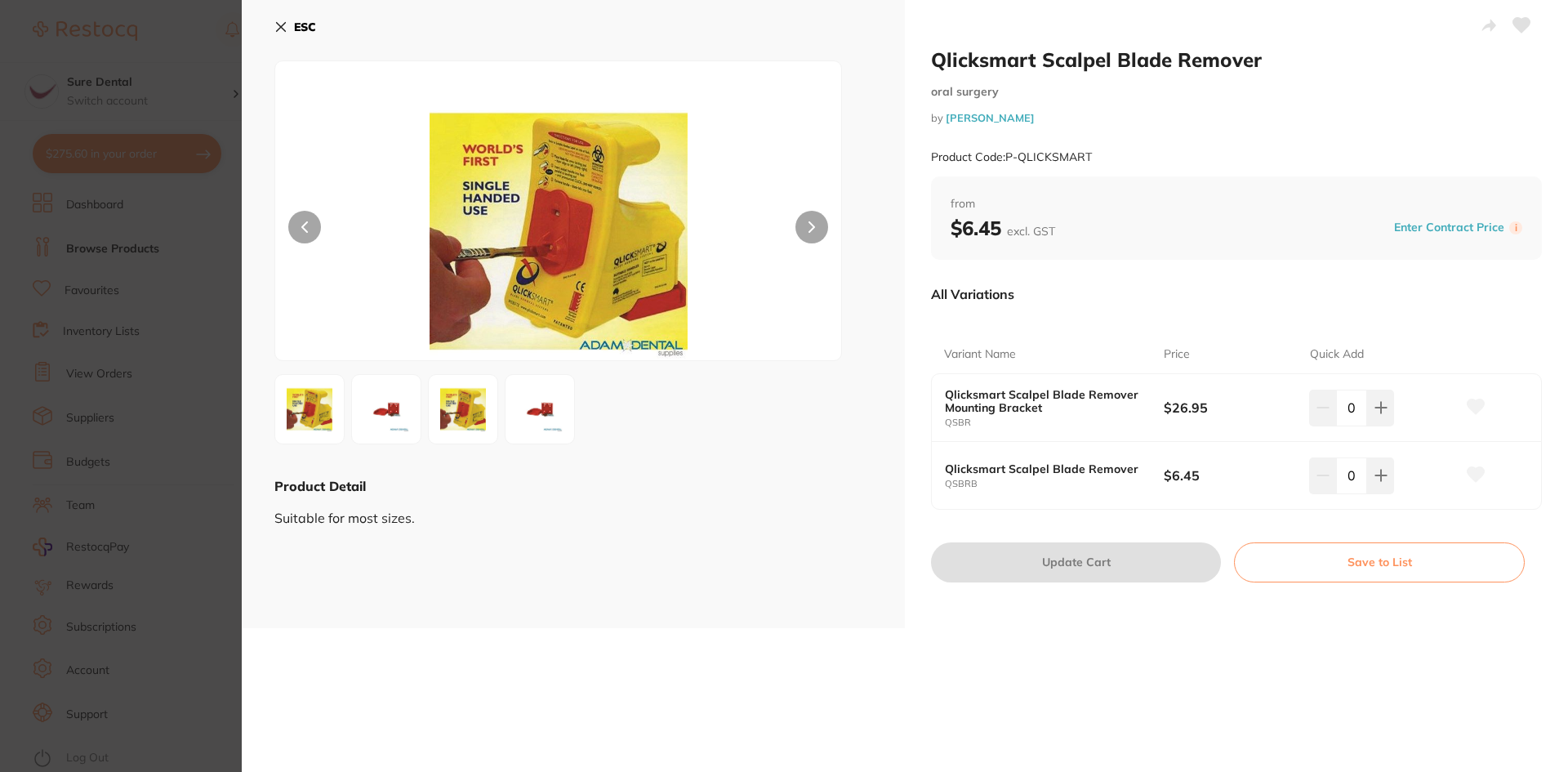
click at [280, 22] on icon at bounding box center [281, 27] width 13 height 13
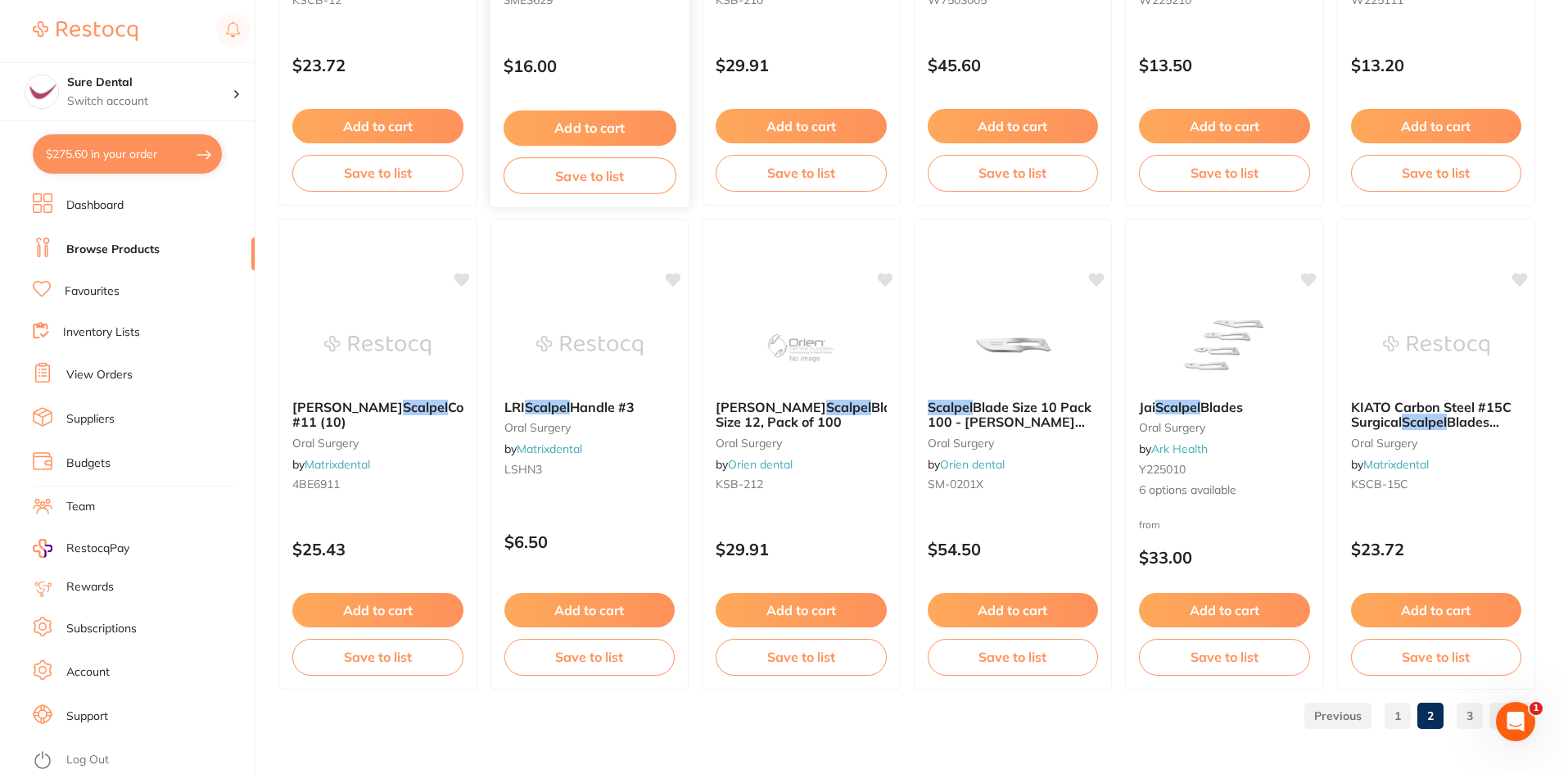
scroll to position [3884, 0]
click at [1463, 717] on link "3" at bounding box center [1469, 714] width 26 height 33
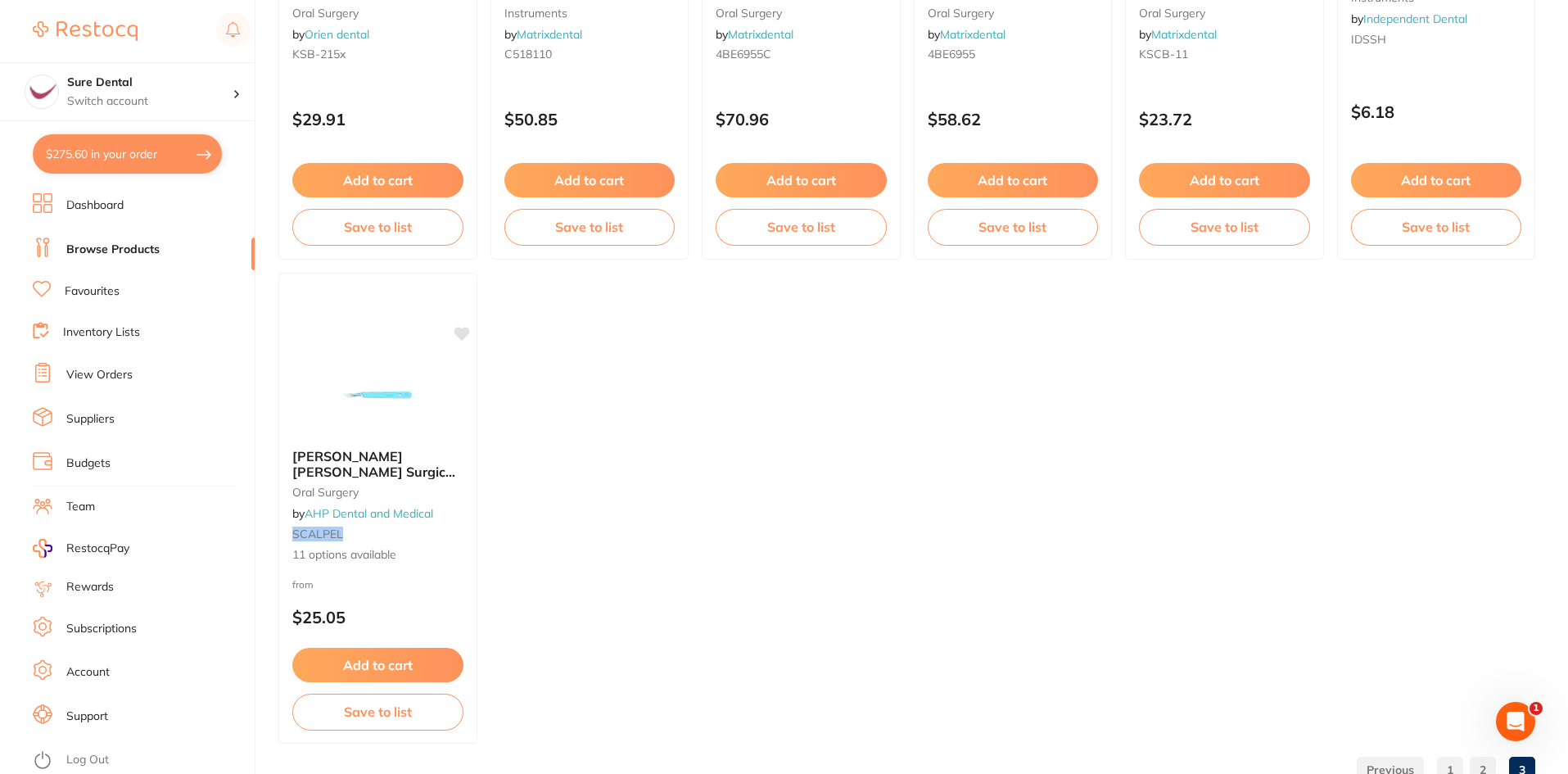
scroll to position [2916, 0]
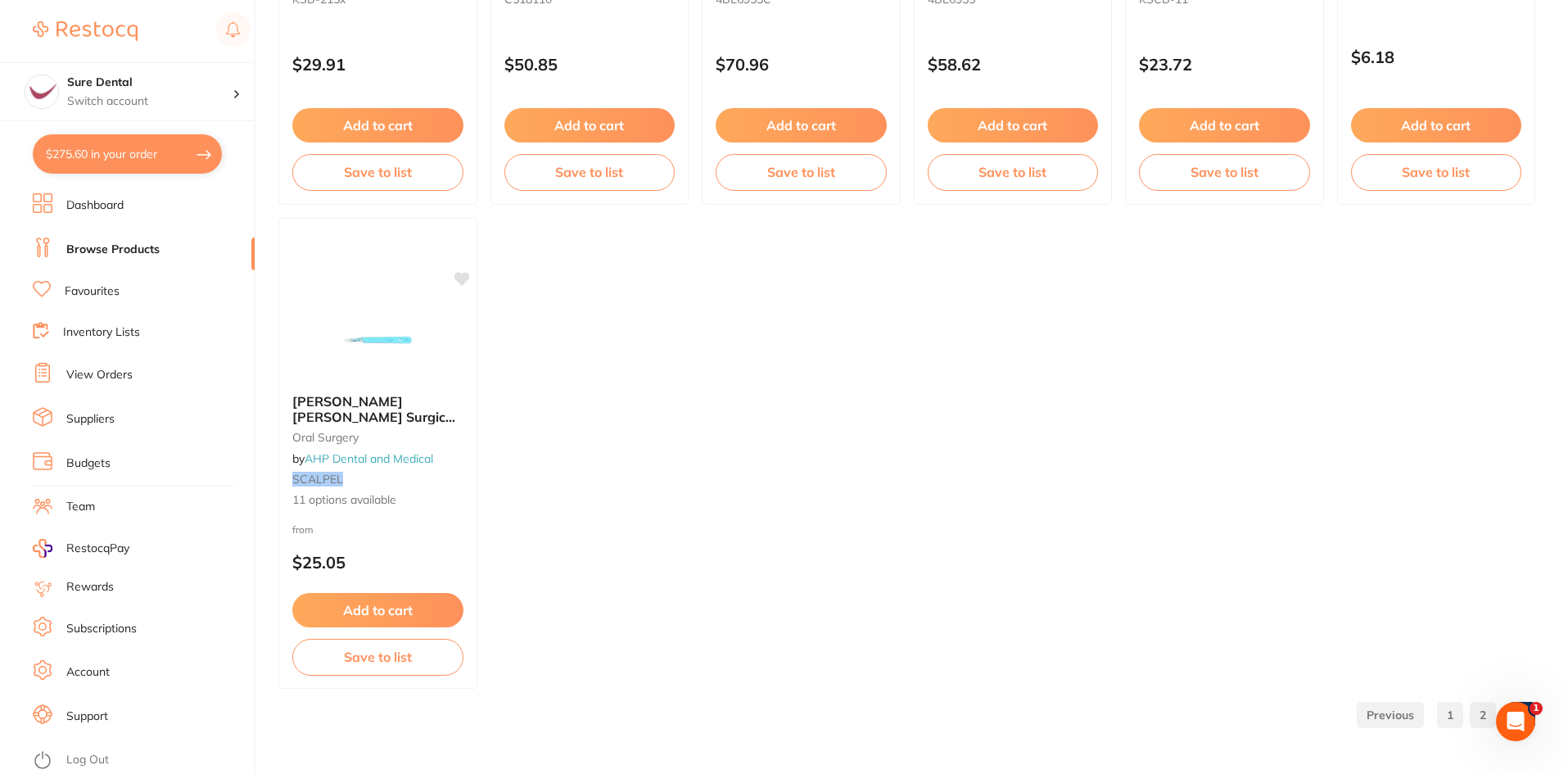
click at [1453, 706] on link "1" at bounding box center [1450, 714] width 26 height 33
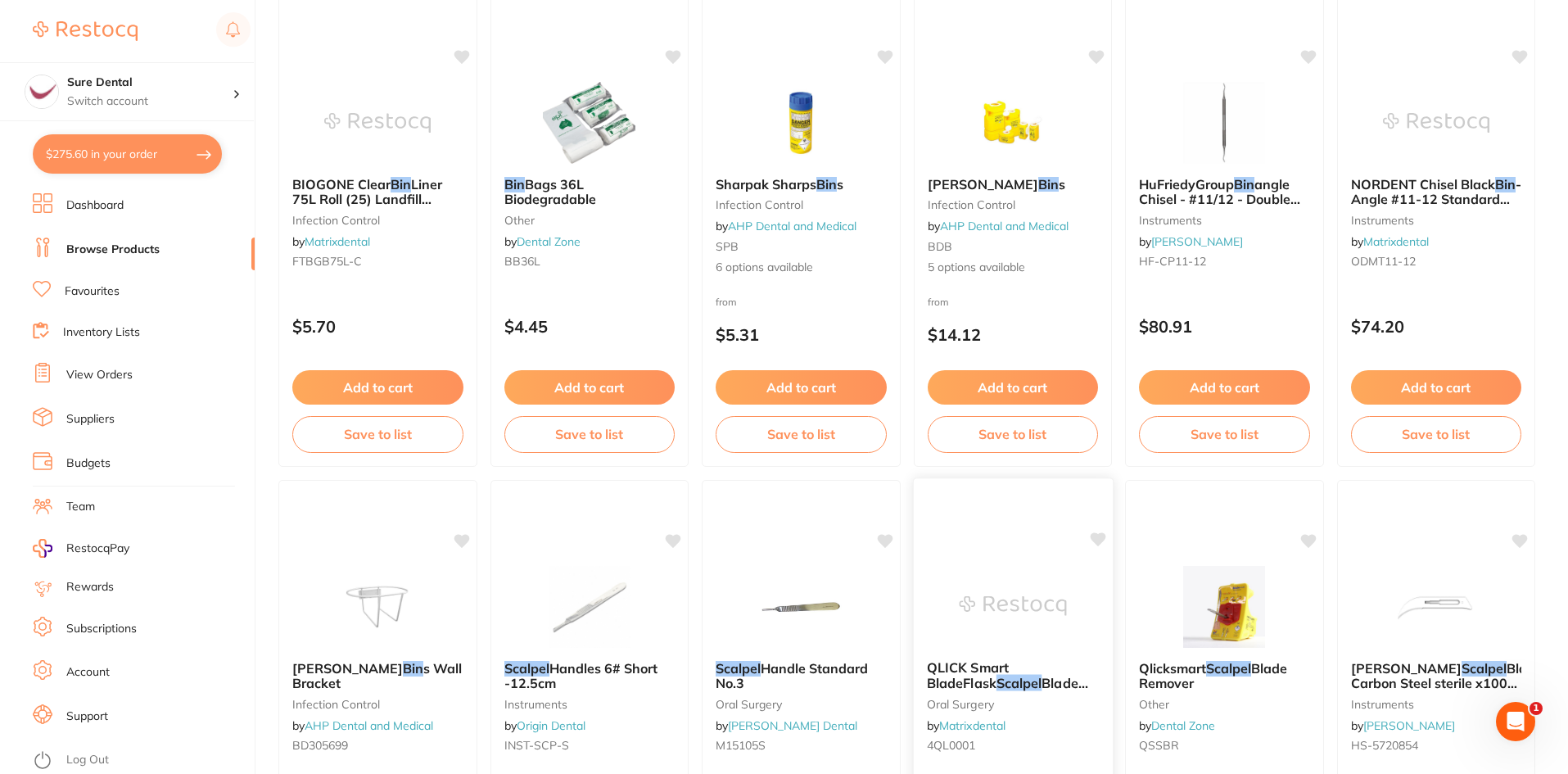
scroll to position [1965, 0]
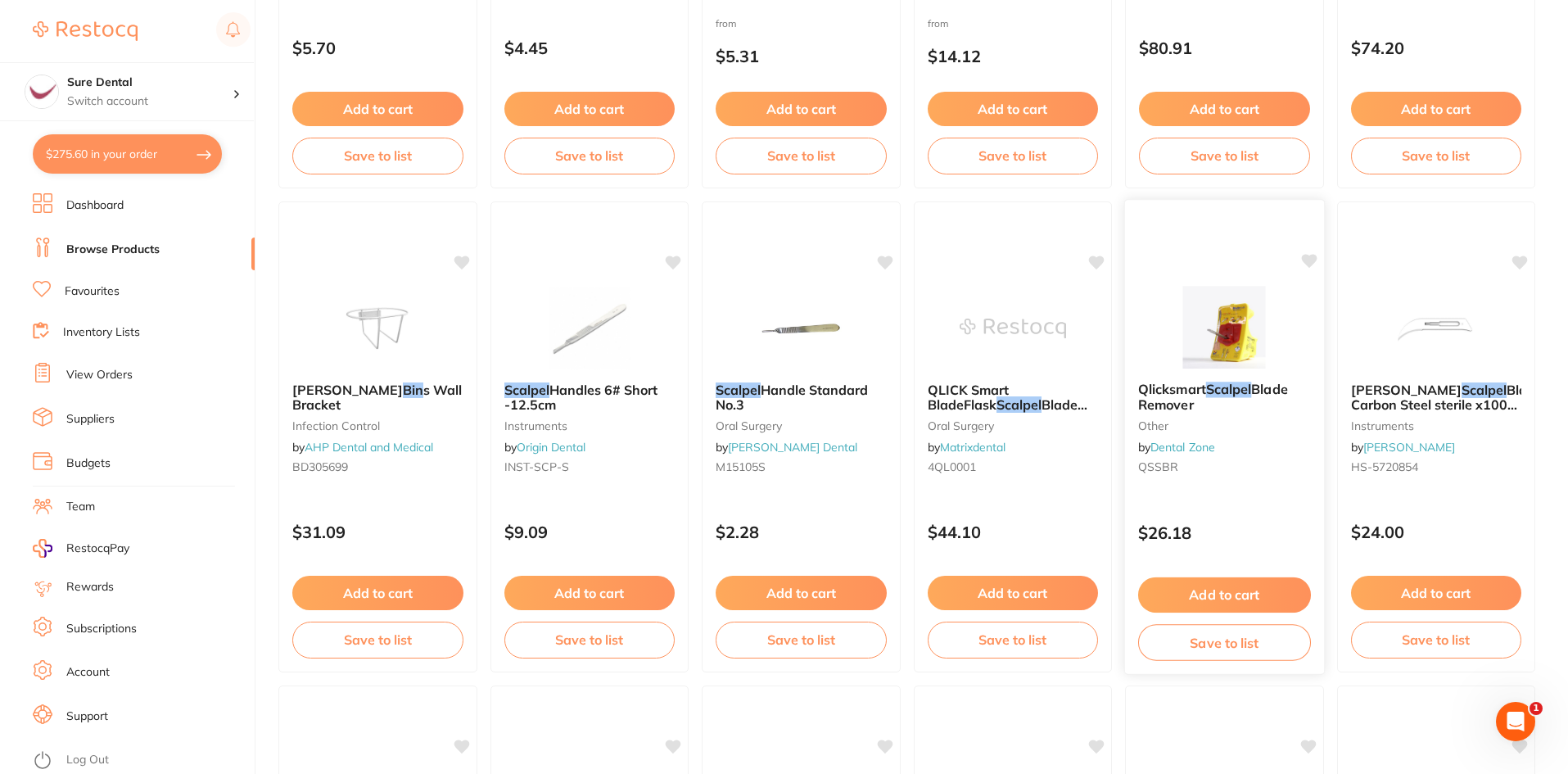
click at [1247, 397] on em "Scalpel" at bounding box center [1228, 388] width 46 height 16
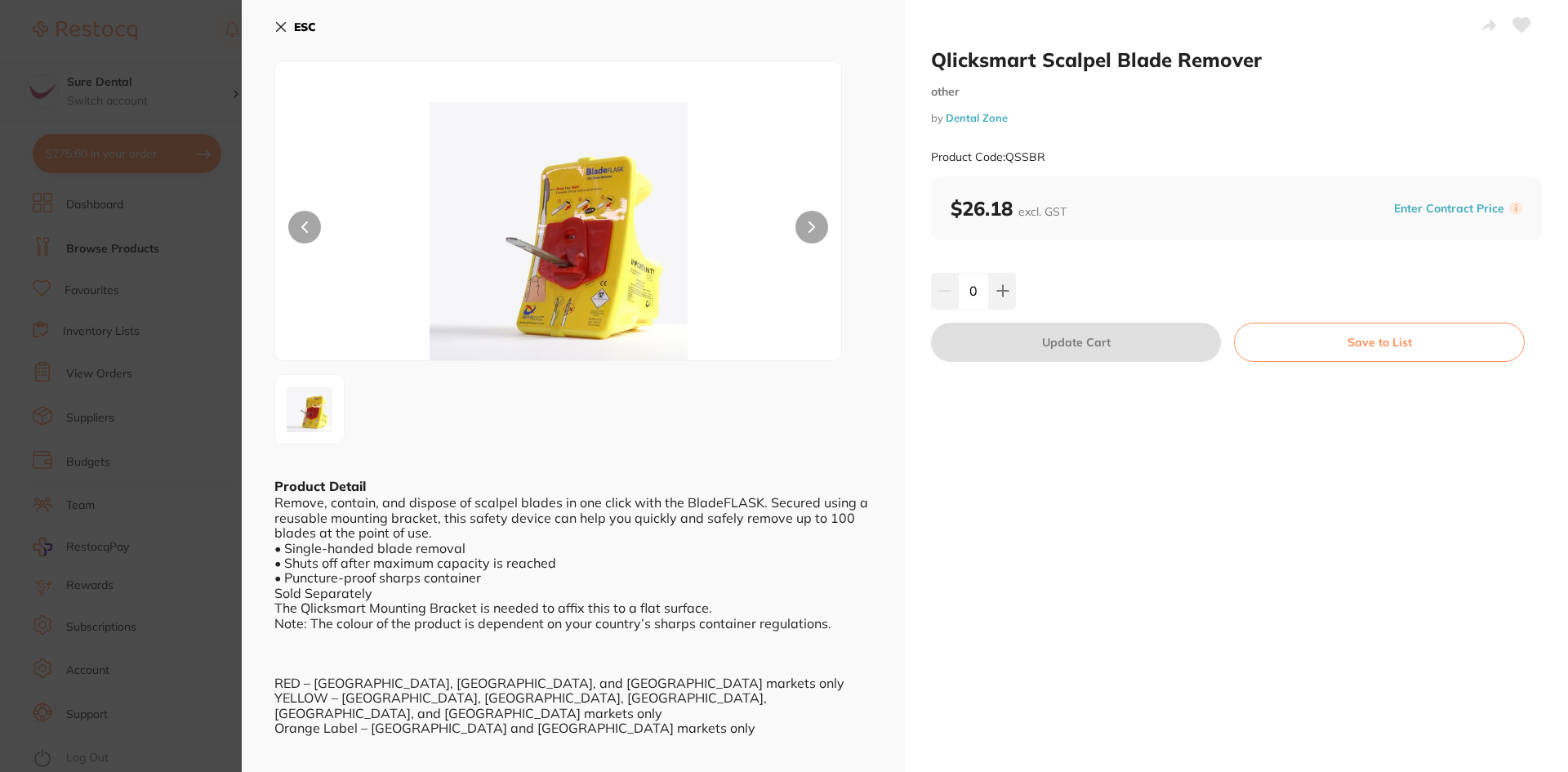
click at [819, 228] on button at bounding box center [812, 226] width 33 height 33
click at [809, 227] on icon at bounding box center [812, 226] width 7 height 11
click at [320, 227] on button at bounding box center [304, 226] width 33 height 33
click at [283, 27] on icon at bounding box center [281, 27] width 13 height 13
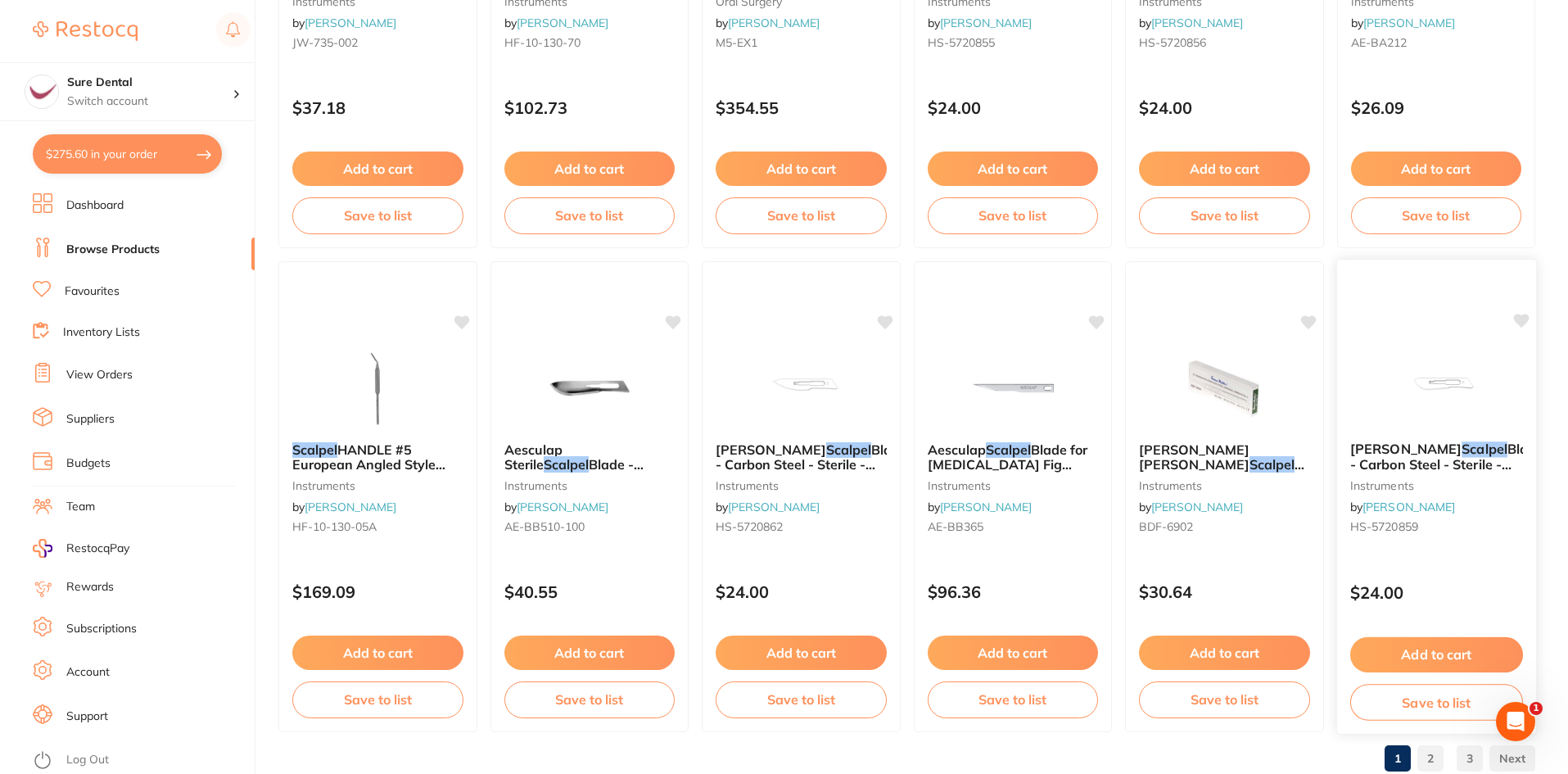
scroll to position [3884, 0]
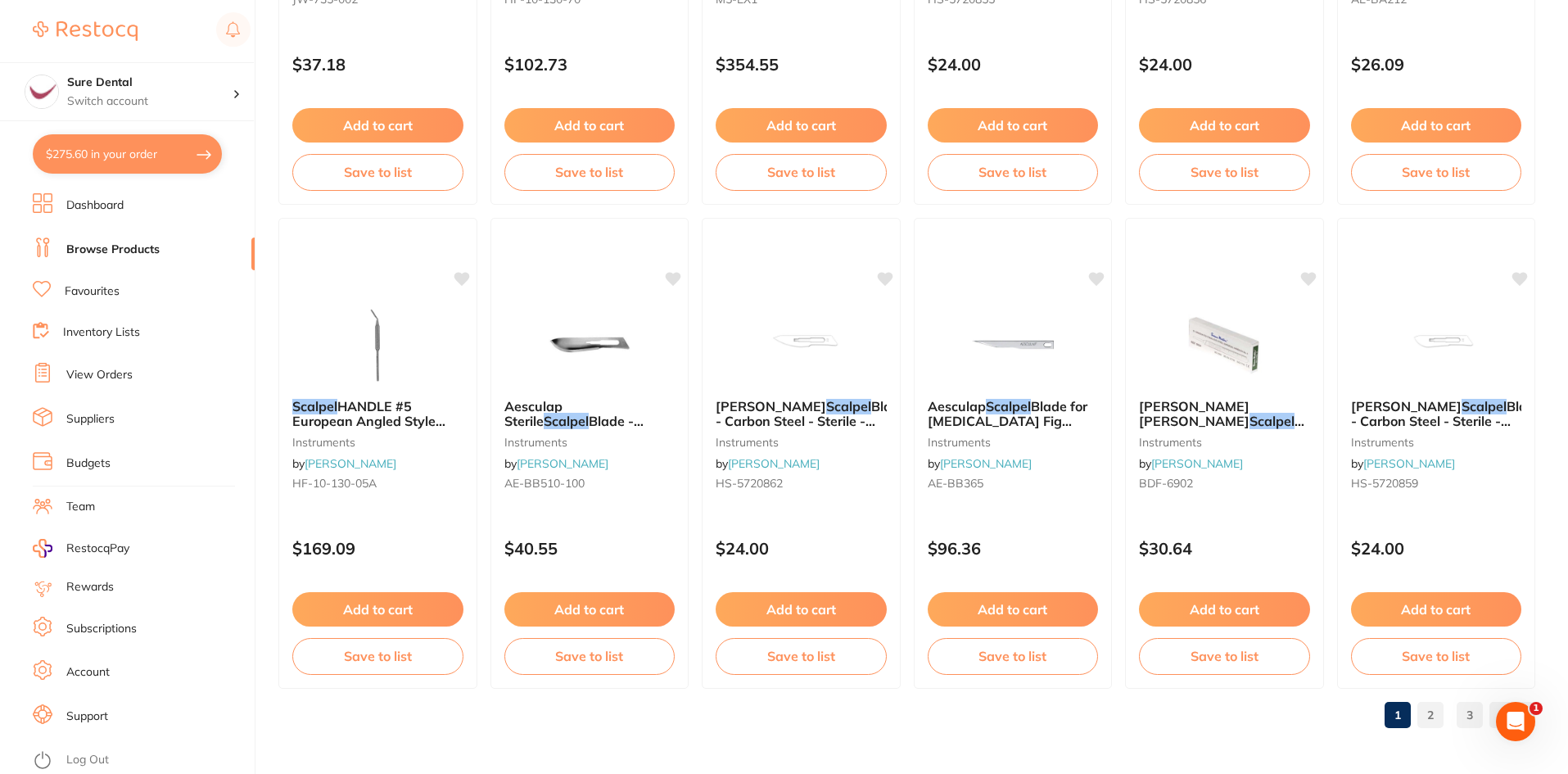
click at [1427, 717] on link "2" at bounding box center [1430, 714] width 26 height 33
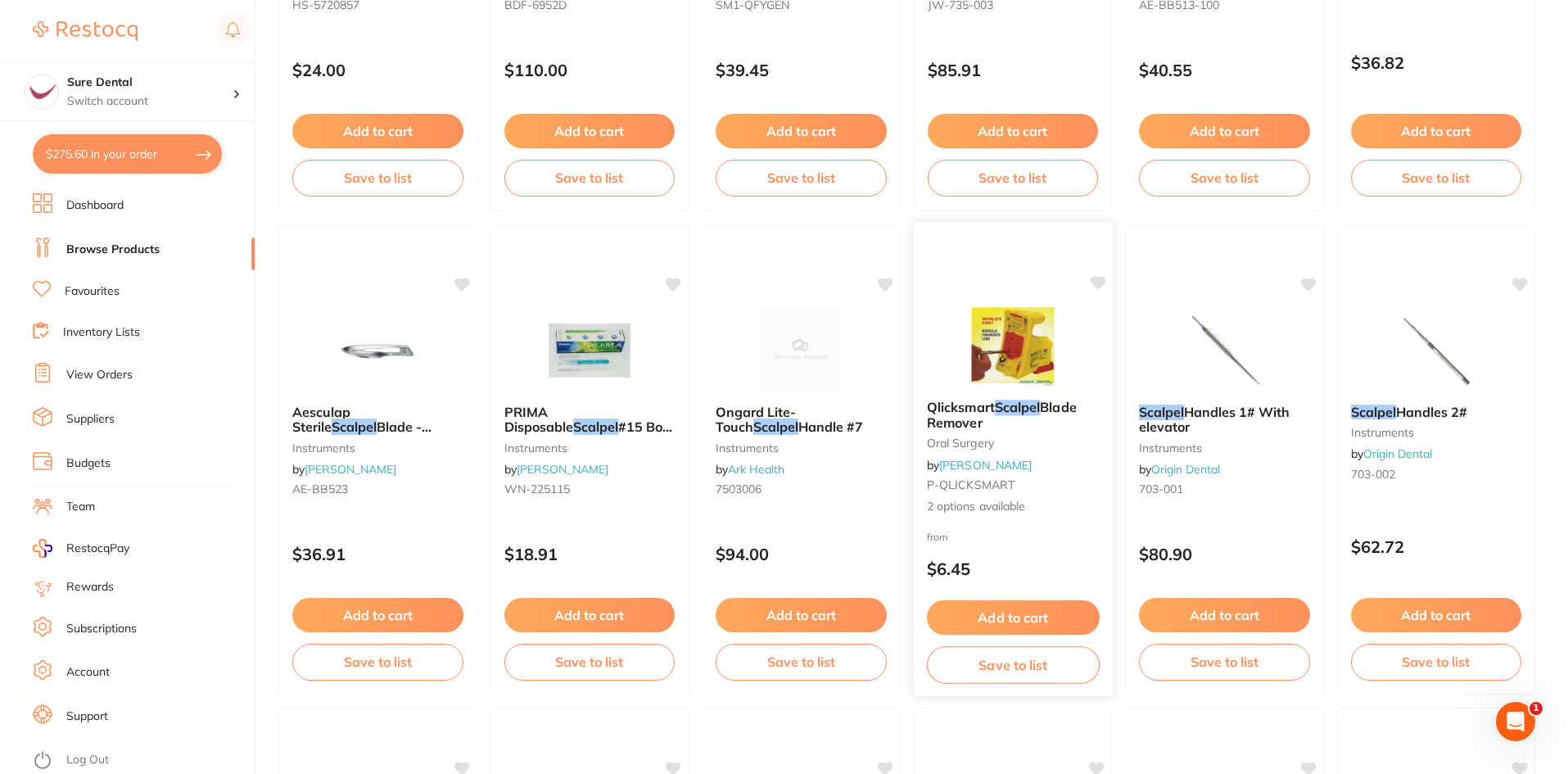
scroll to position [0, 0]
click at [973, 417] on span "Blade Remover" at bounding box center [1001, 415] width 150 height 32
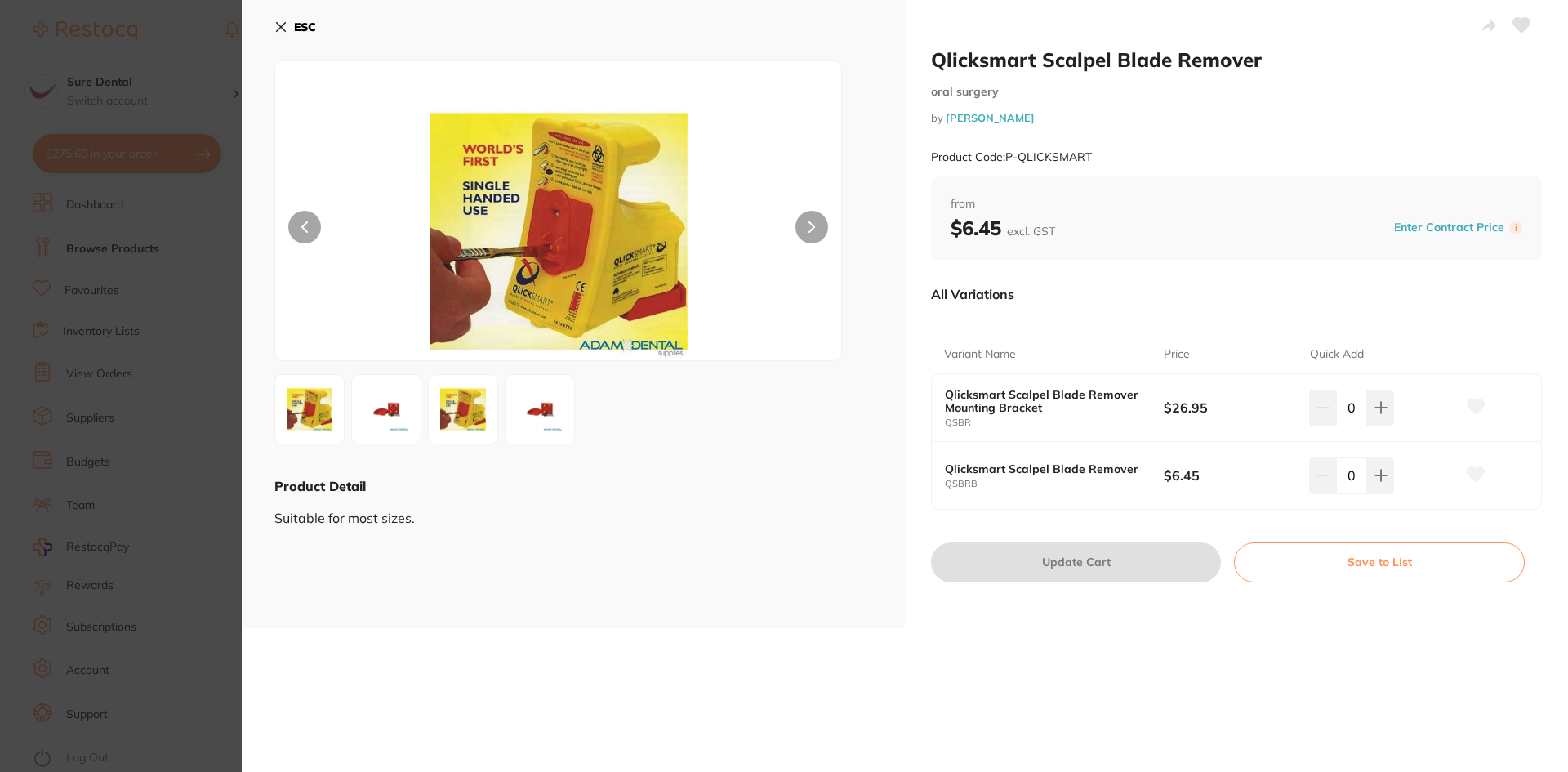
click at [805, 231] on button at bounding box center [812, 226] width 33 height 33
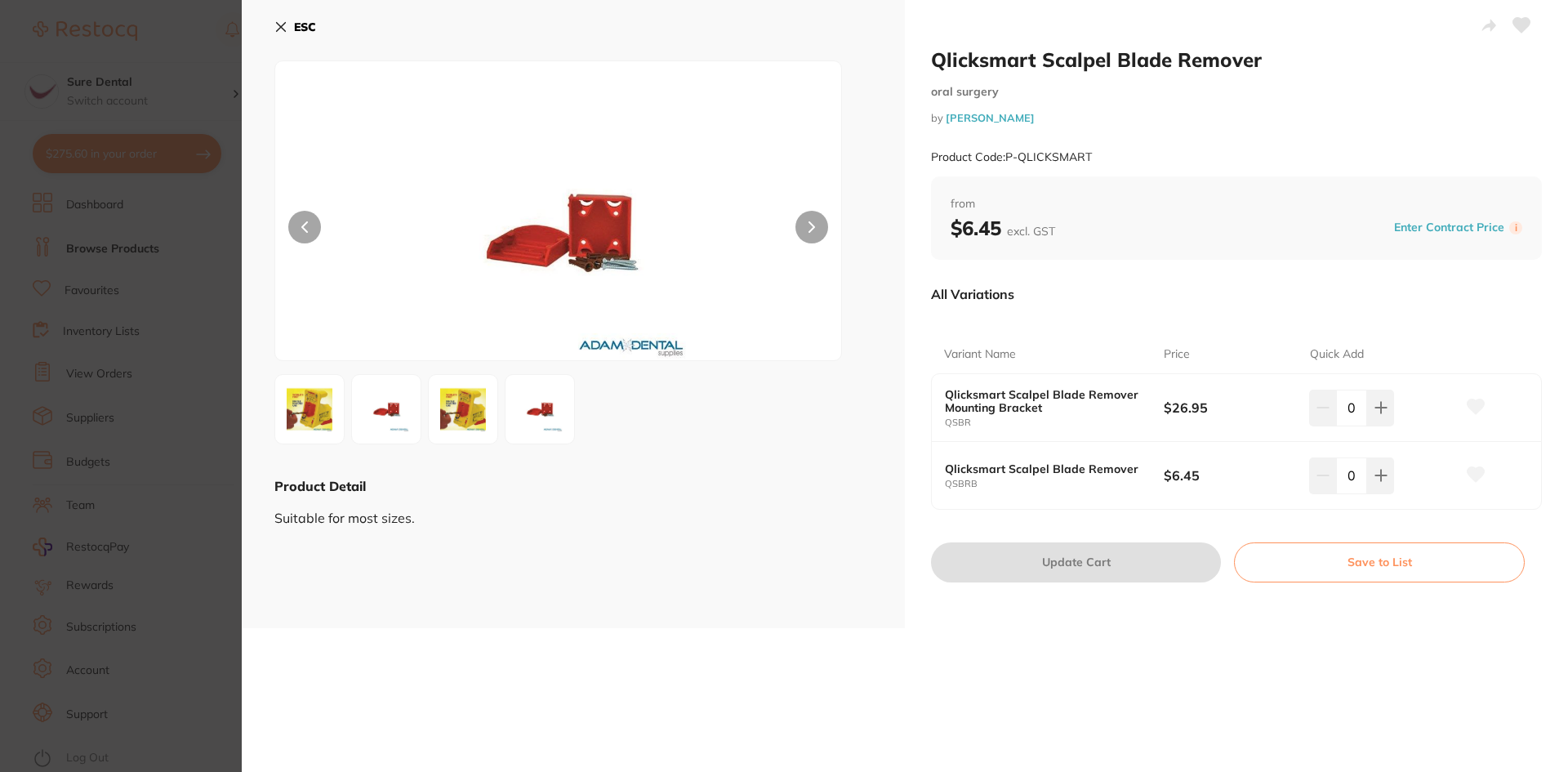
click at [806, 230] on button at bounding box center [812, 226] width 33 height 33
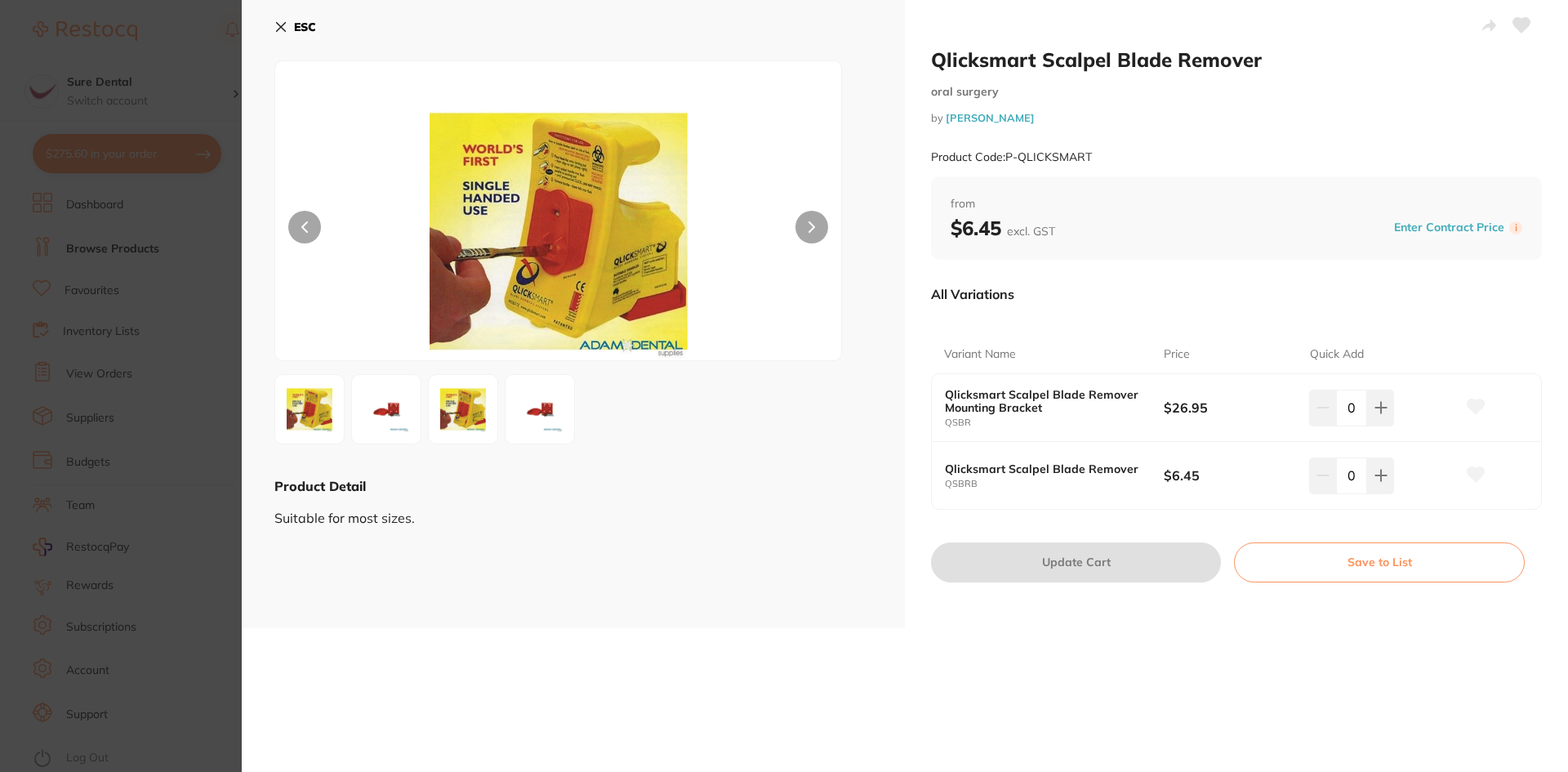
click at [1046, 470] on b "Qlicksmart Scalpel Blade Remover" at bounding box center [1044, 469] width 197 height 13
click at [1381, 477] on icon at bounding box center [1382, 475] width 13 height 13
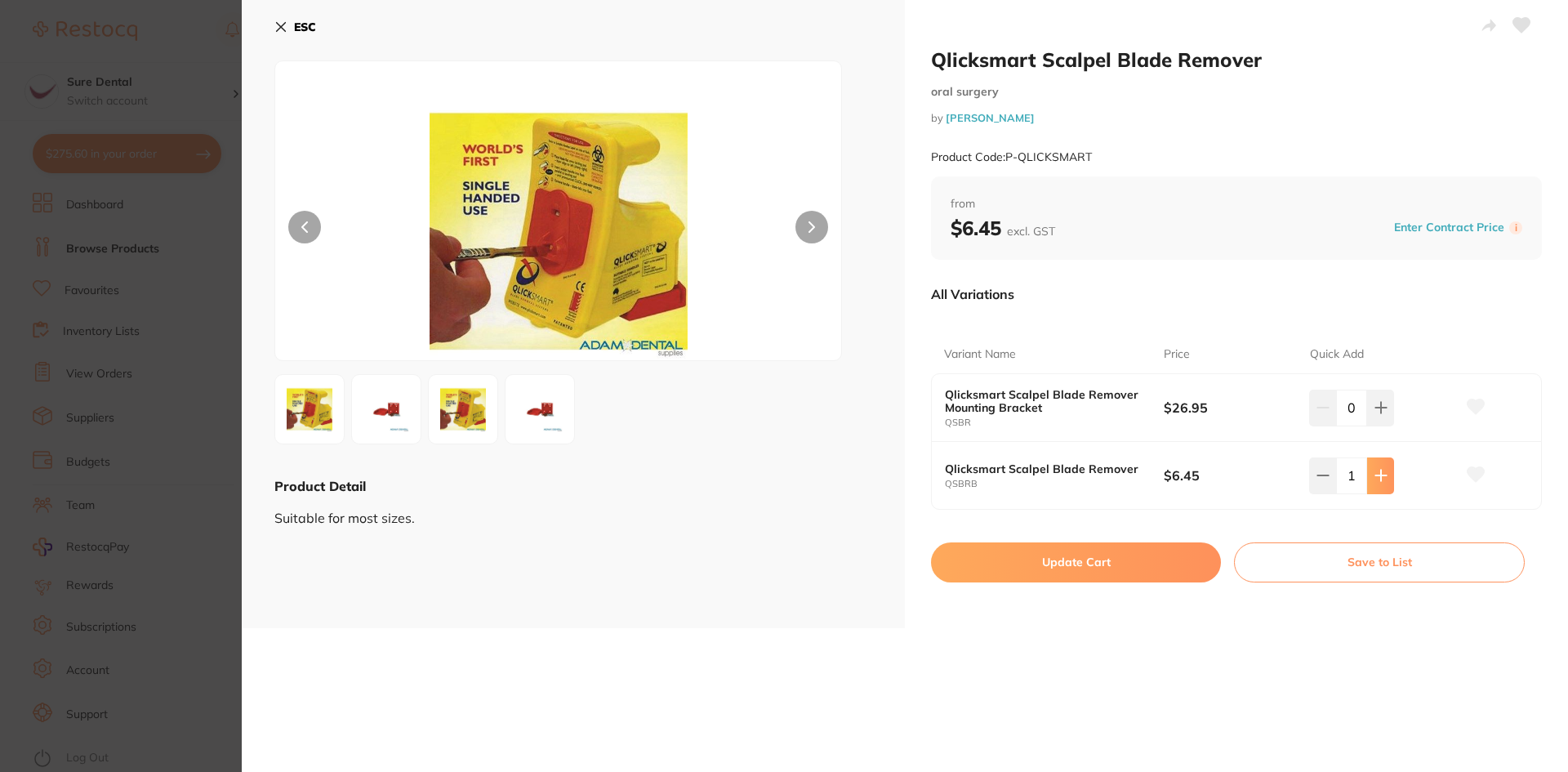
click at [1382, 477] on icon at bounding box center [1382, 475] width 13 height 13
click at [1376, 482] on icon at bounding box center [1382, 475] width 13 height 13
click at [1376, 481] on icon at bounding box center [1382, 475] width 13 height 13
type input "5"
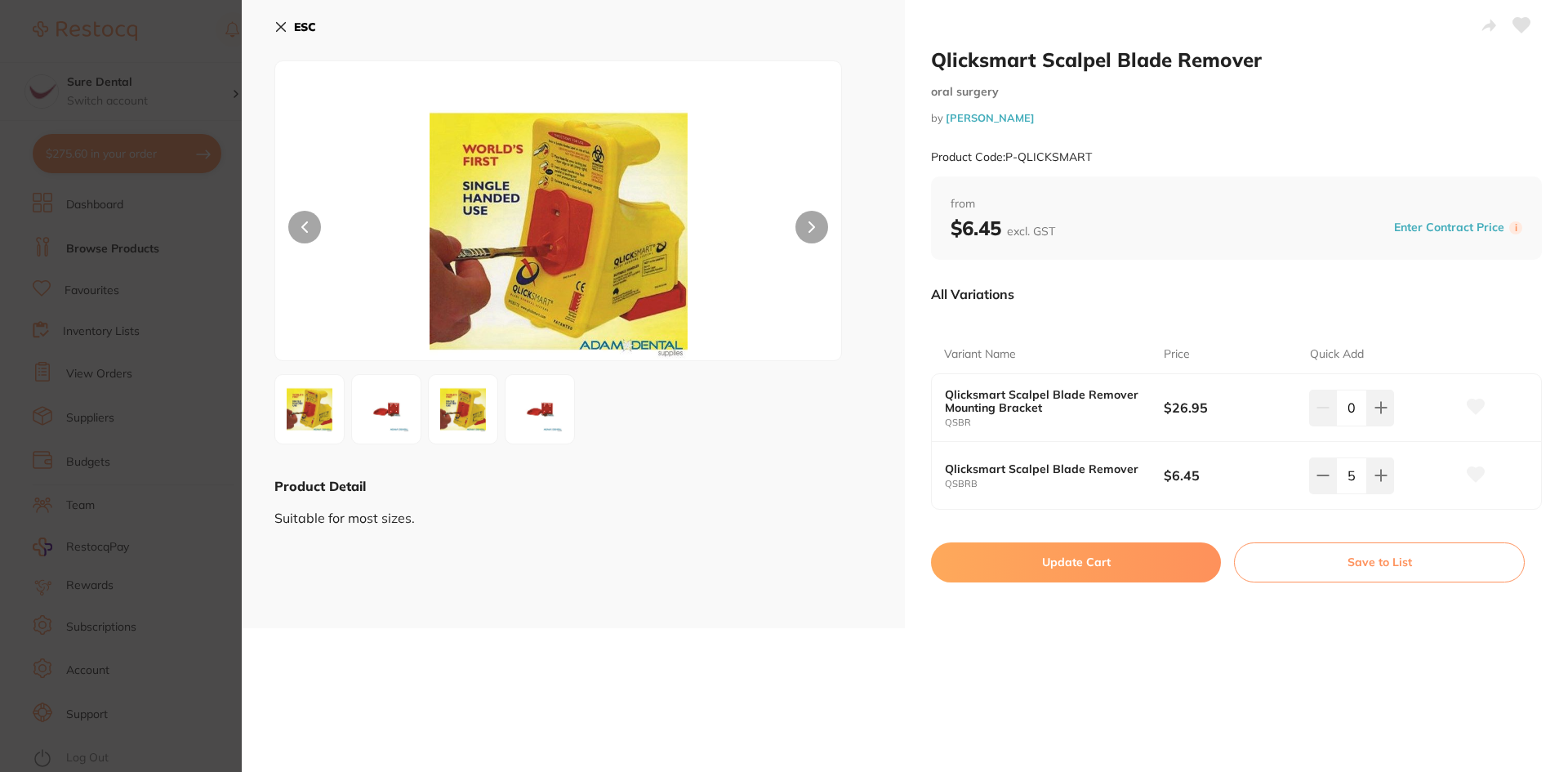
click at [1103, 557] on button "Update Cart" at bounding box center [1077, 561] width 290 height 39
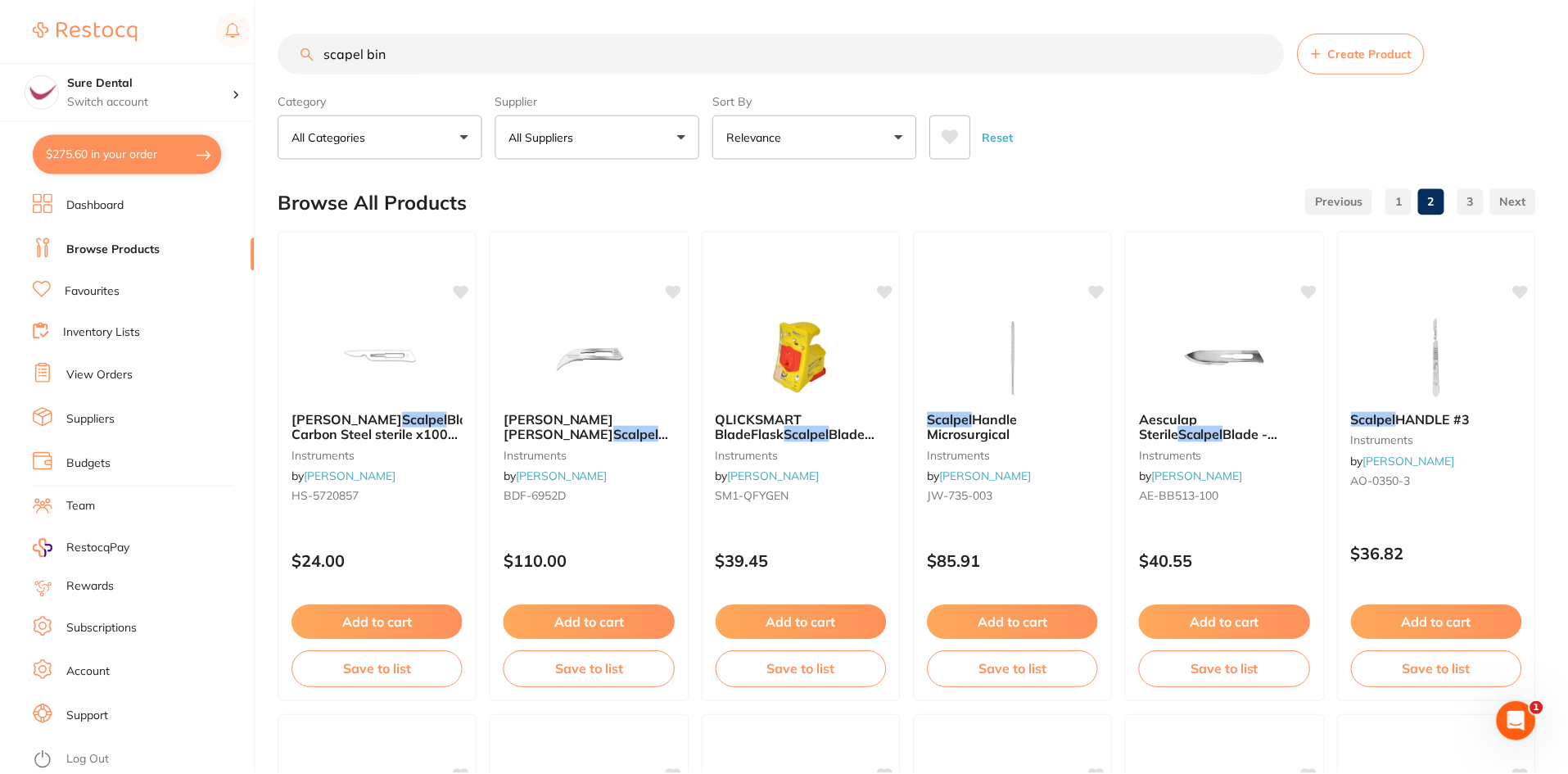
scroll to position [492, 0]
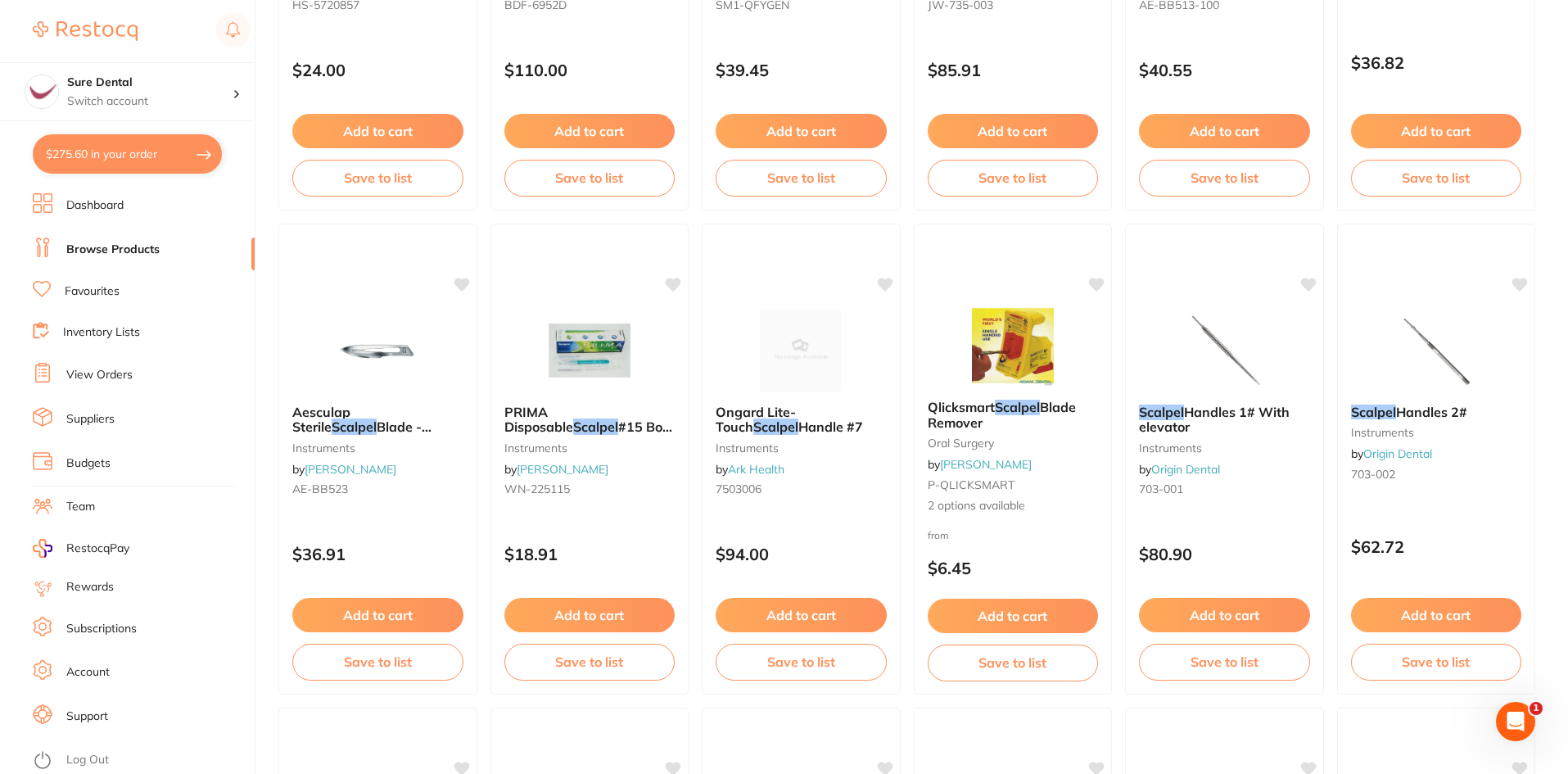
click at [108, 157] on button "$275.60 in your order" at bounding box center [128, 154] width 190 height 39
checkbox input "true"
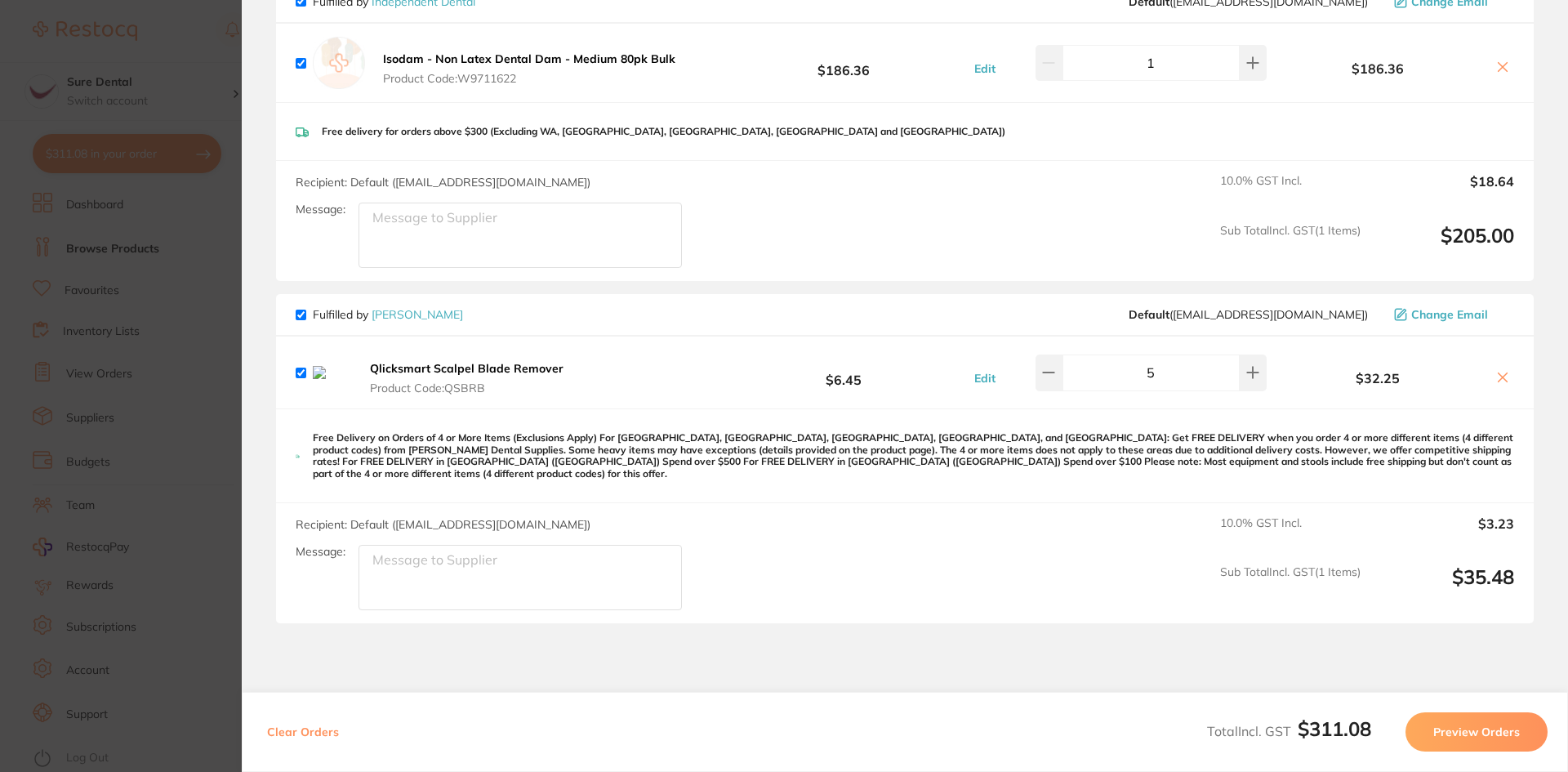
click at [469, 374] on b "Qlicksmart Scalpel Blade Remover" at bounding box center [466, 369] width 194 height 15
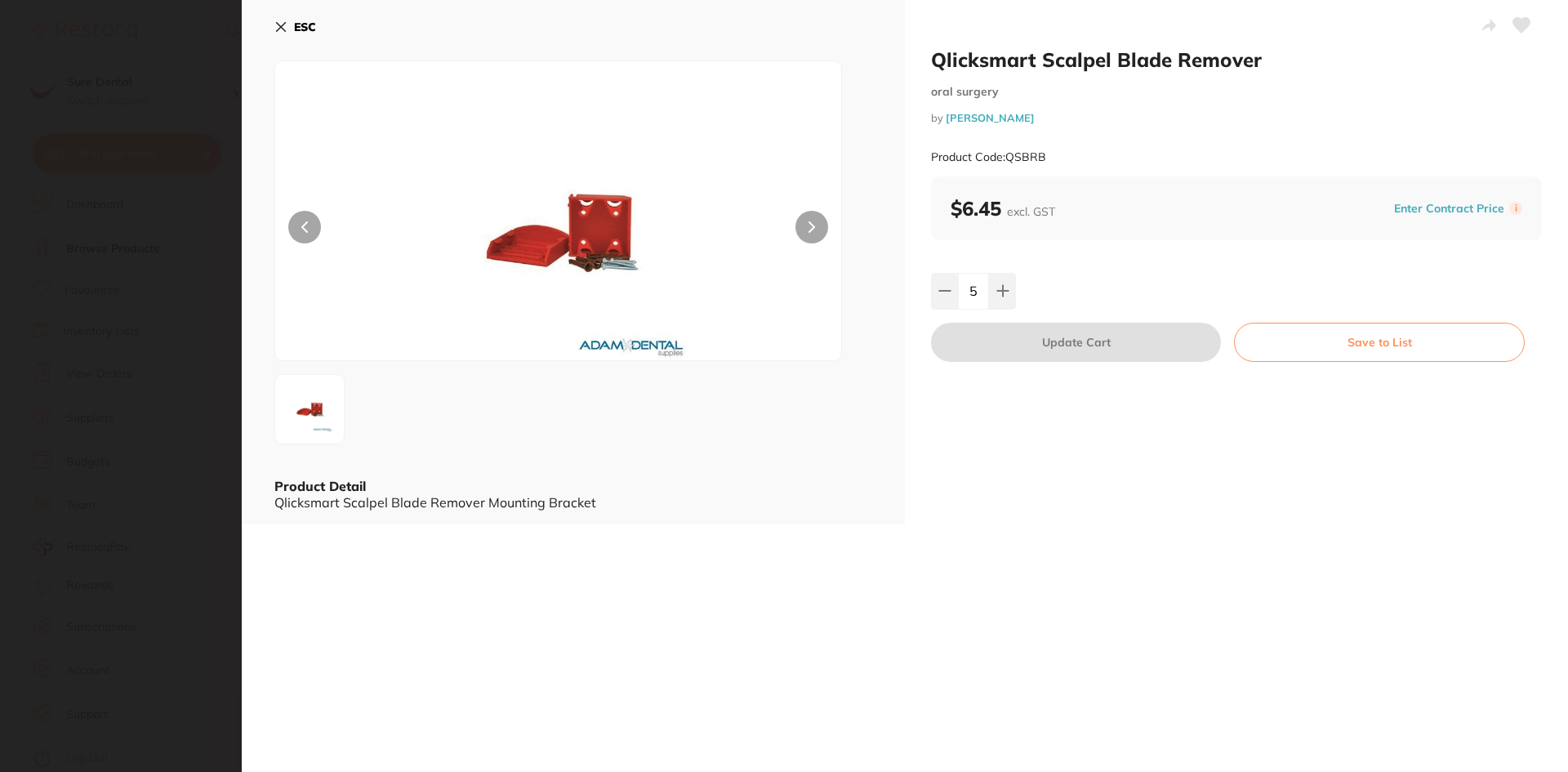
click at [809, 229] on icon at bounding box center [812, 226] width 7 height 11
click at [809, 227] on icon at bounding box center [812, 226] width 7 height 11
click at [809, 225] on icon at bounding box center [812, 226] width 7 height 11
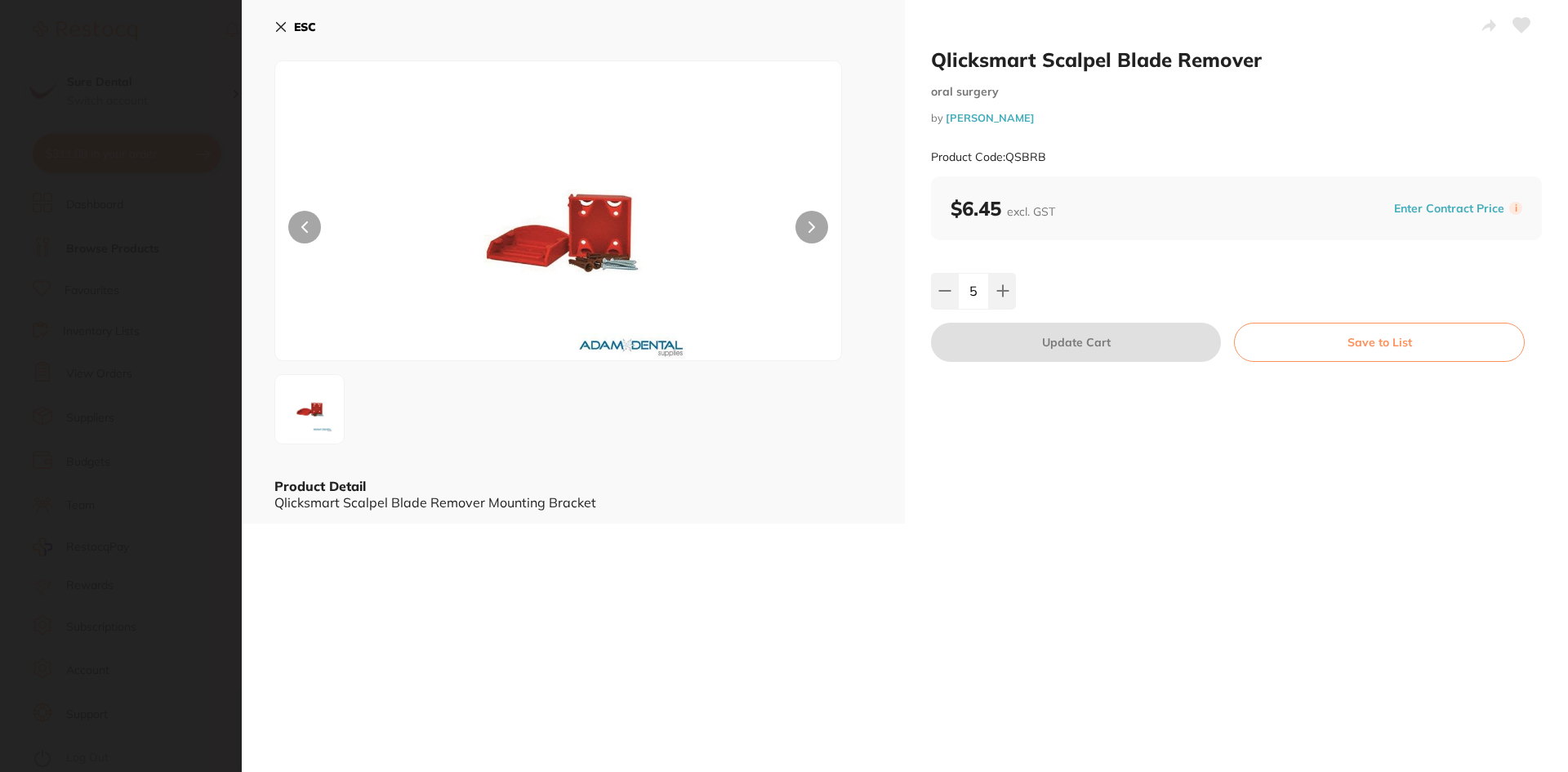
click at [809, 224] on icon at bounding box center [812, 226] width 7 height 11
click at [809, 223] on icon at bounding box center [812, 226] width 7 height 11
click at [810, 222] on icon at bounding box center [812, 226] width 5 height 9
click at [281, 233] on div at bounding box center [558, 211] width 567 height 300
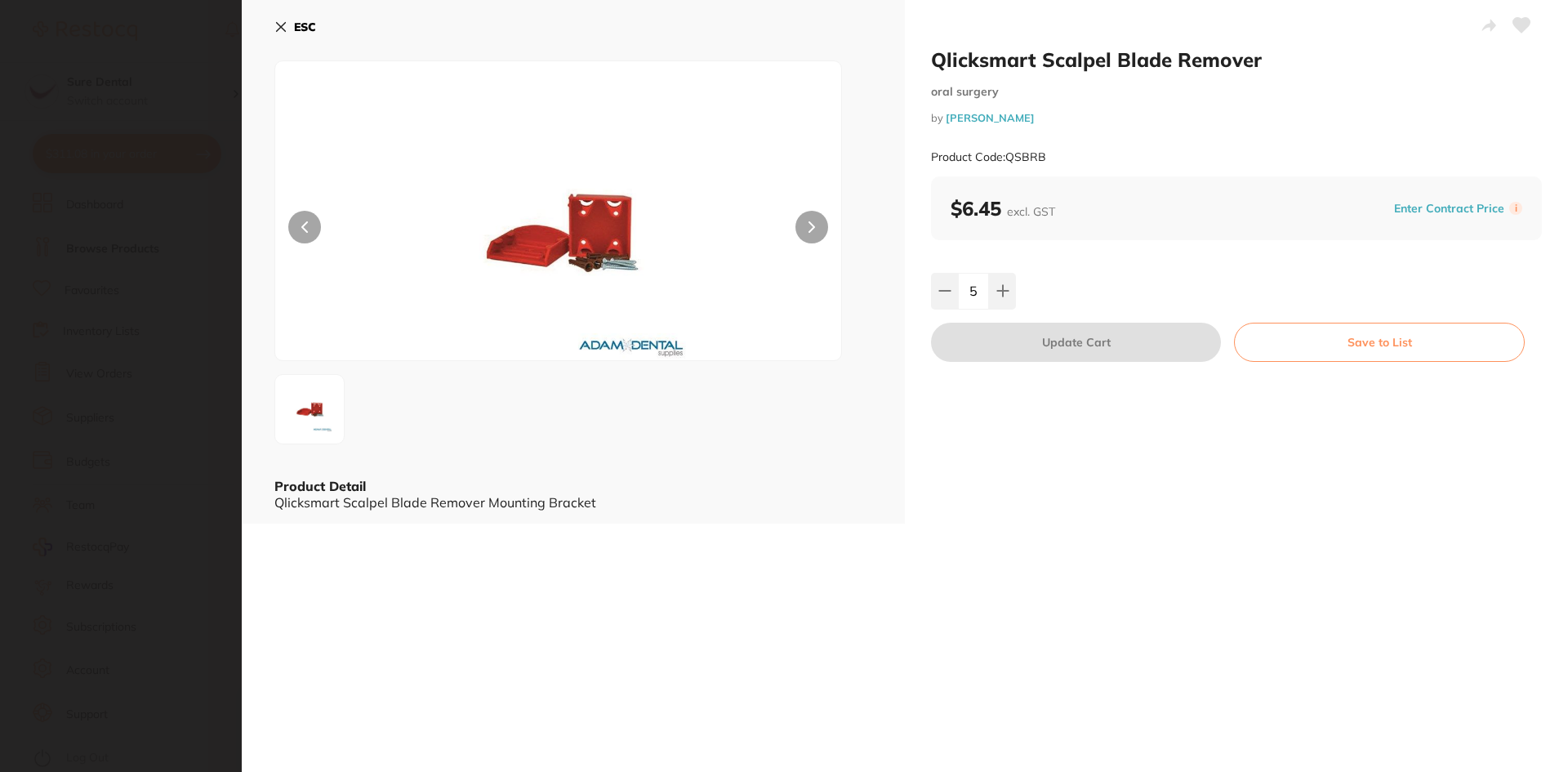
click at [296, 225] on button at bounding box center [304, 226] width 33 height 33
click at [298, 225] on button at bounding box center [304, 226] width 33 height 33
click at [280, 24] on icon at bounding box center [281, 27] width 13 height 13
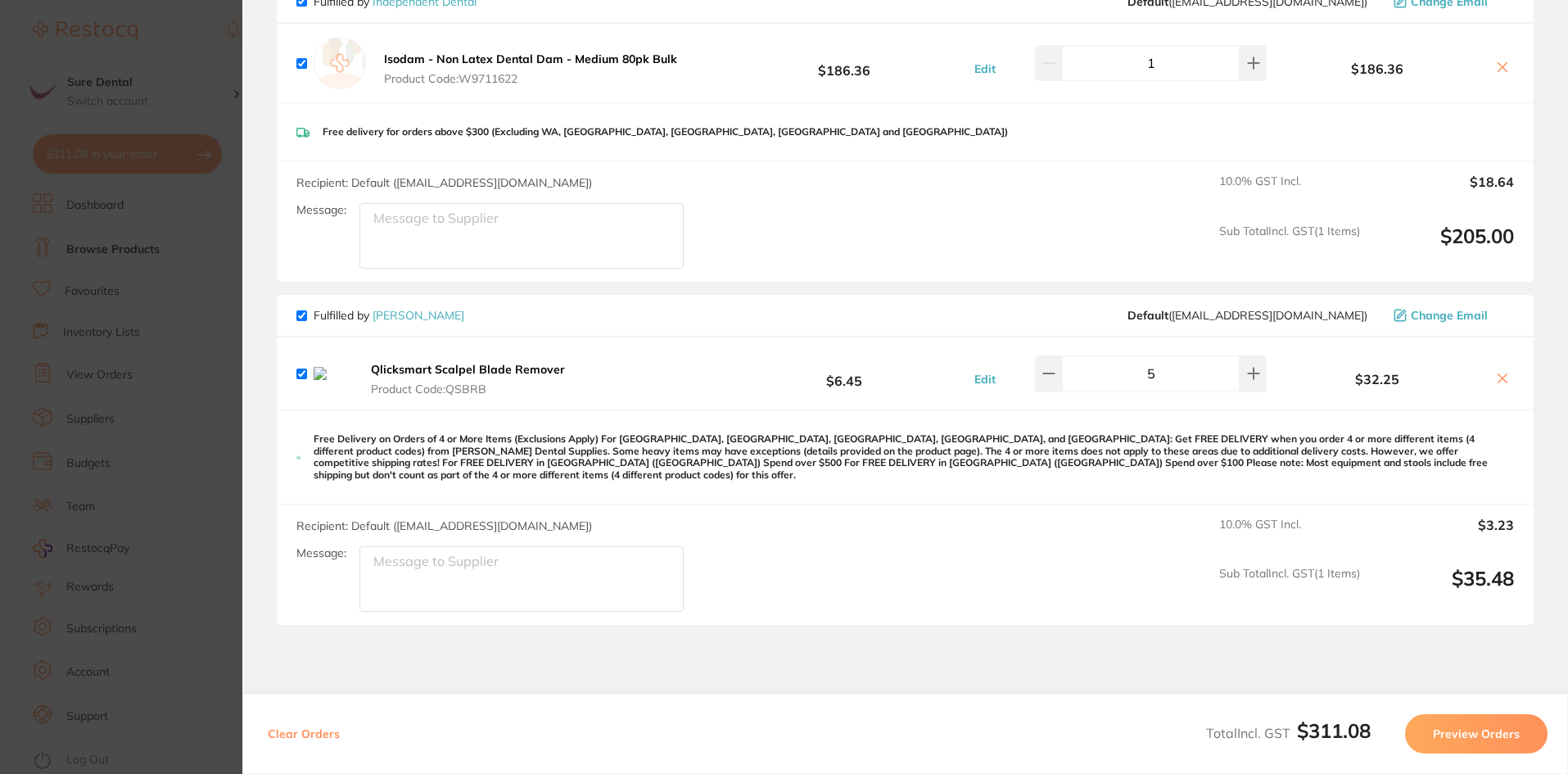
click at [1504, 383] on icon at bounding box center [1502, 378] width 13 height 13
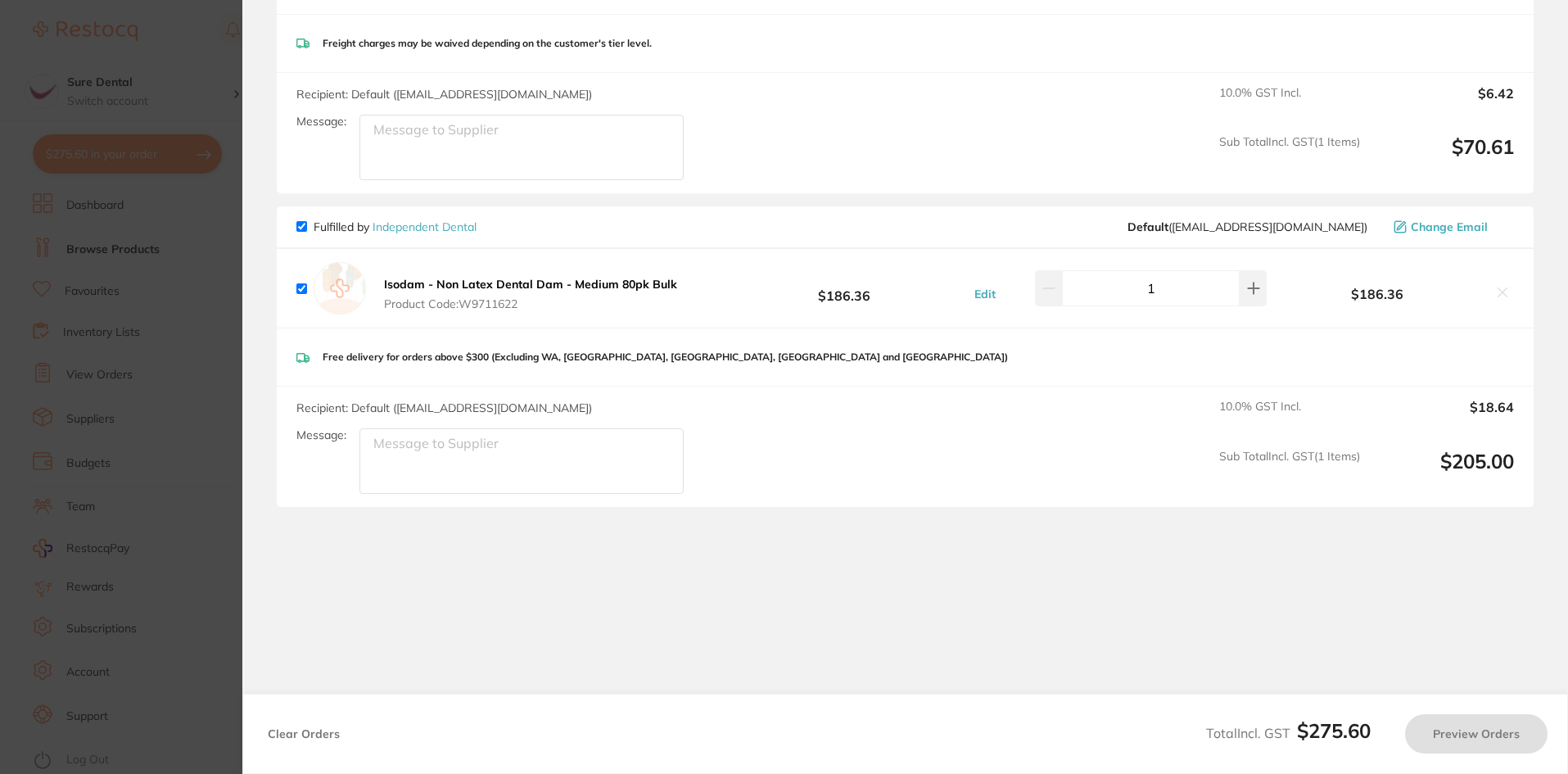
checkbox input "true"
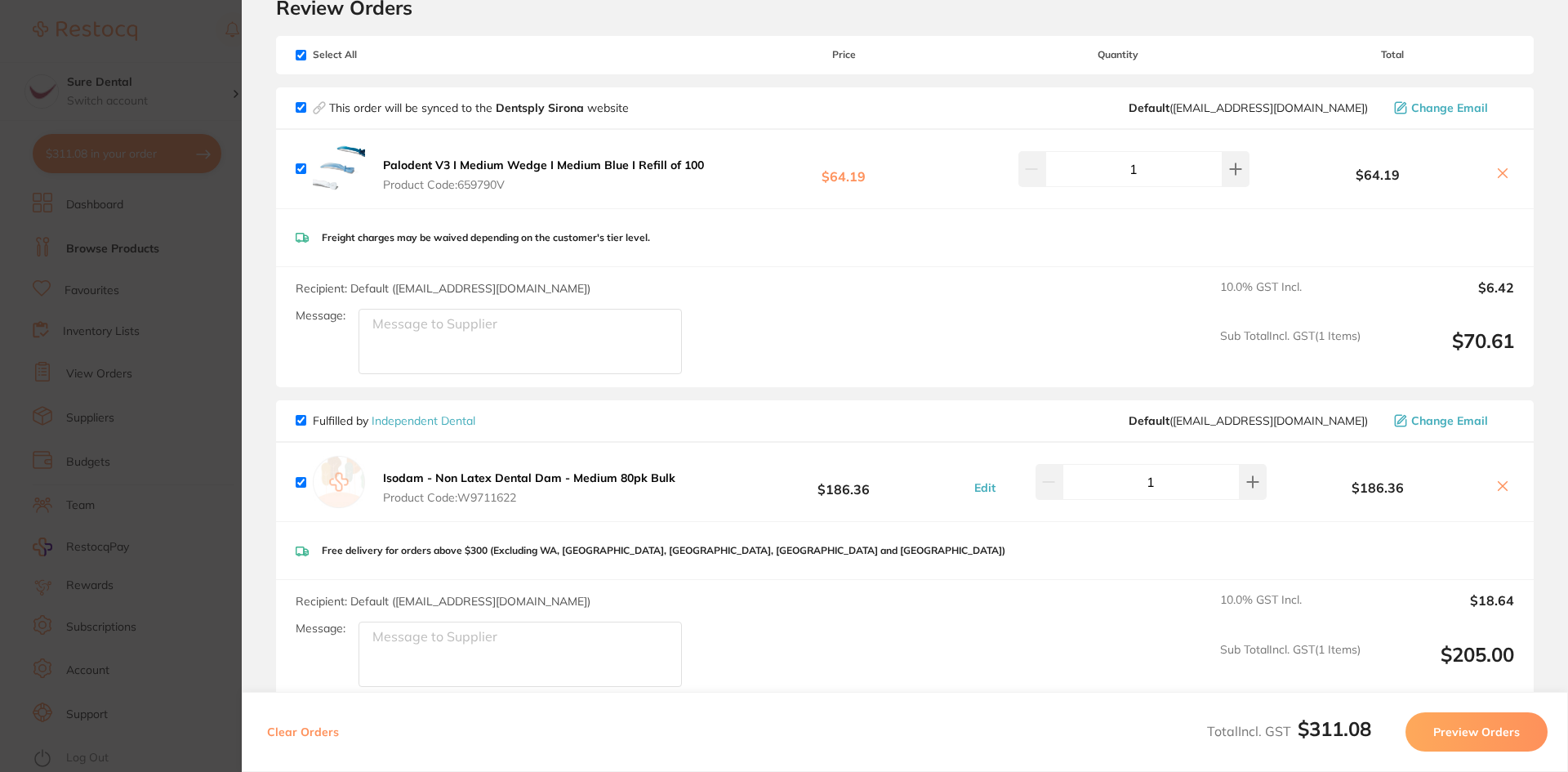
scroll to position [0, 0]
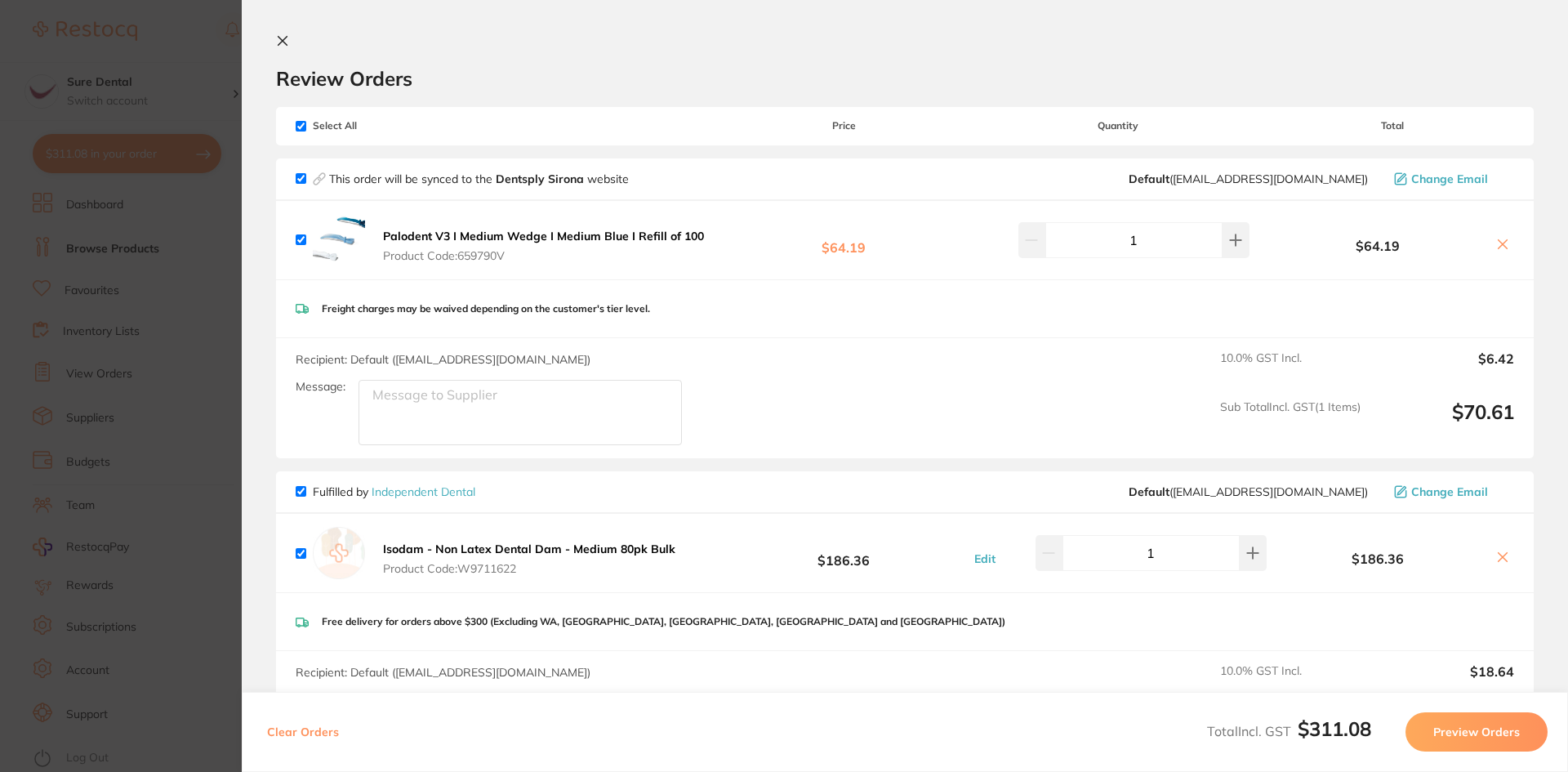
click at [288, 42] on icon at bounding box center [283, 41] width 13 height 13
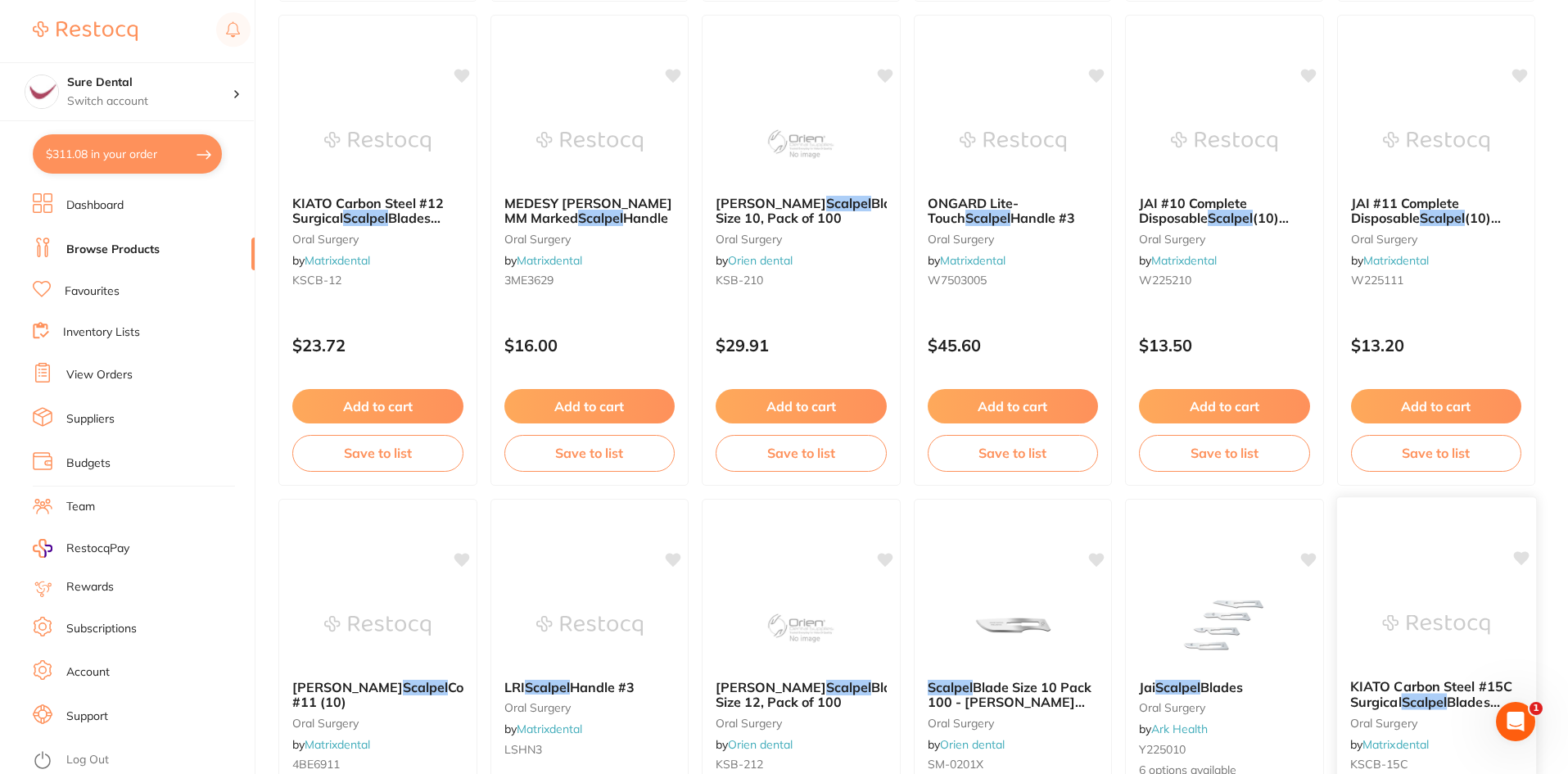
scroll to position [3884, 0]
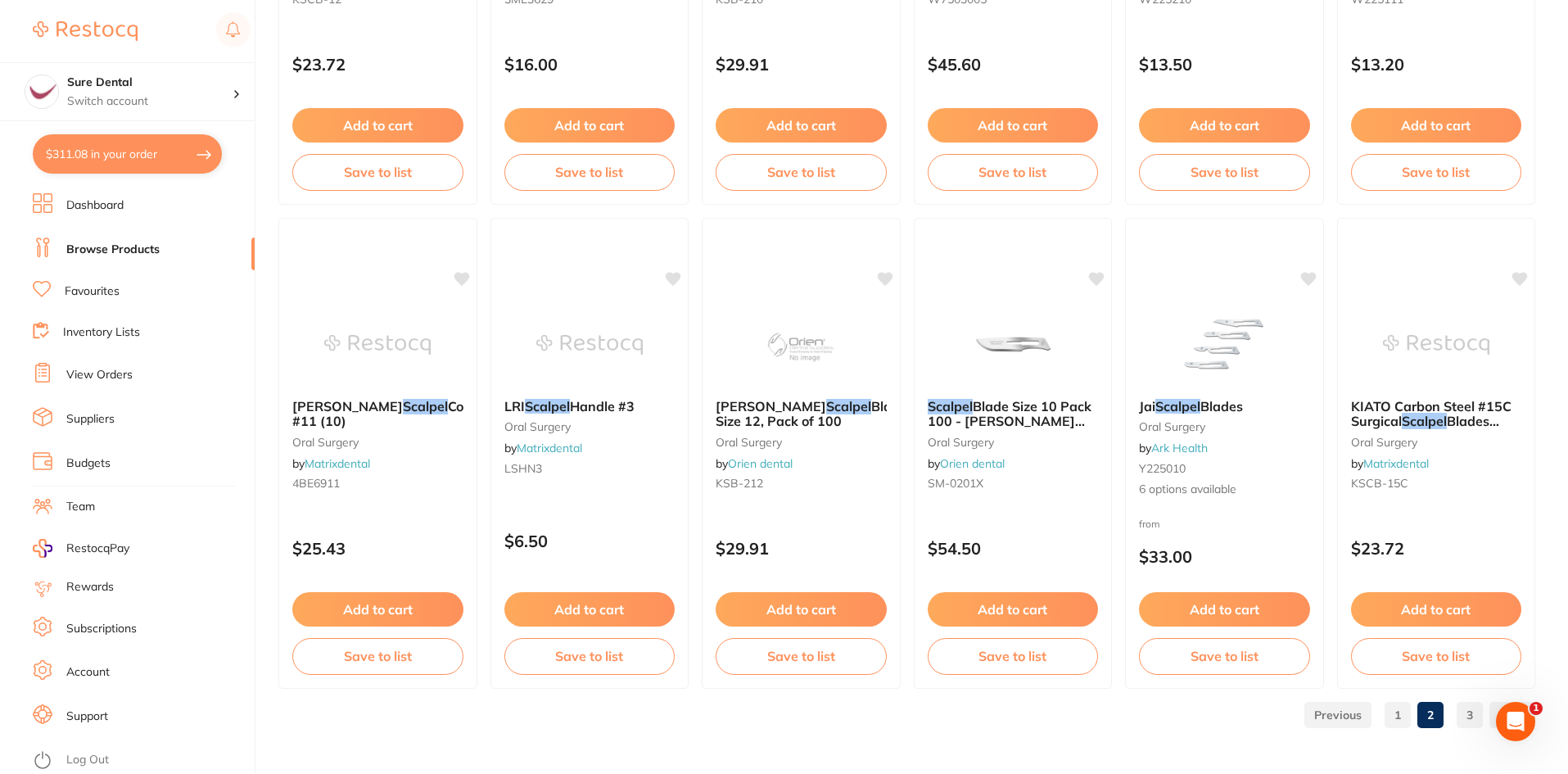
click at [1400, 715] on link "1" at bounding box center [1398, 714] width 26 height 33
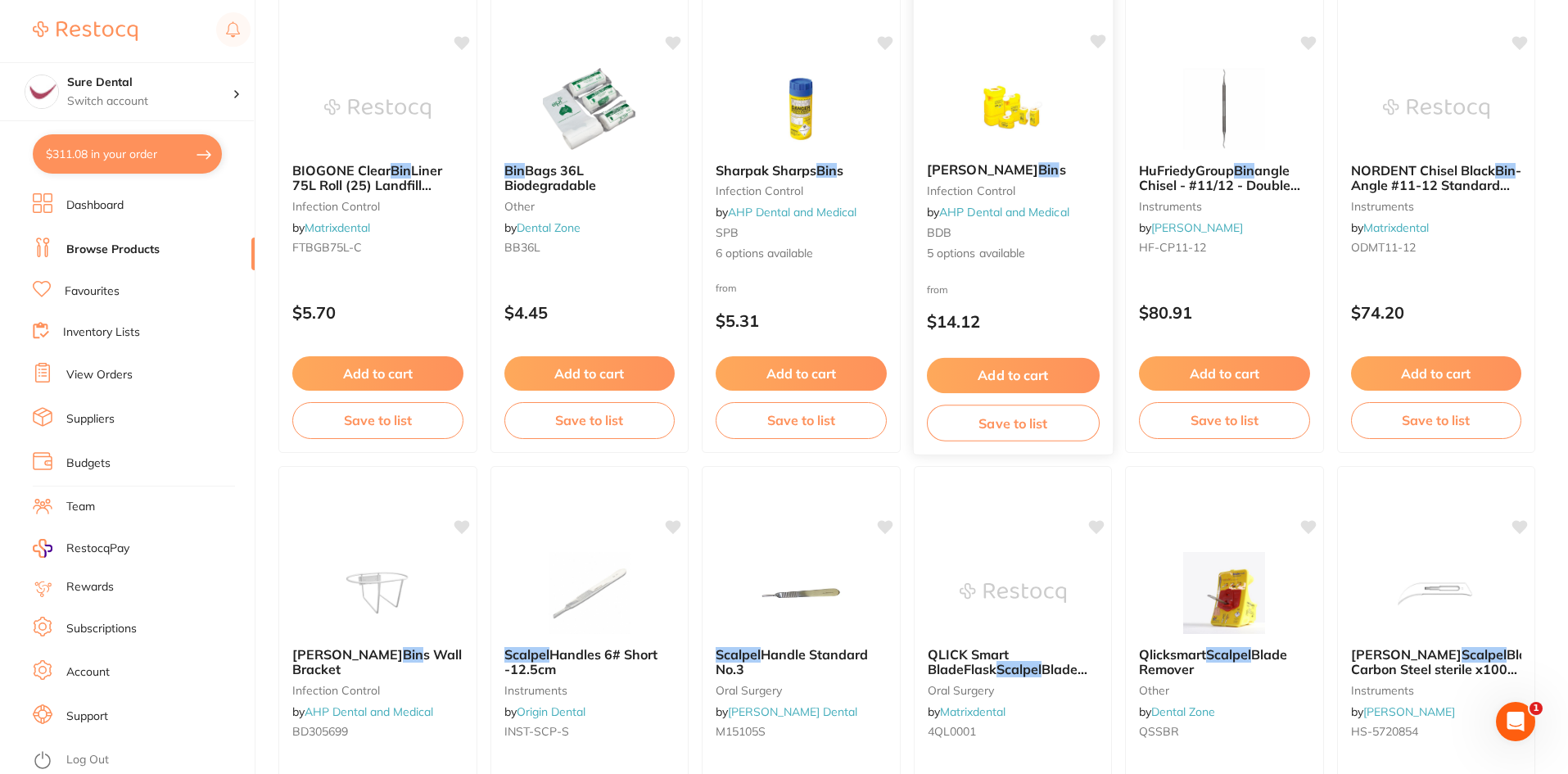
scroll to position [1965, 0]
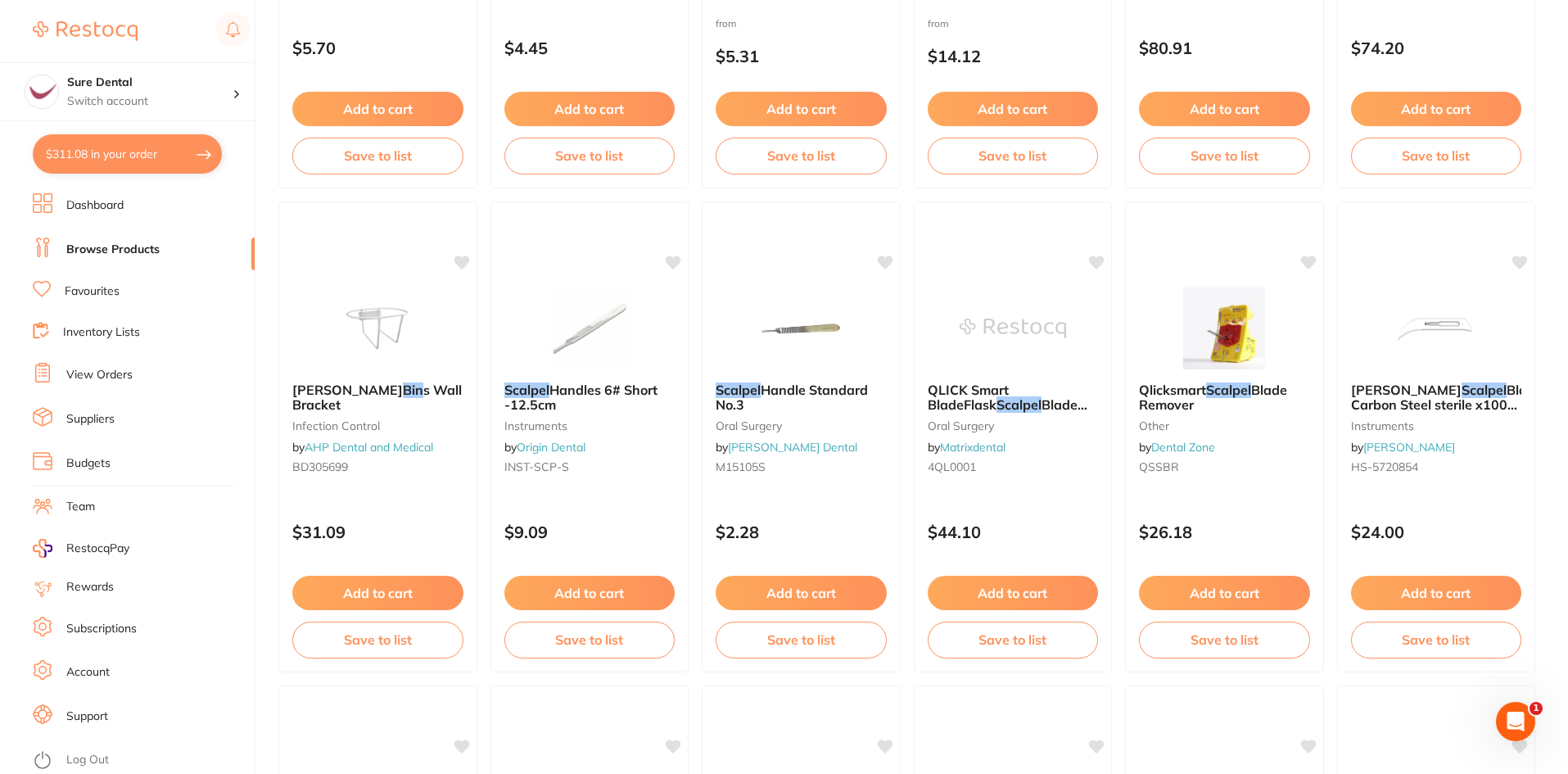
click at [1214, 389] on em "Scalpel" at bounding box center [1228, 389] width 45 height 16
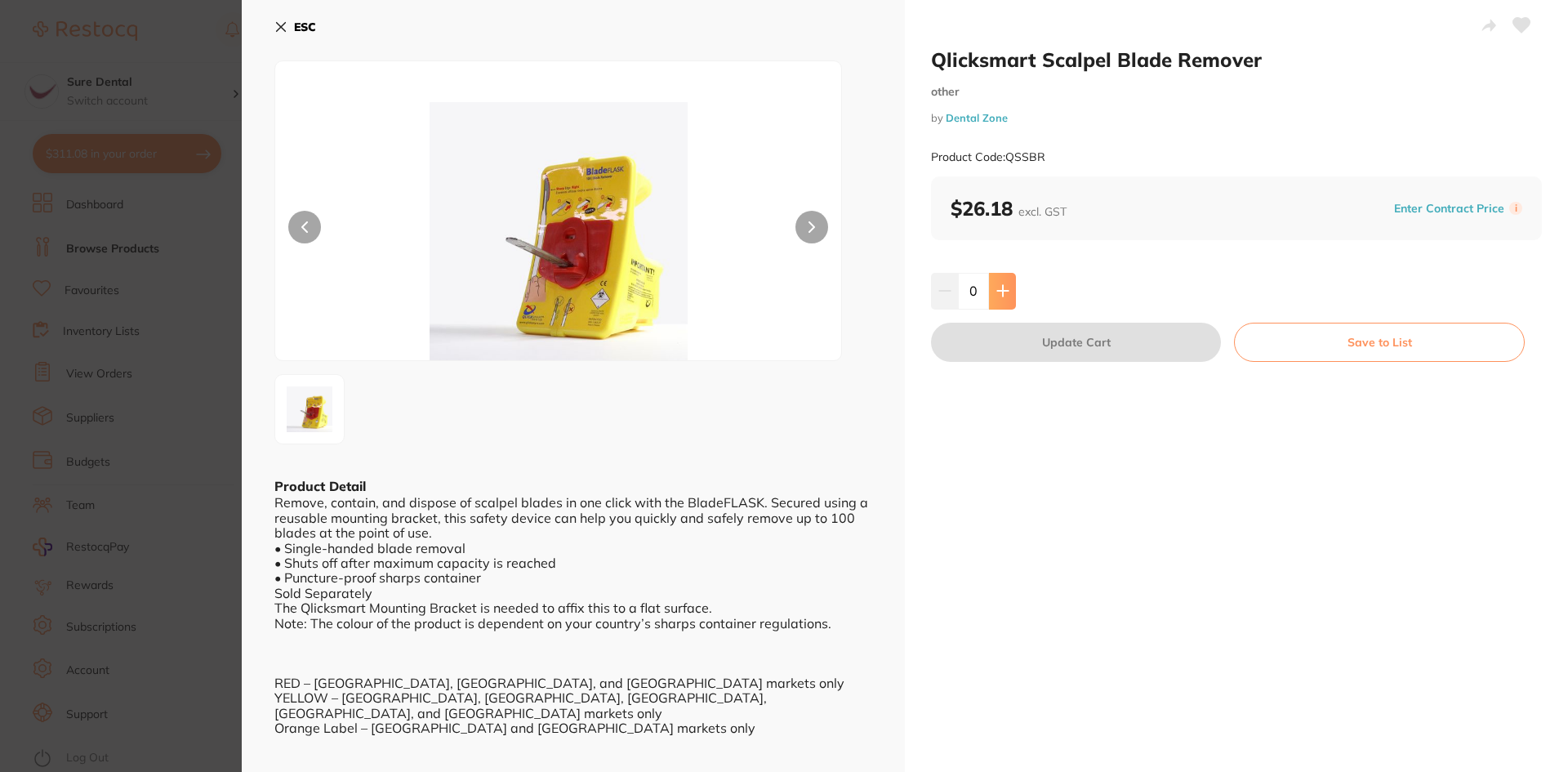
click at [1004, 294] on icon at bounding box center [1004, 291] width 13 height 13
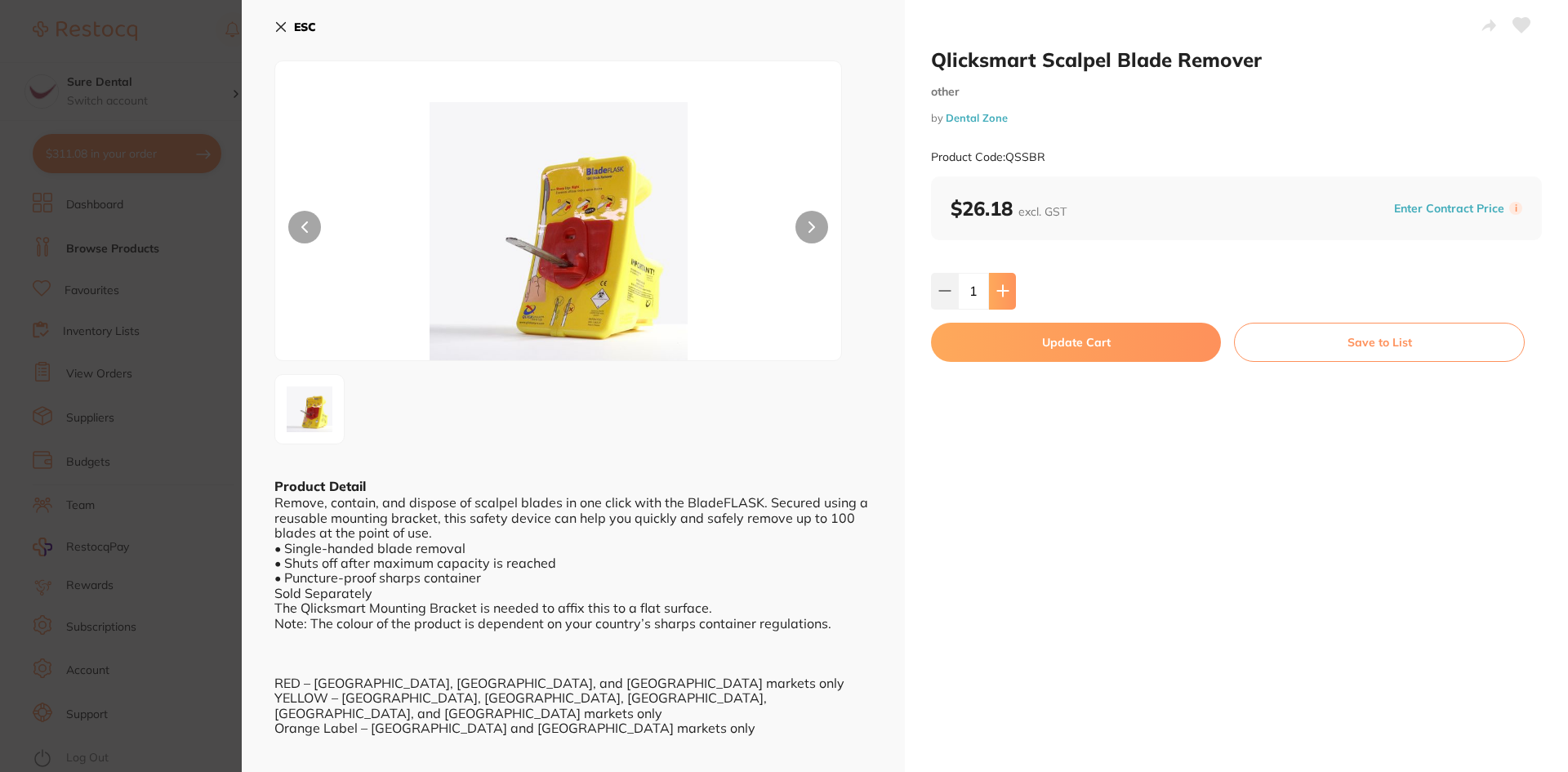
click at [1004, 294] on icon at bounding box center [1004, 291] width 13 height 13
click at [1004, 292] on icon at bounding box center [1002, 290] width 10 height 10
click at [1014, 288] on button at bounding box center [1003, 290] width 27 height 36
type input "5"
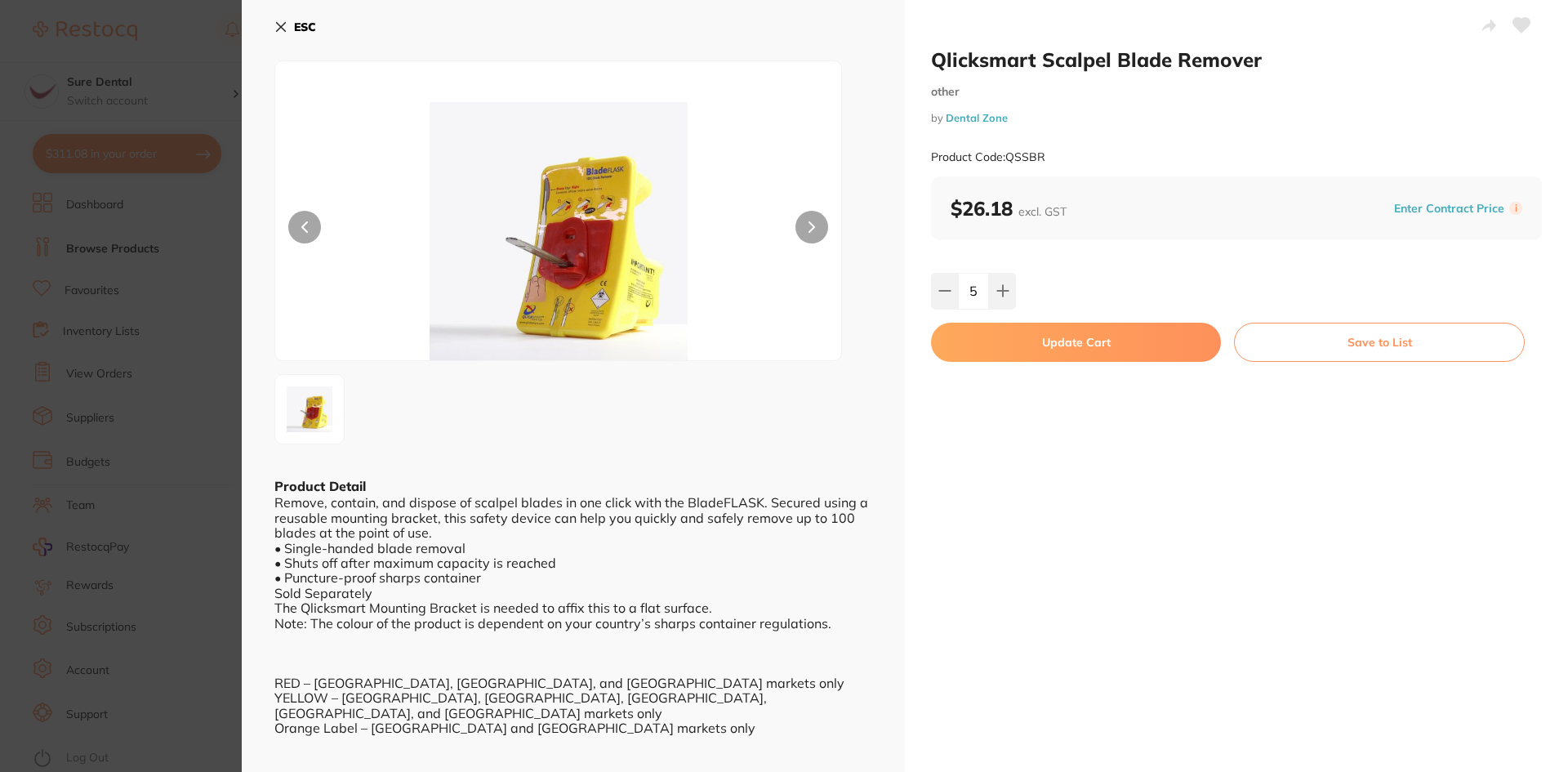
click at [1042, 338] on button "Update Cart" at bounding box center [1077, 342] width 290 height 39
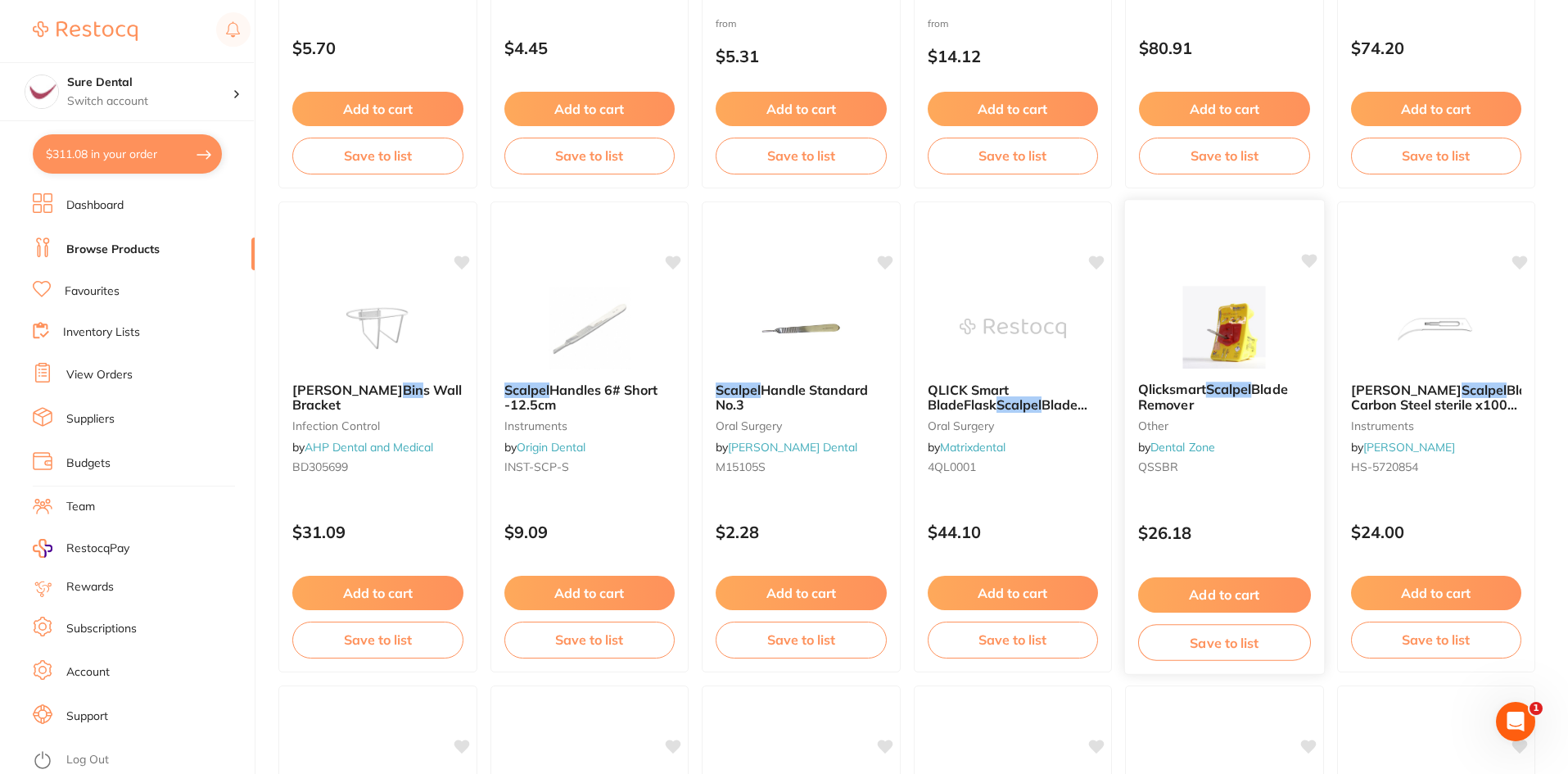
click at [1305, 263] on icon at bounding box center [1309, 260] width 16 height 14
click at [93, 157] on button "$311.08 in your order" at bounding box center [128, 154] width 190 height 39
checkbox input "true"
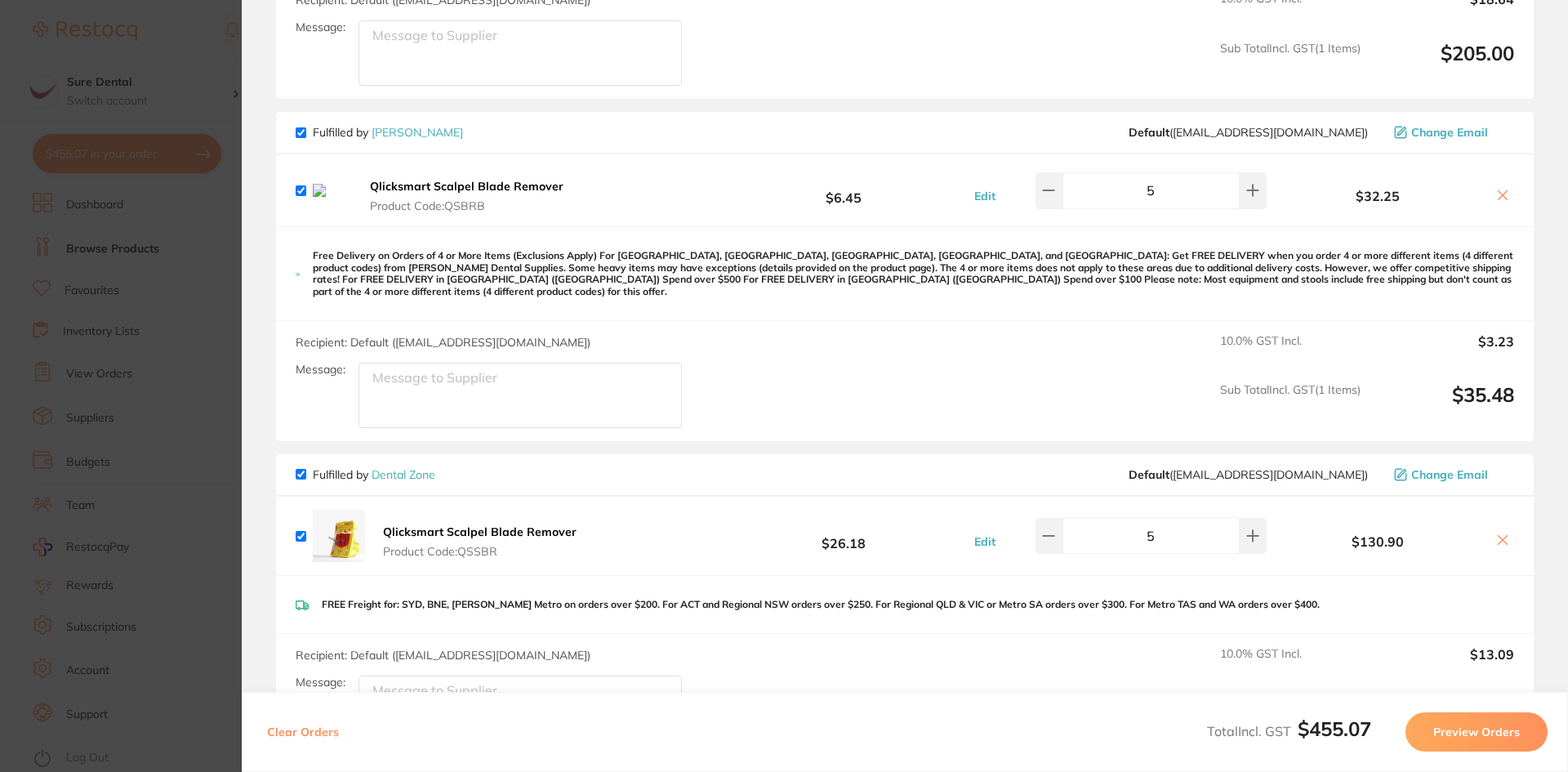
scroll to position [735, 0]
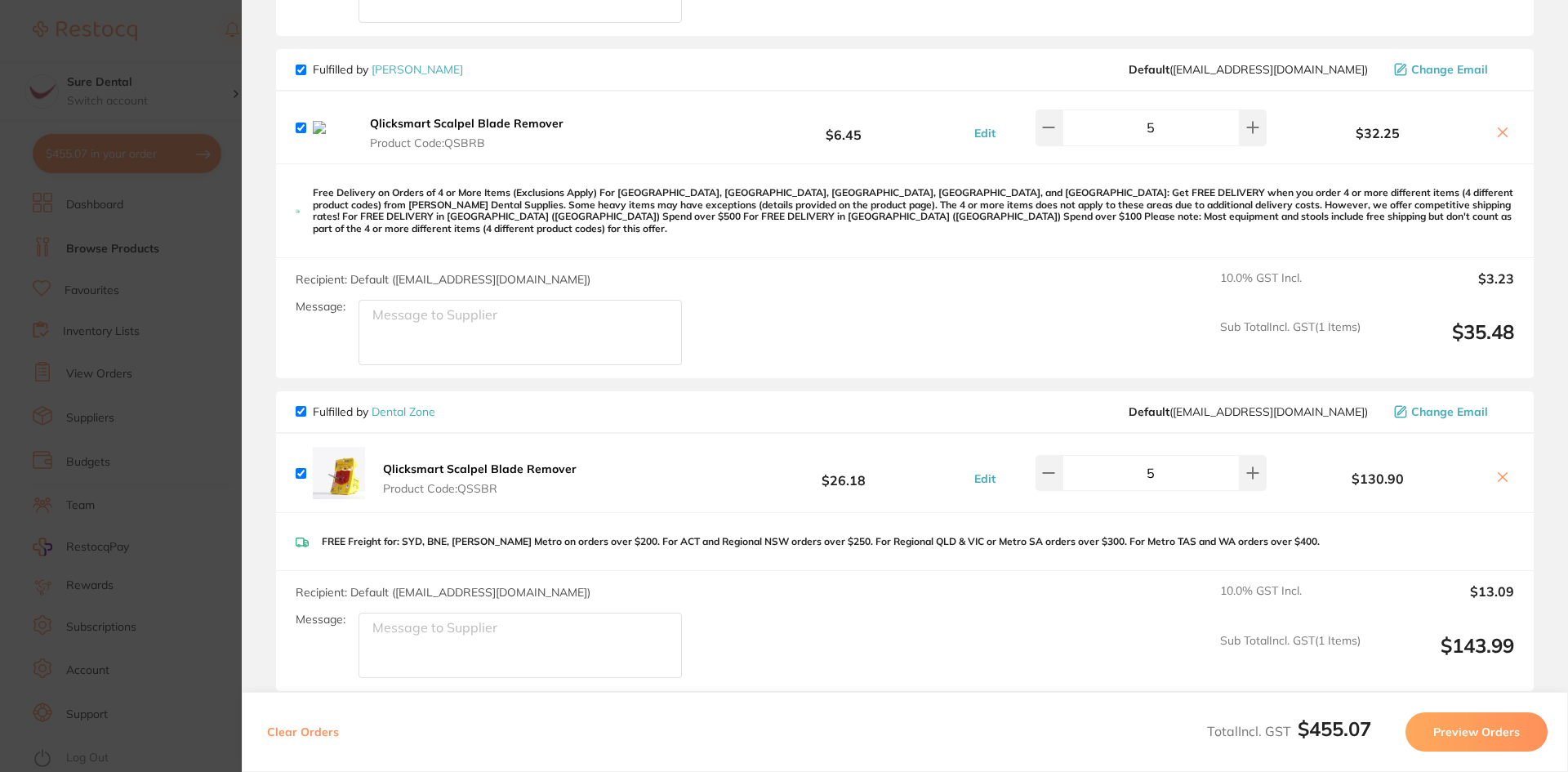
click at [1499, 136] on icon at bounding box center [1503, 133] width 9 height 9
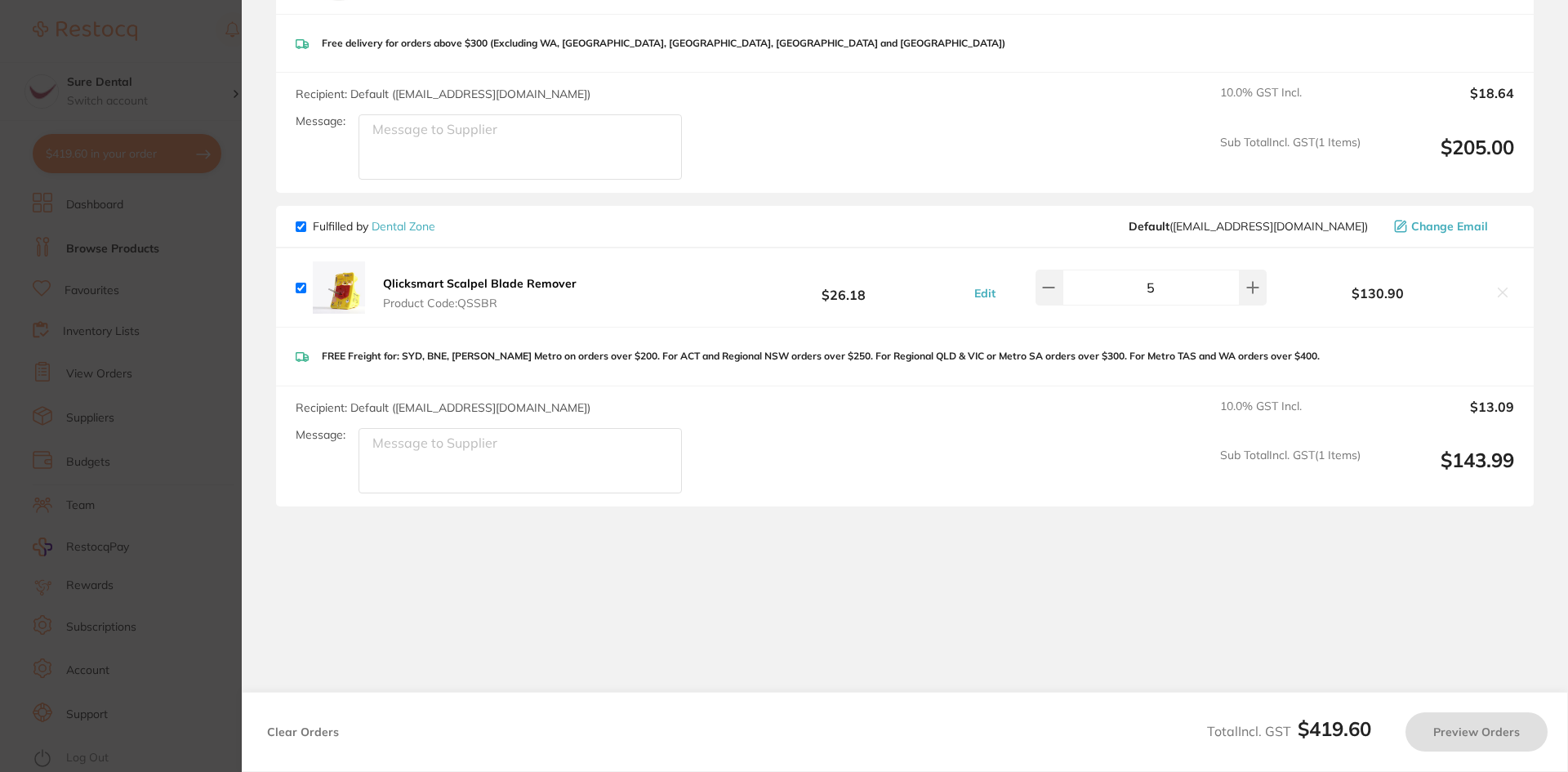
checkbox input "true"
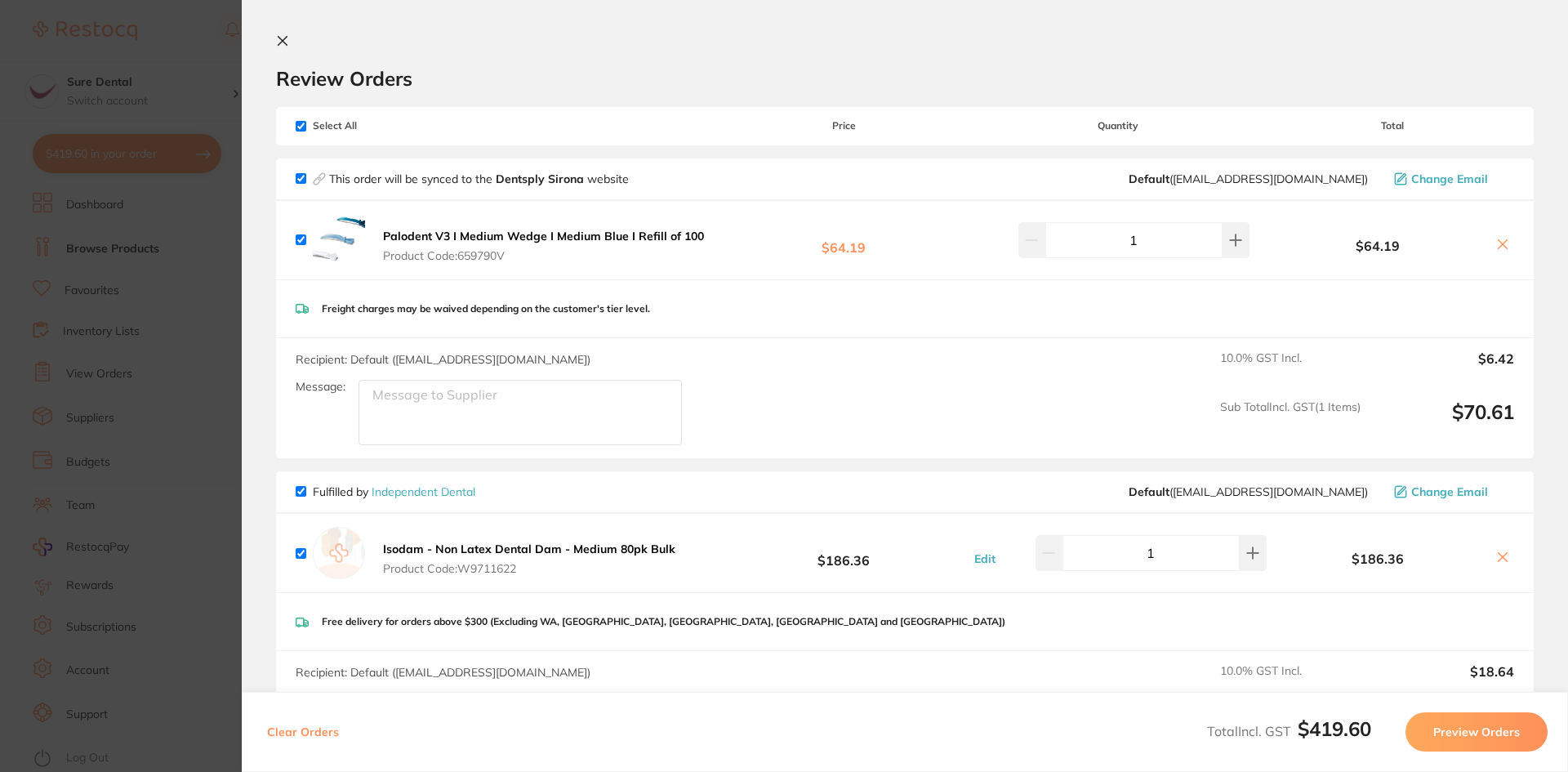
scroll to position [578, 0]
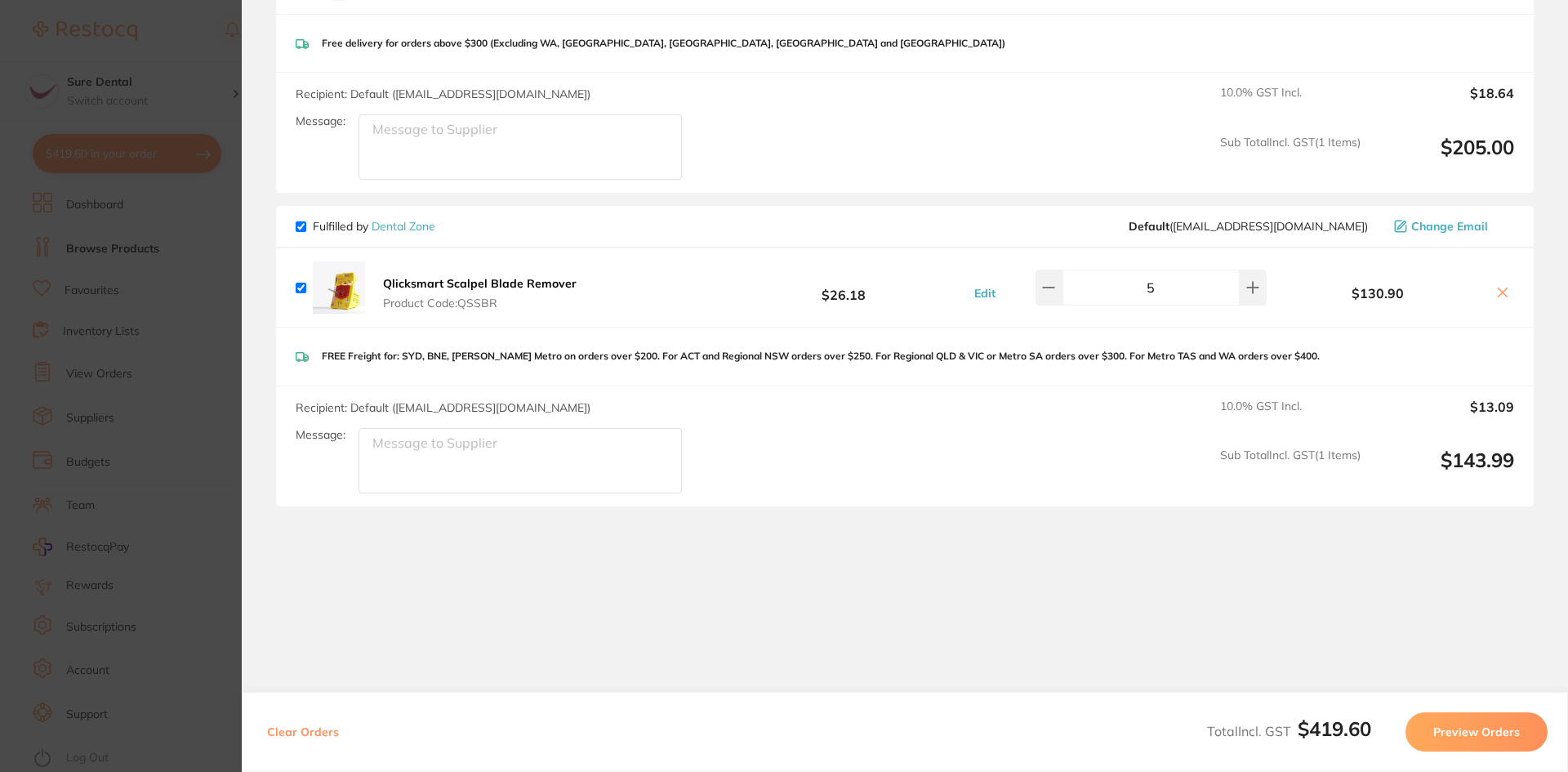
click at [1469, 730] on button "Preview Orders" at bounding box center [1477, 732] width 142 height 39
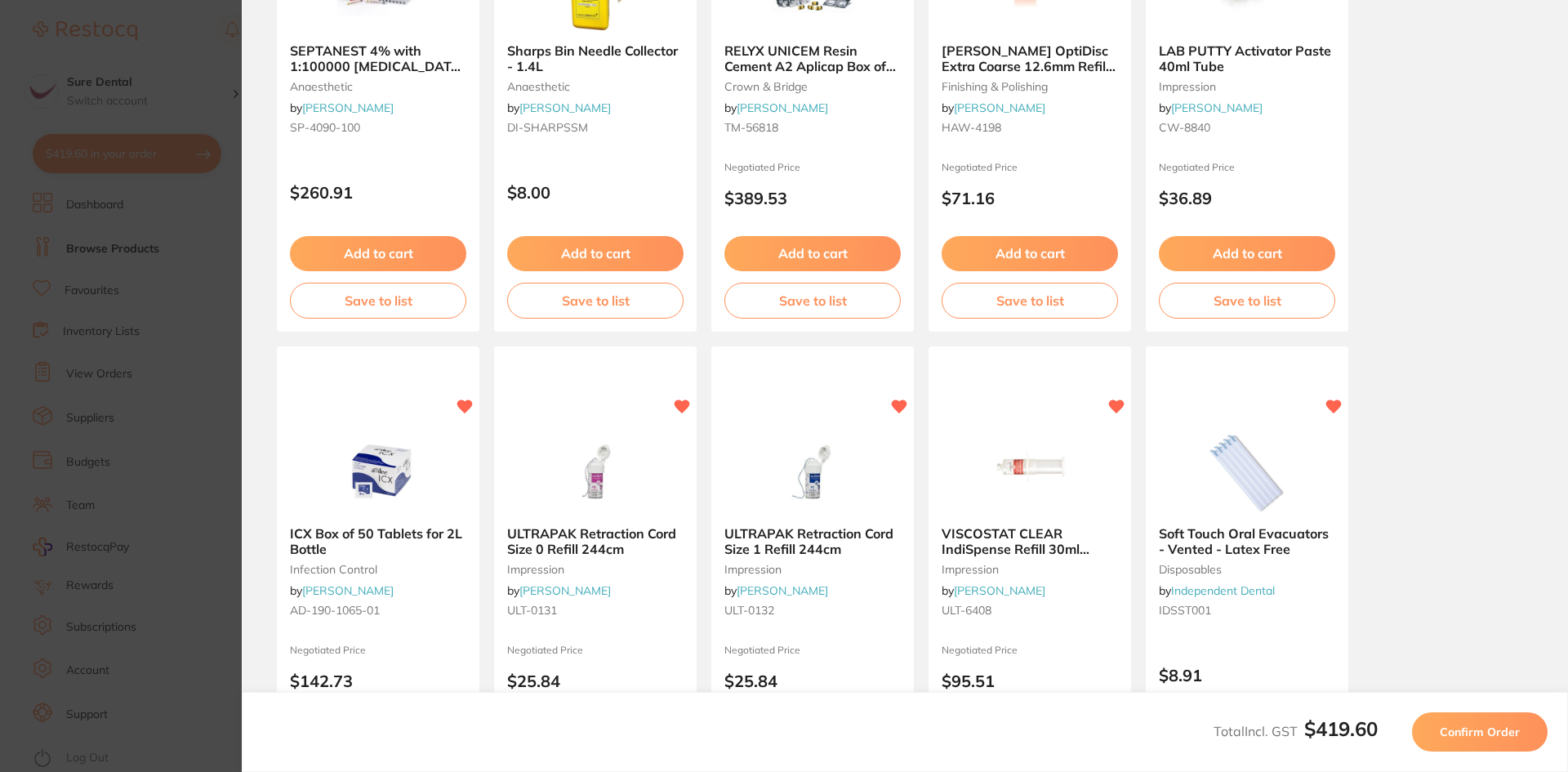
scroll to position [435, 0]
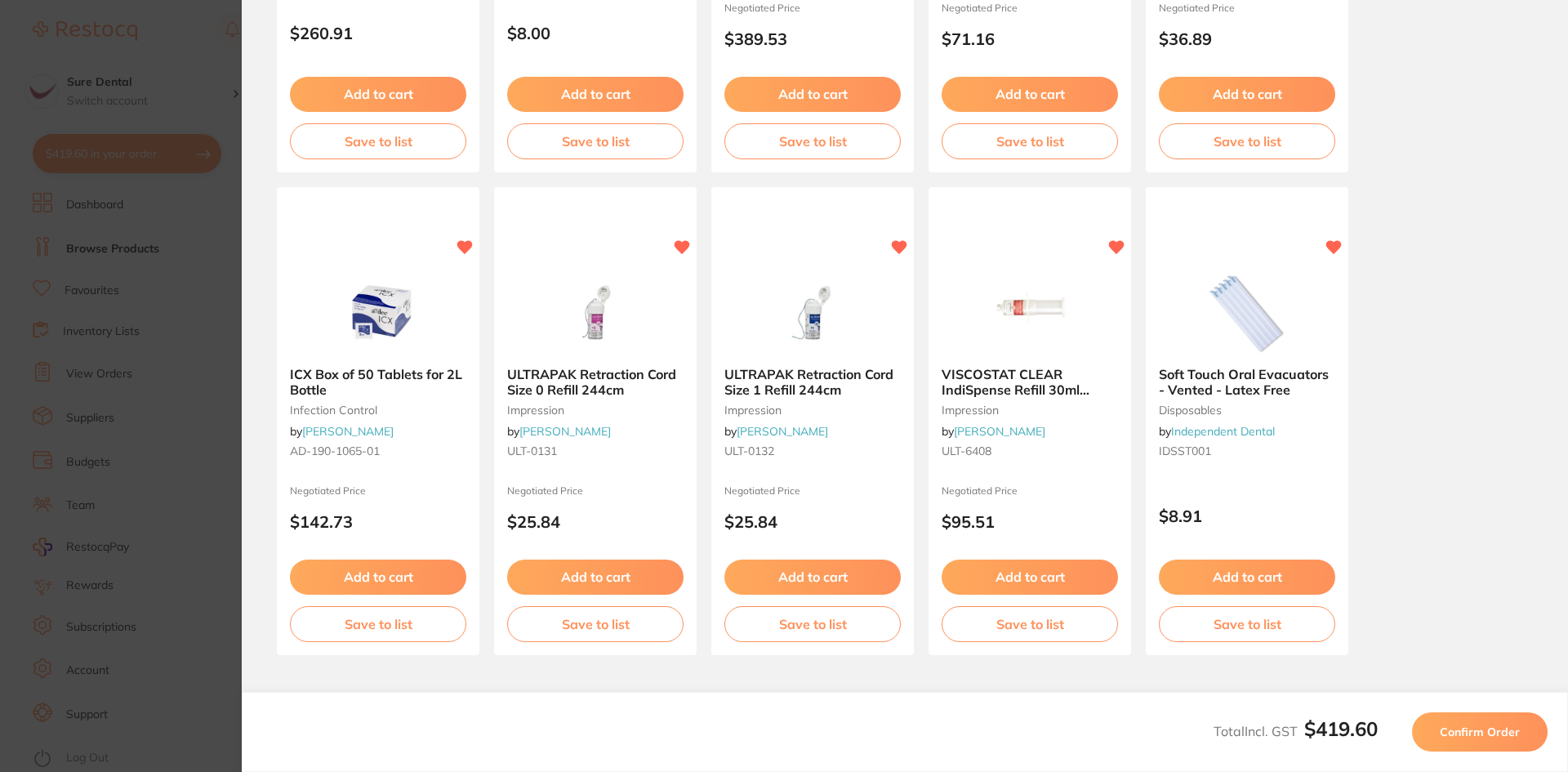
click at [1467, 727] on span "Confirm Order" at bounding box center [1480, 732] width 81 height 15
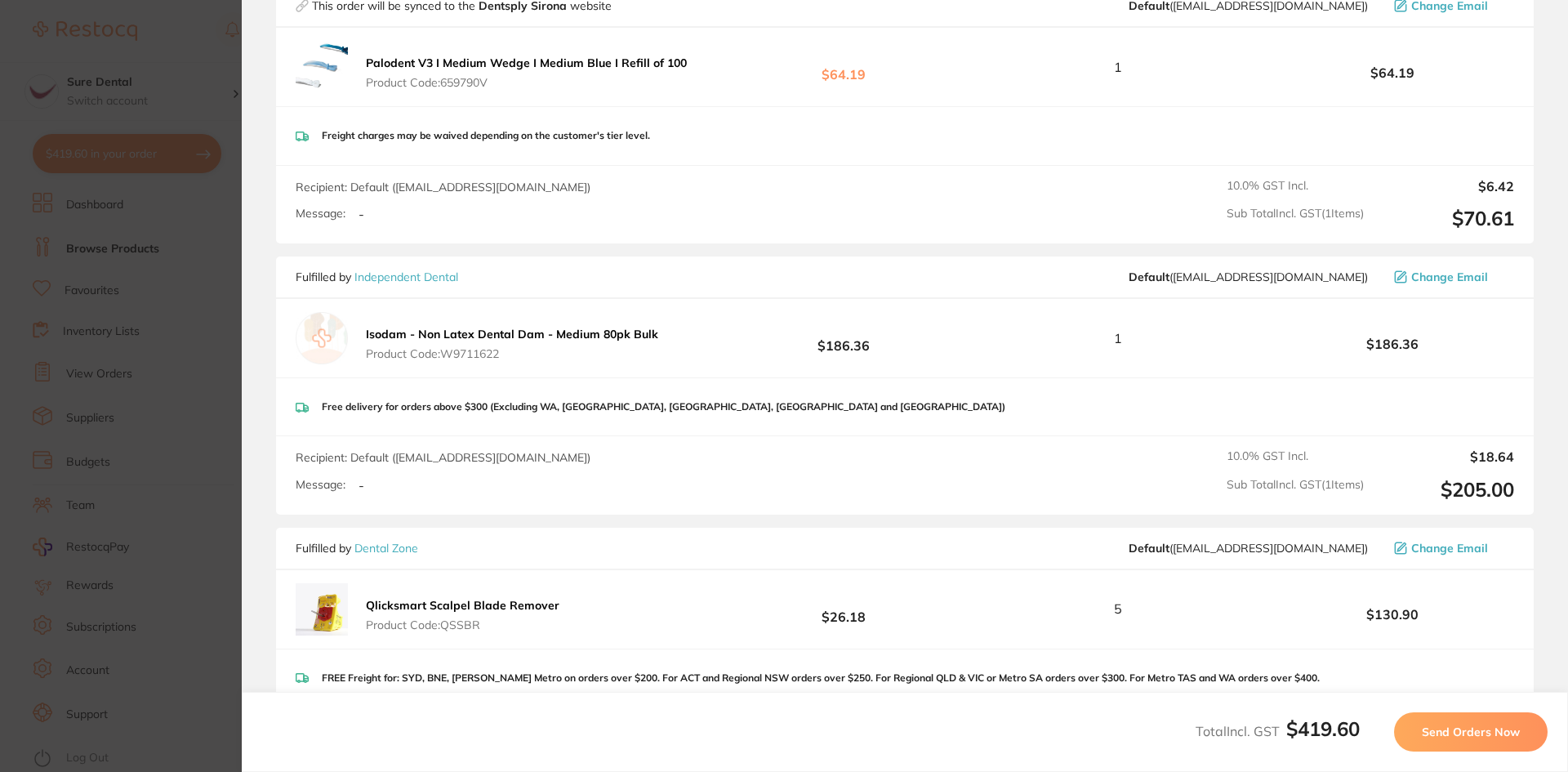
scroll to position [572, 0]
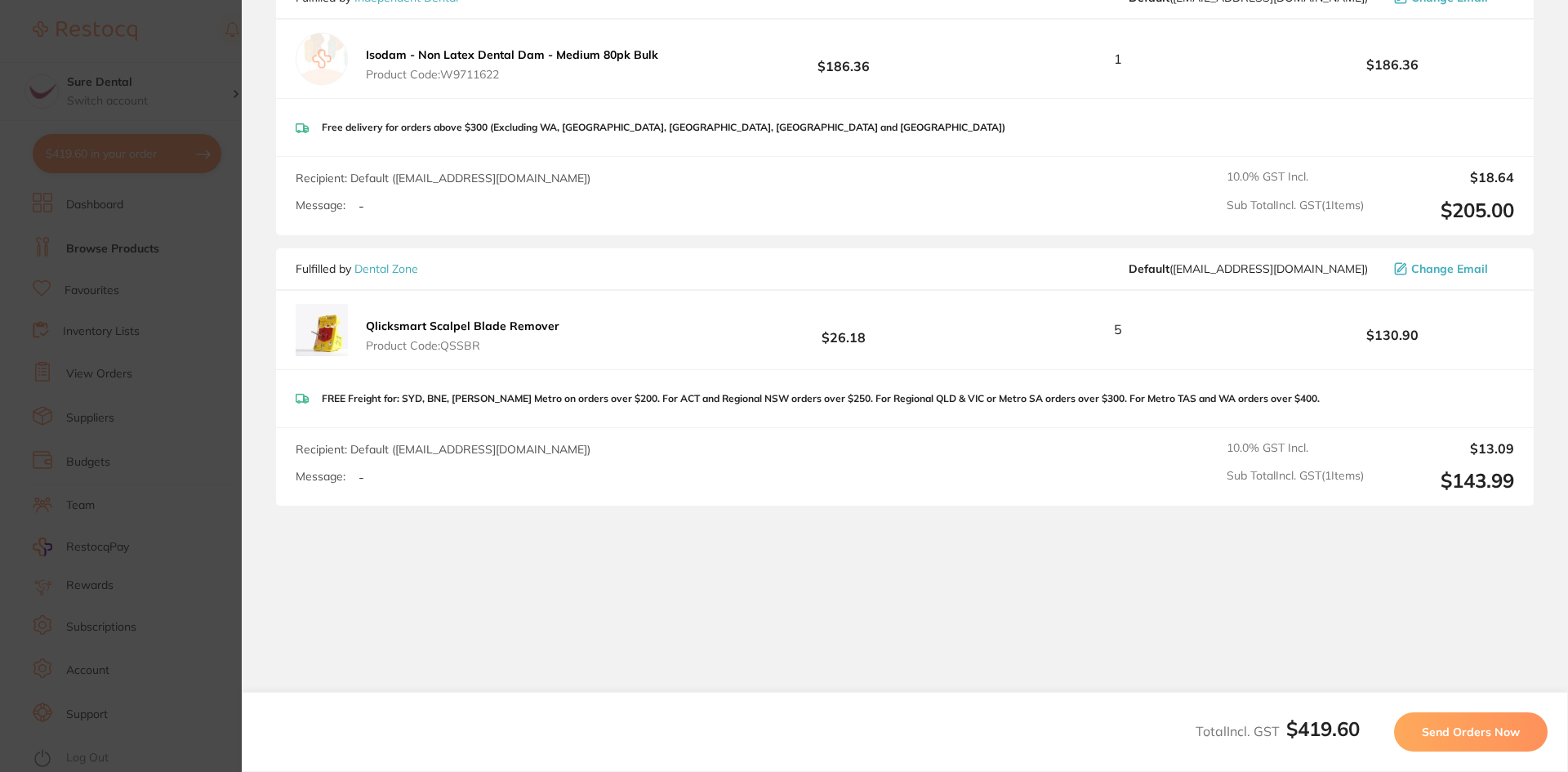
click at [1450, 731] on span "Send Orders Now" at bounding box center [1471, 732] width 98 height 15
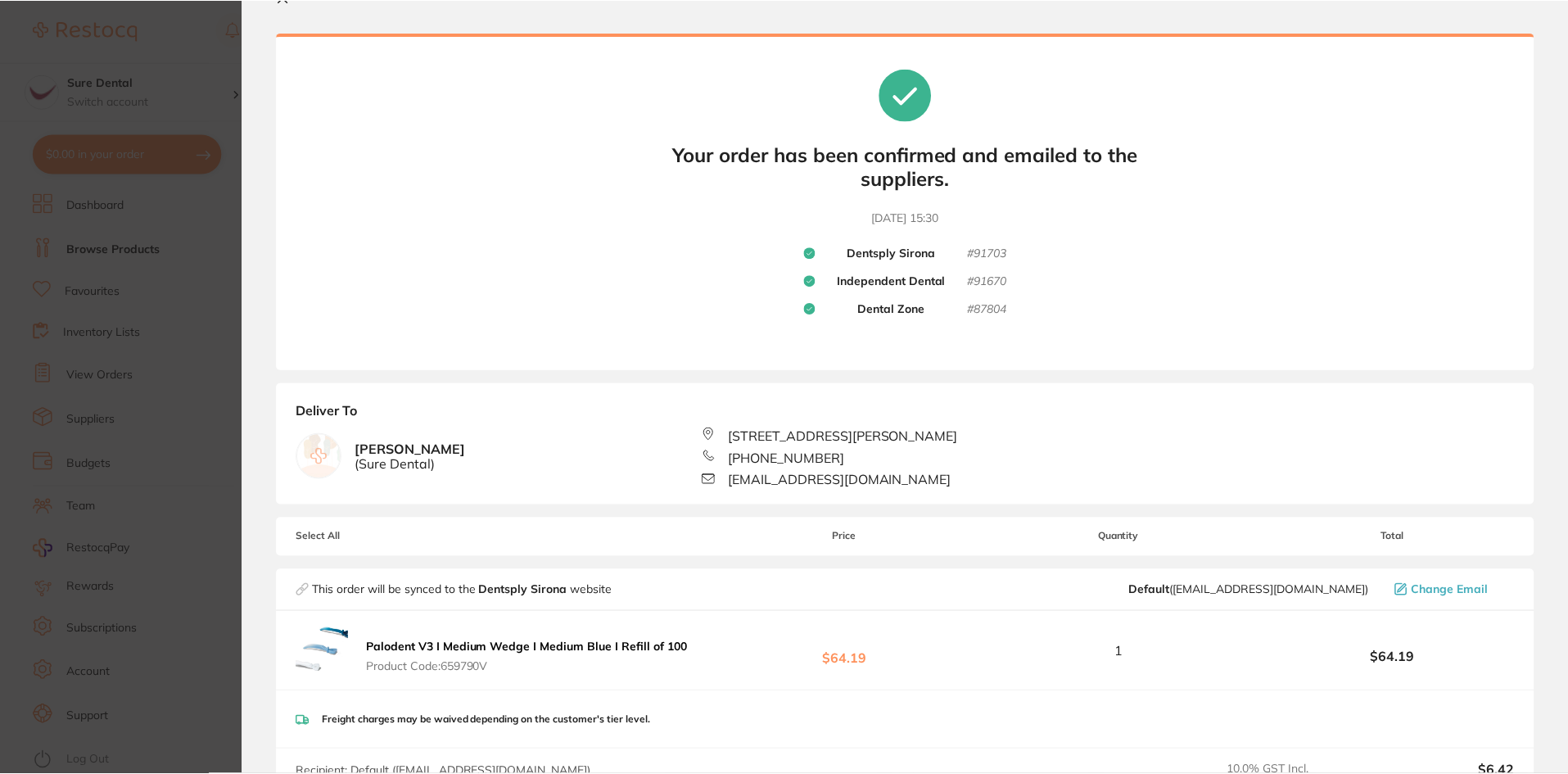
scroll to position [0, 0]
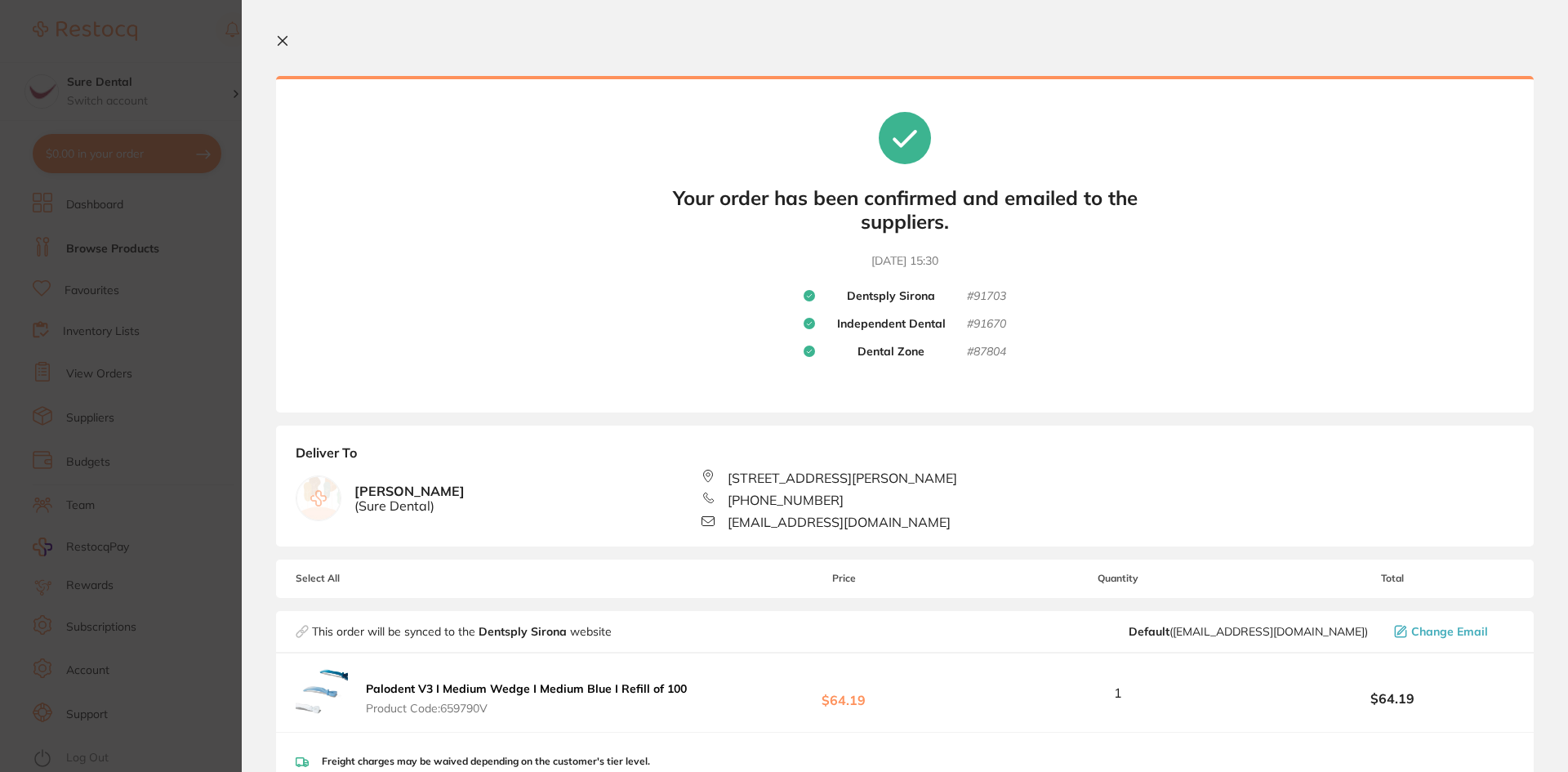
click at [275, 43] on section "Your orders are being processed and we will notify you once we have placed the …" at bounding box center [904, 386] width 1326 height 772
click at [285, 42] on icon at bounding box center [284, 41] width 9 height 9
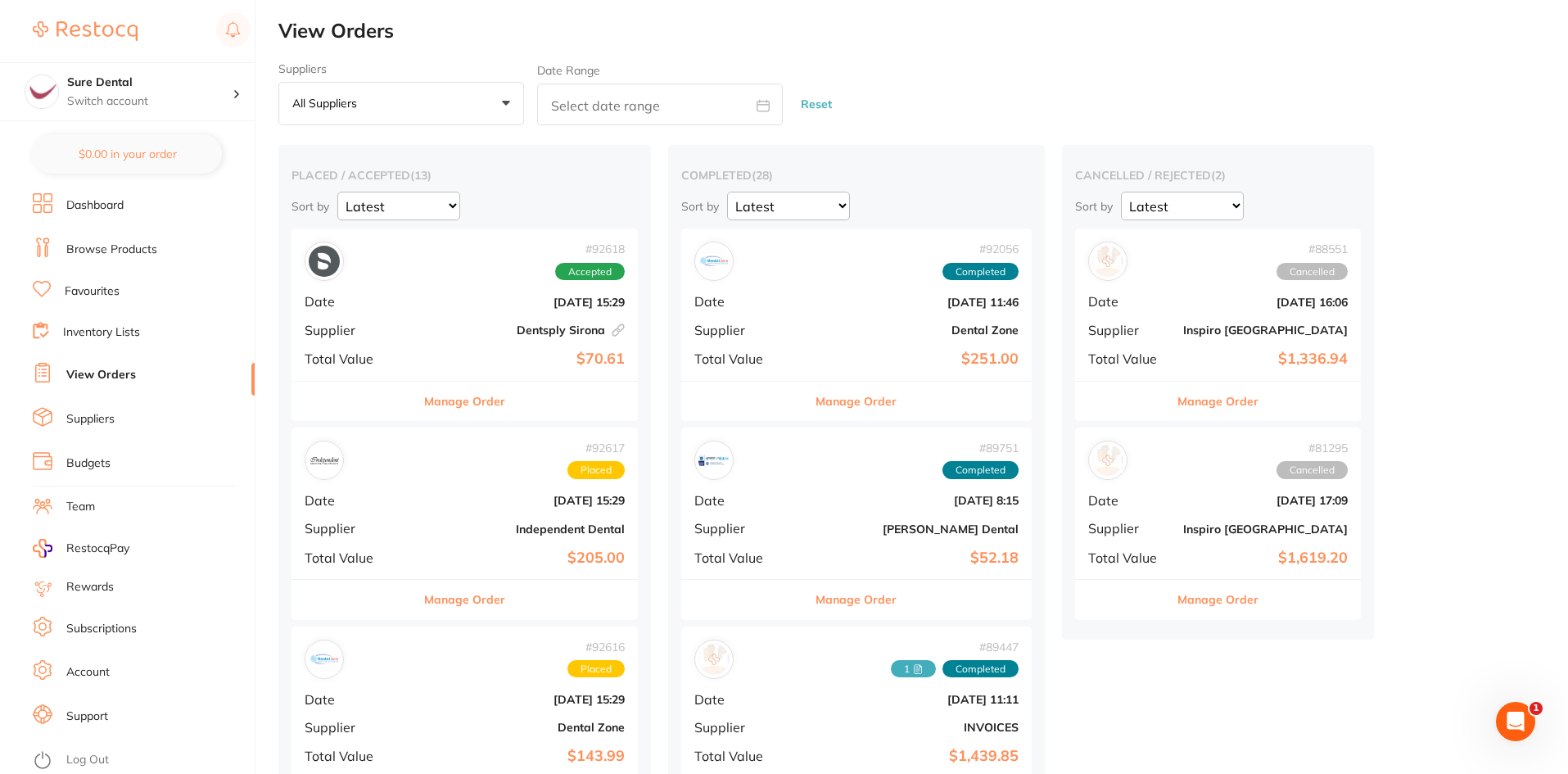
click at [98, 205] on link "Dashboard" at bounding box center [95, 205] width 57 height 16
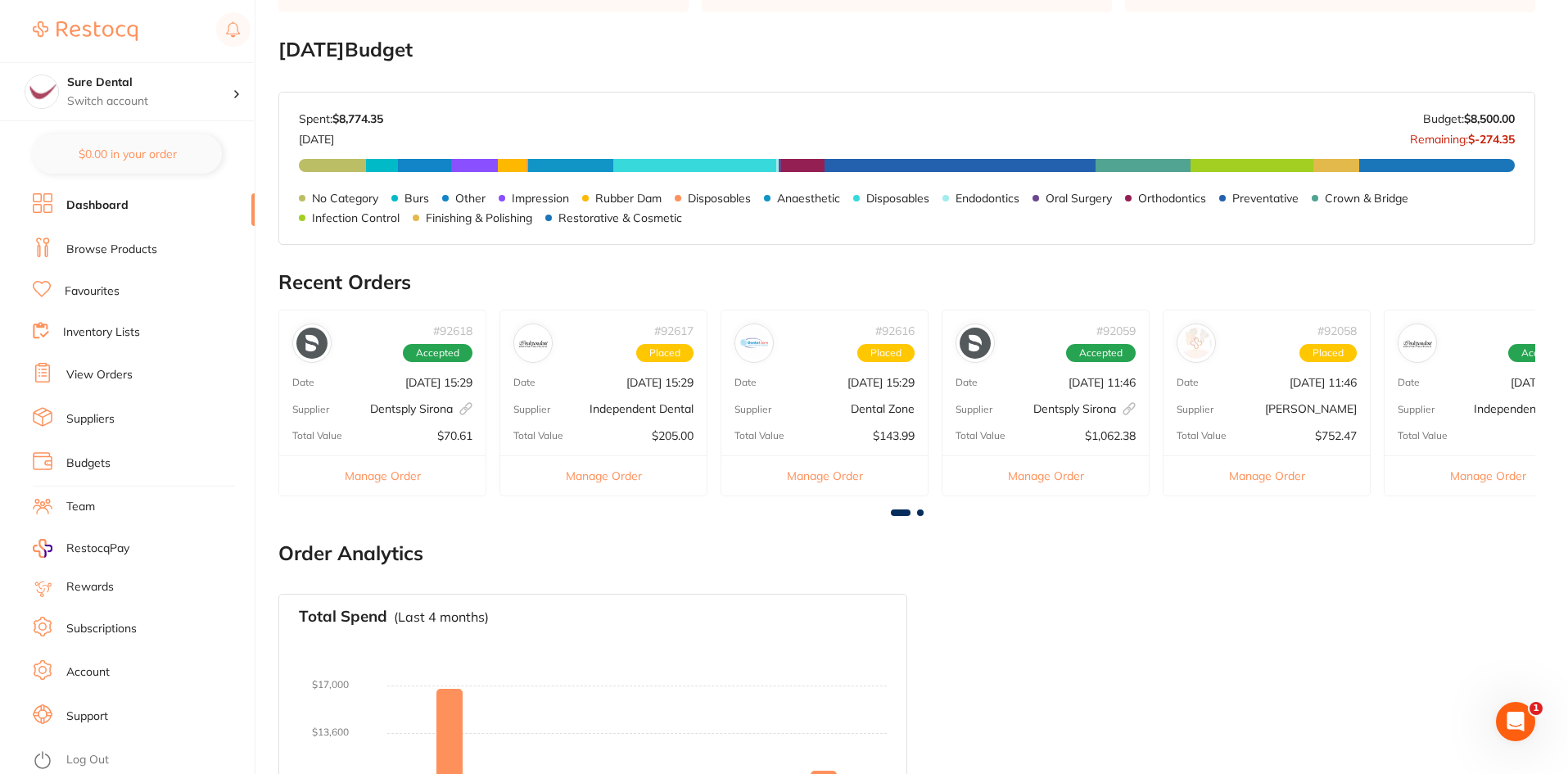
scroll to position [246, 0]
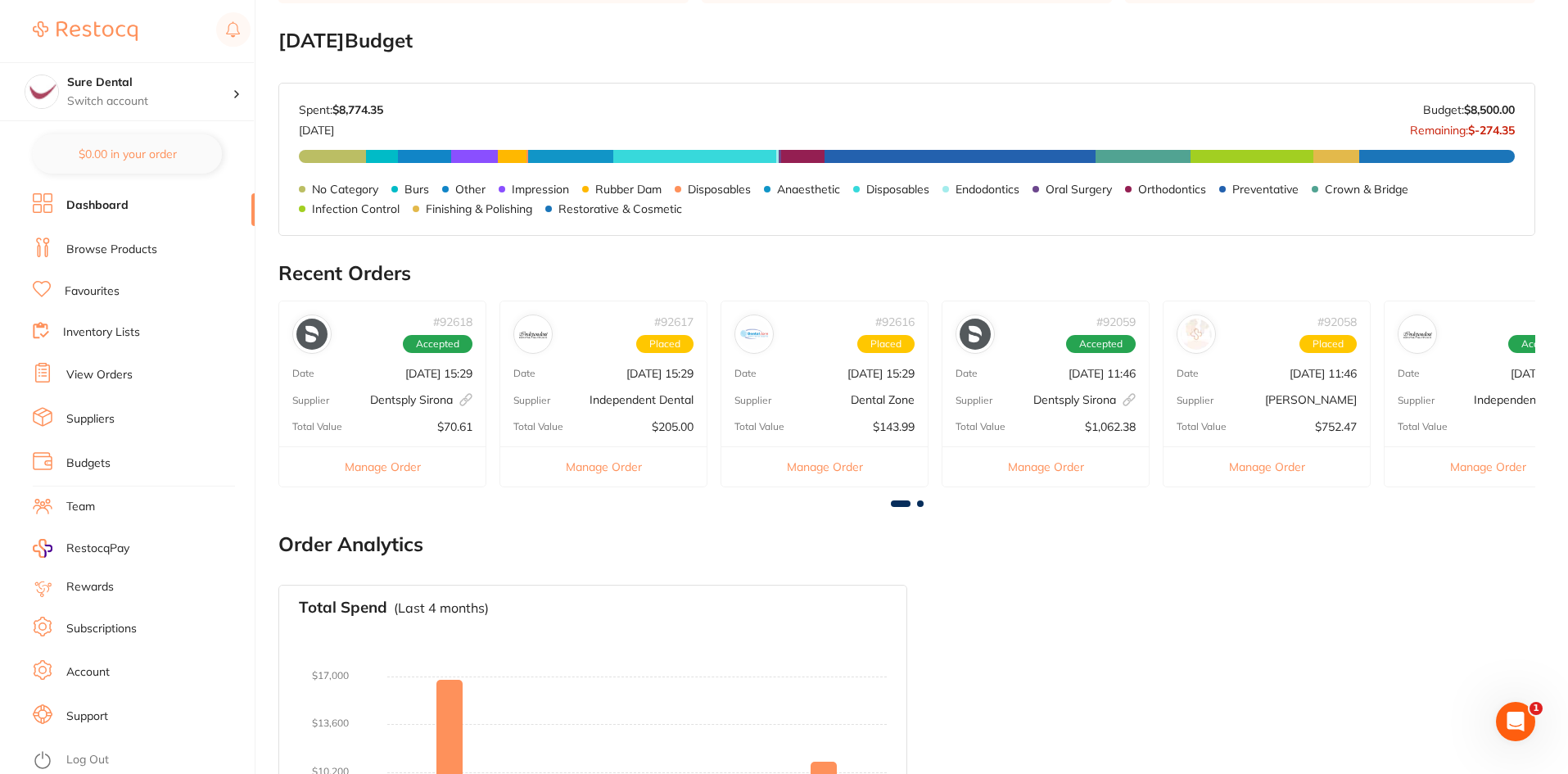
click at [920, 504] on span at bounding box center [920, 503] width 7 height 7
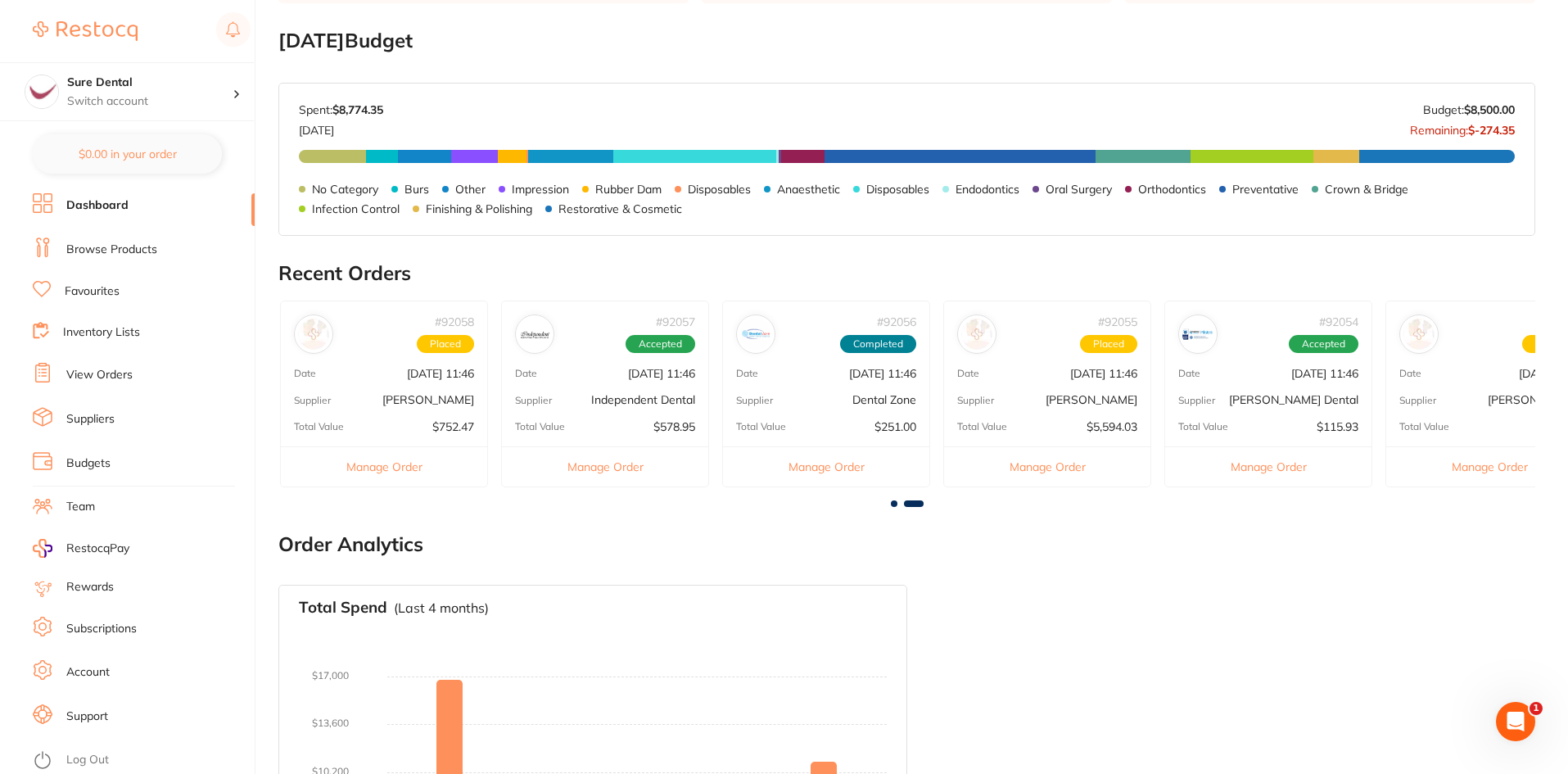
scroll to position [0, 941]
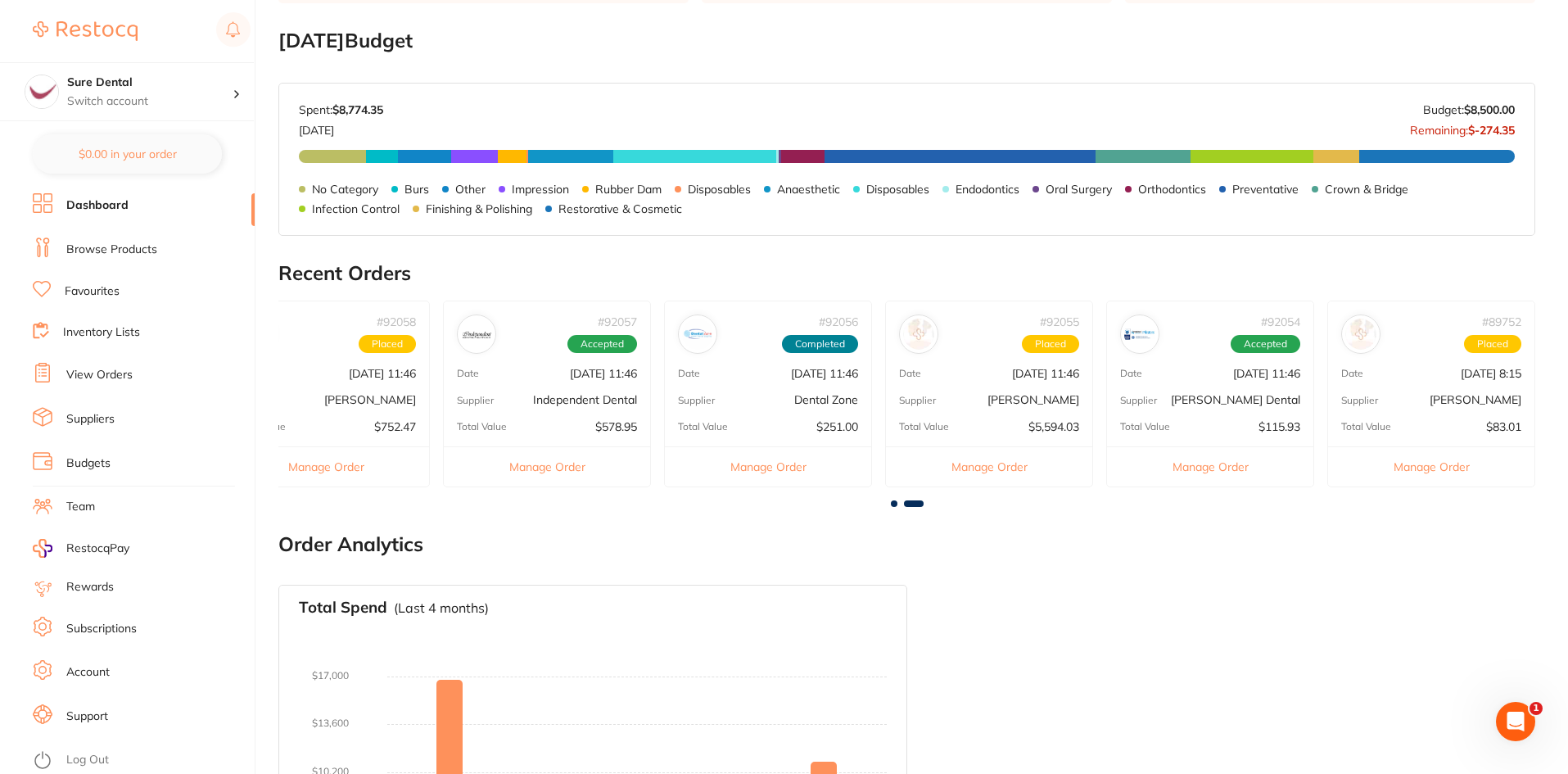
click at [1476, 350] on span "Placed" at bounding box center [1492, 343] width 57 height 18
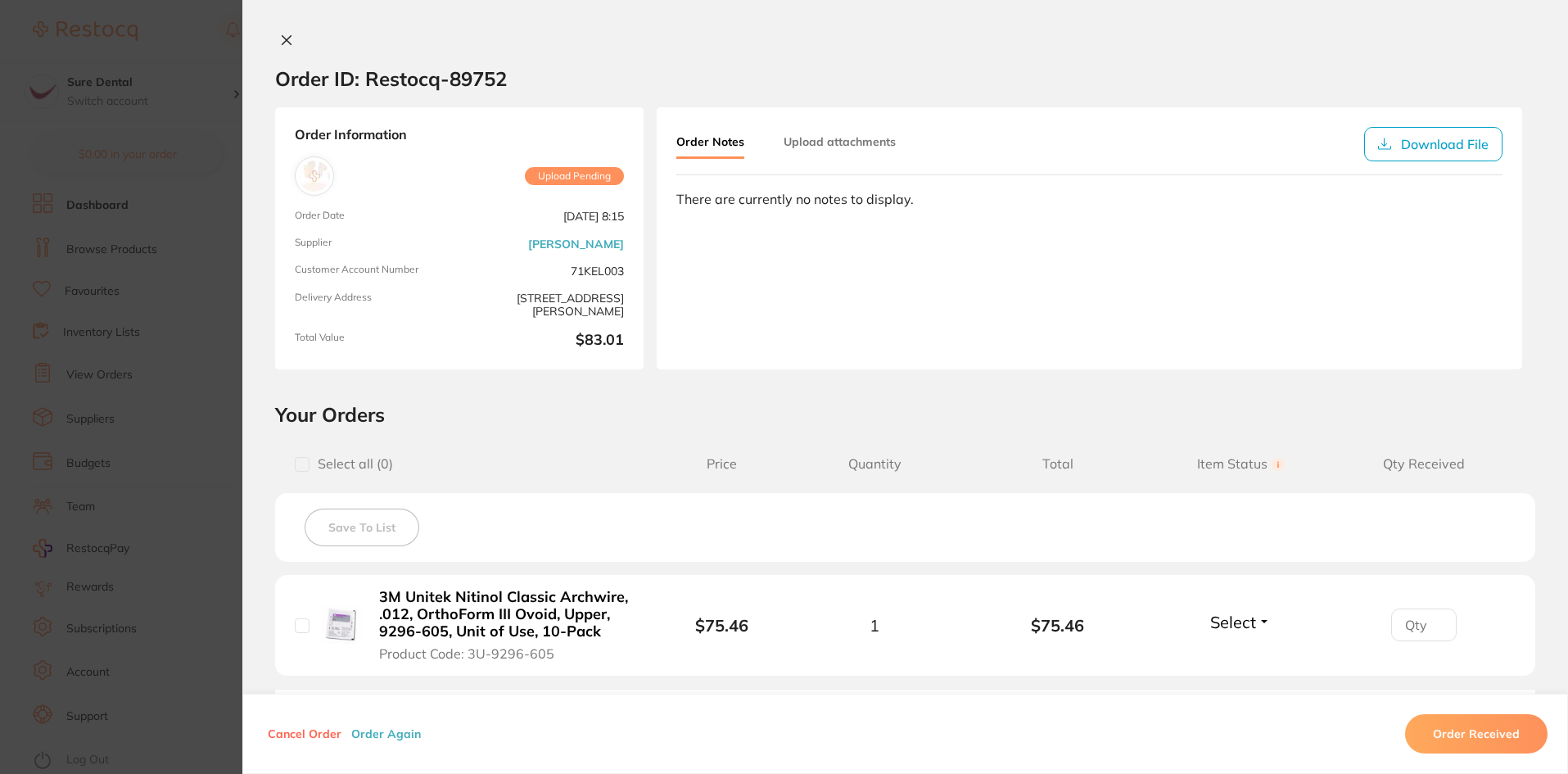
scroll to position [32, 0]
click at [286, 43] on icon at bounding box center [287, 40] width 9 height 9
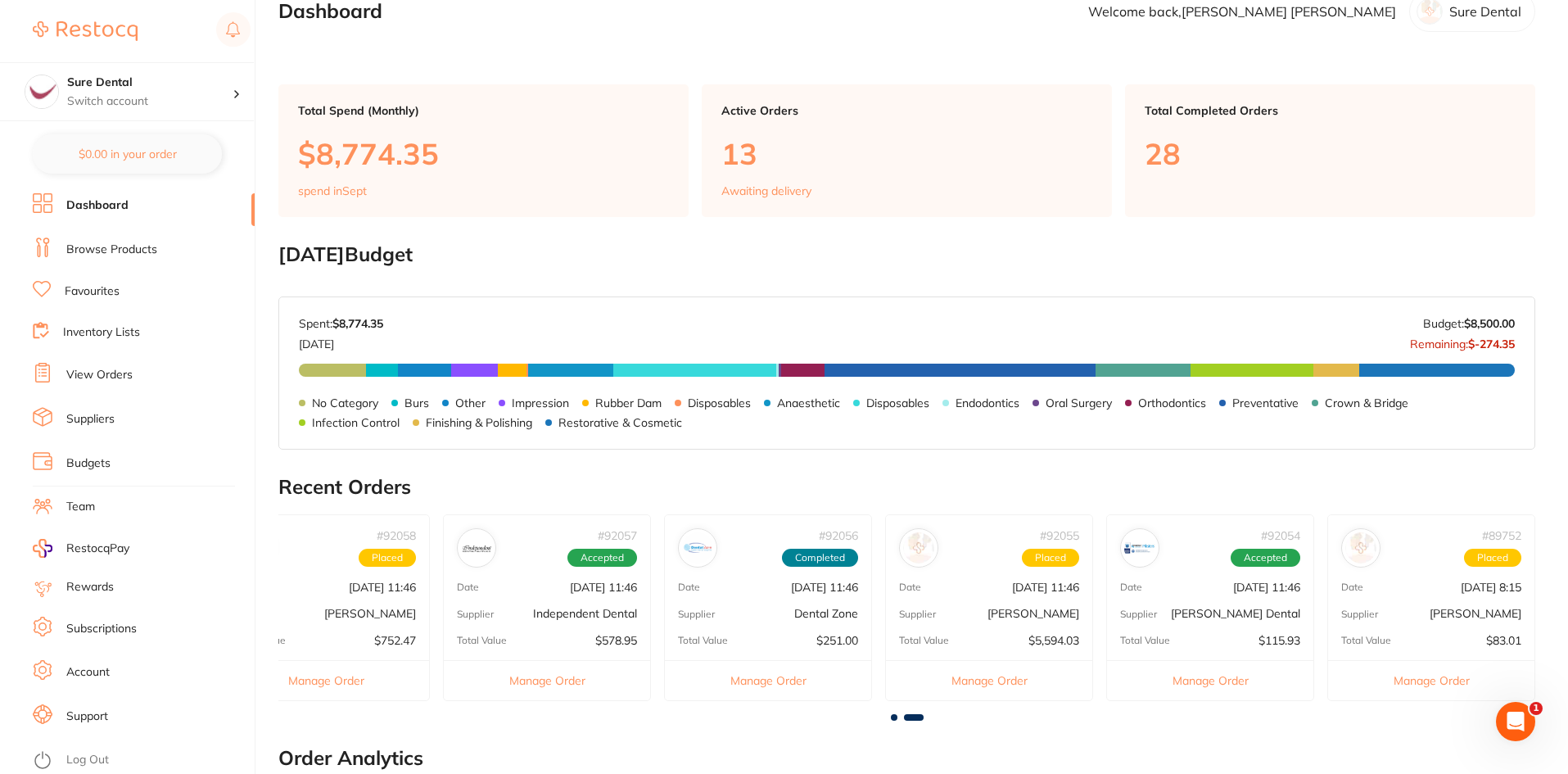
scroll to position [0, 0]
click at [1051, 600] on div "# 92055 Placed Date Sept 1 2025, 11:46 Supplier Henry Schein Halas Total Value …" at bounding box center [989, 607] width 208 height 186
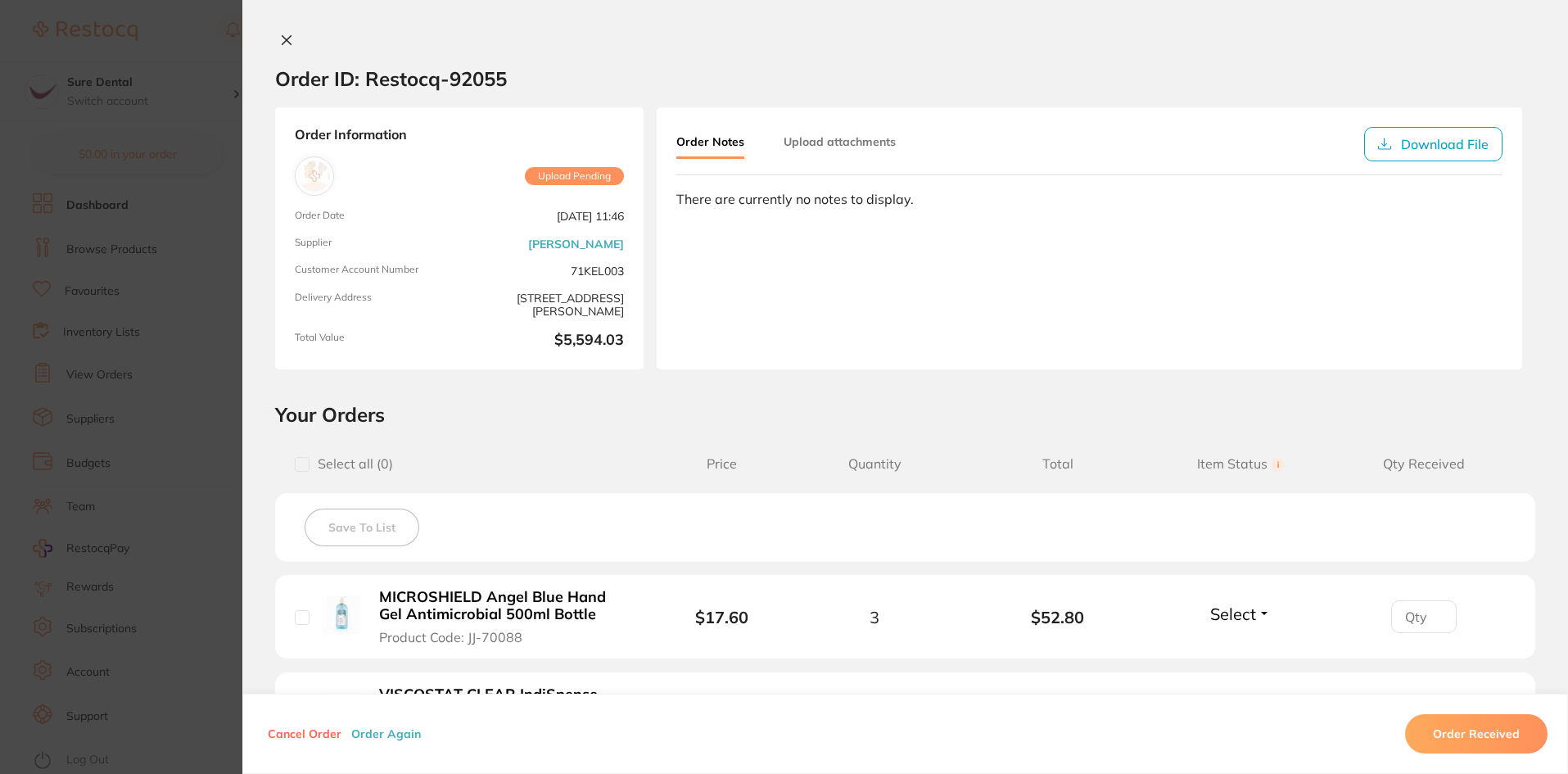
click at [285, 36] on icon at bounding box center [286, 40] width 13 height 13
